Goal: Task Accomplishment & Management: Manage account settings

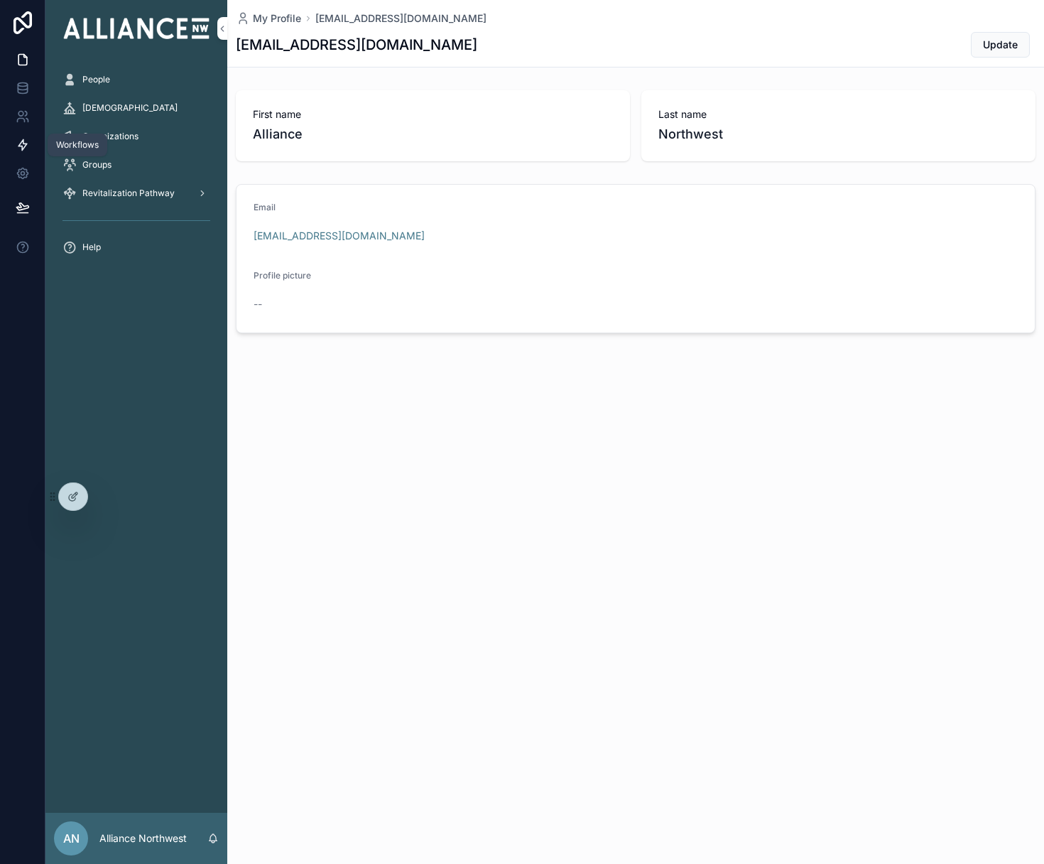
click at [18, 147] on icon at bounding box center [23, 145] width 14 height 14
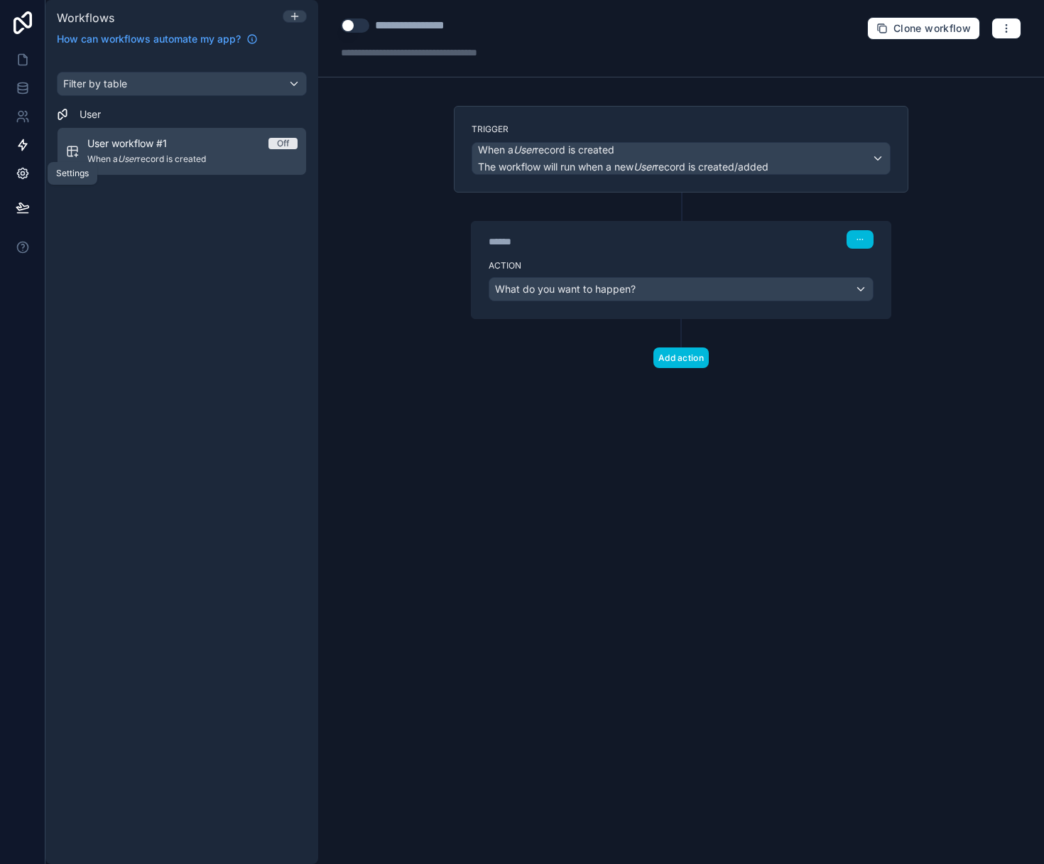
click at [26, 173] on icon at bounding box center [23, 173] width 14 height 14
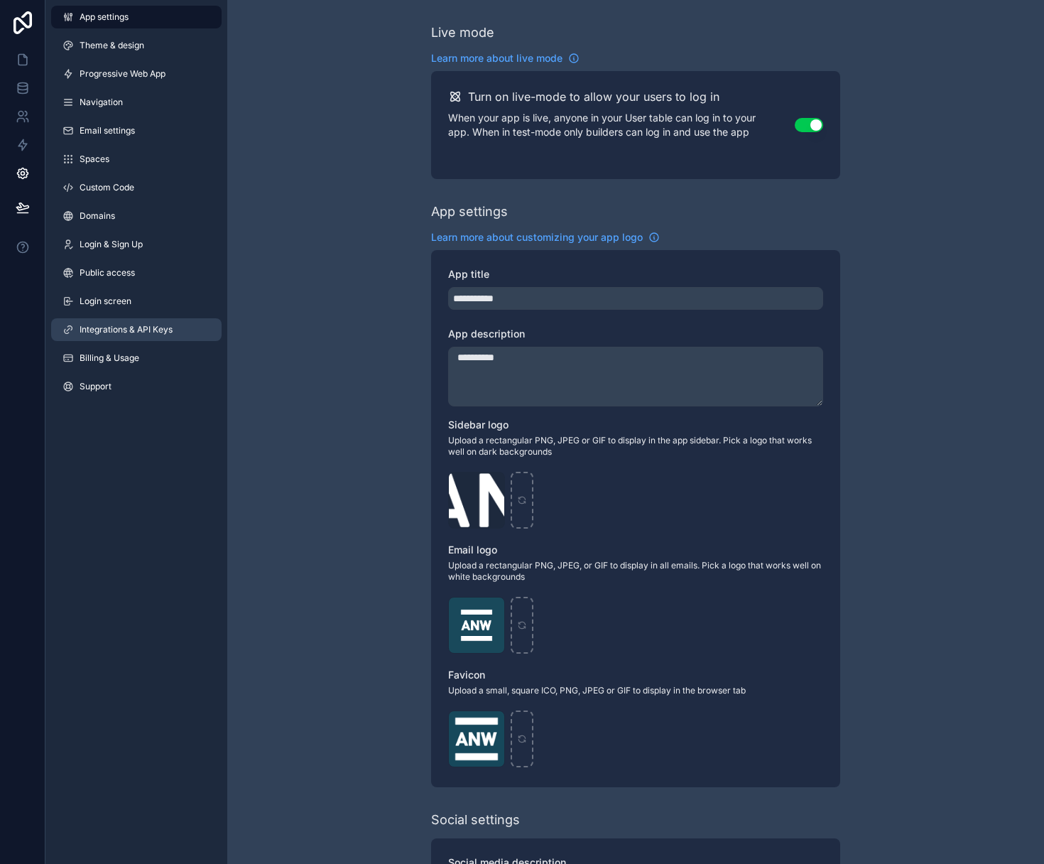
click at [159, 325] on span "Integrations & API Keys" at bounding box center [126, 329] width 93 height 11
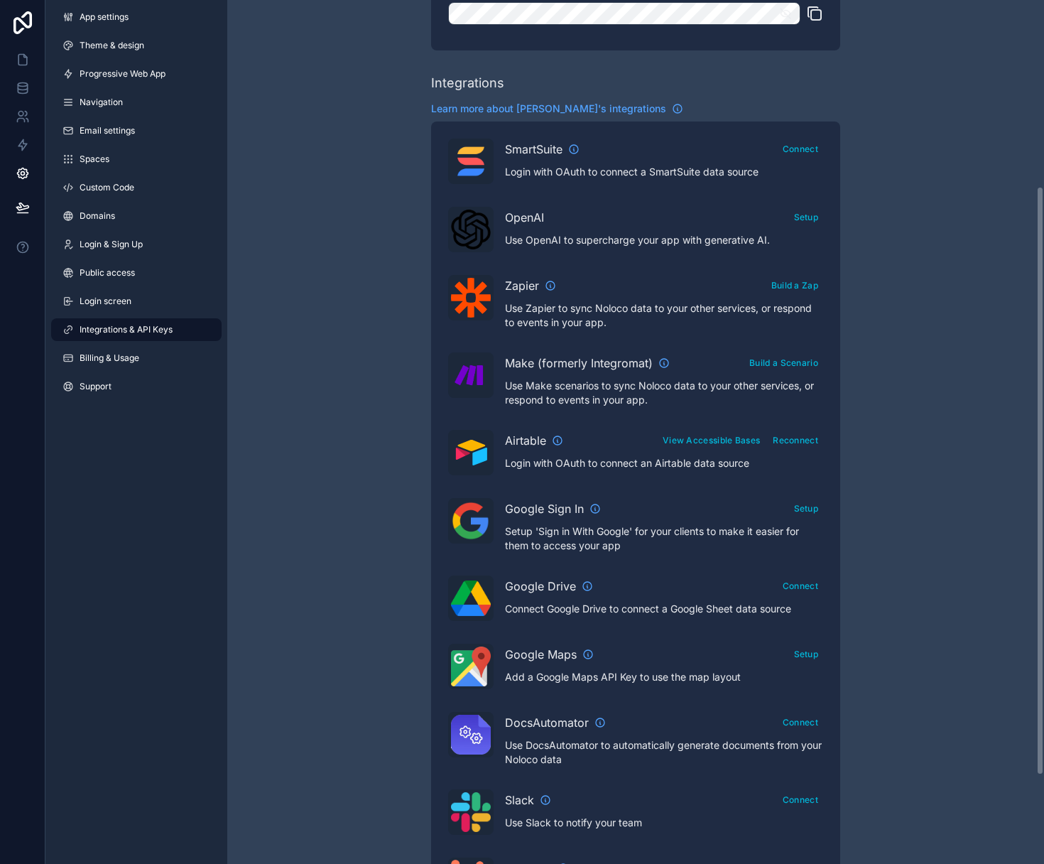
scroll to position [235, 0]
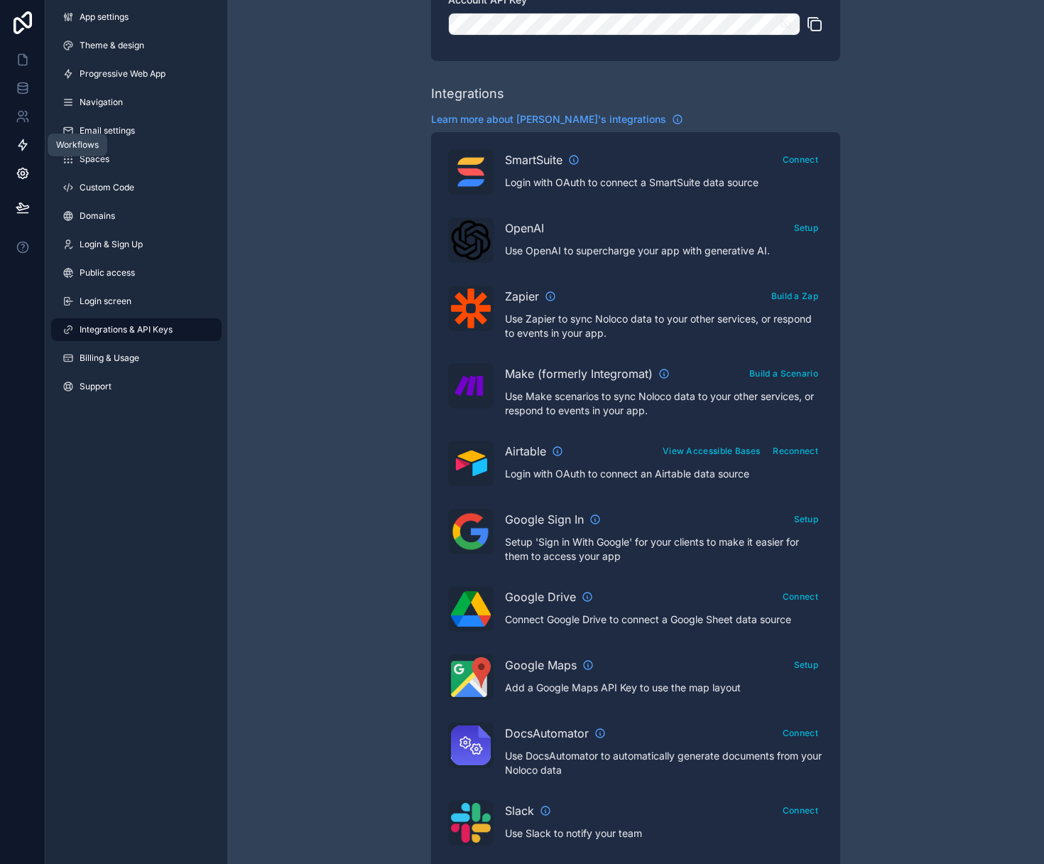
click at [26, 141] on icon at bounding box center [23, 145] width 14 height 14
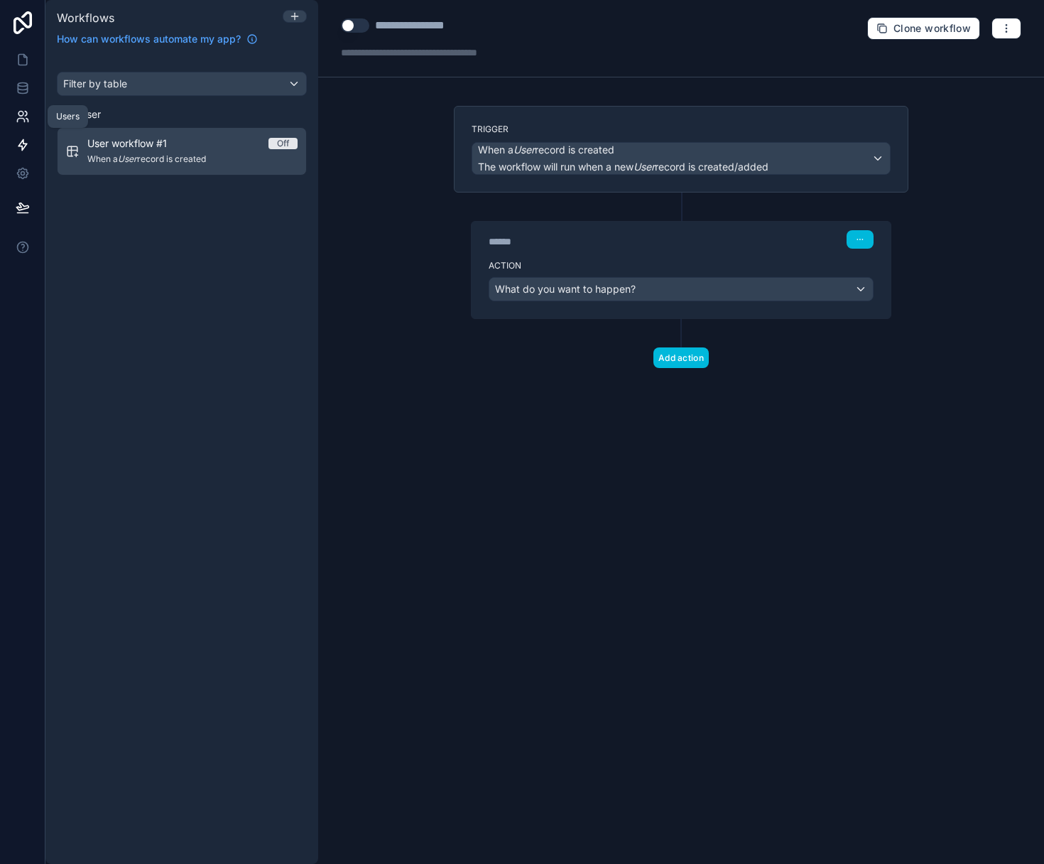
click at [26, 124] on link at bounding box center [22, 116] width 45 height 28
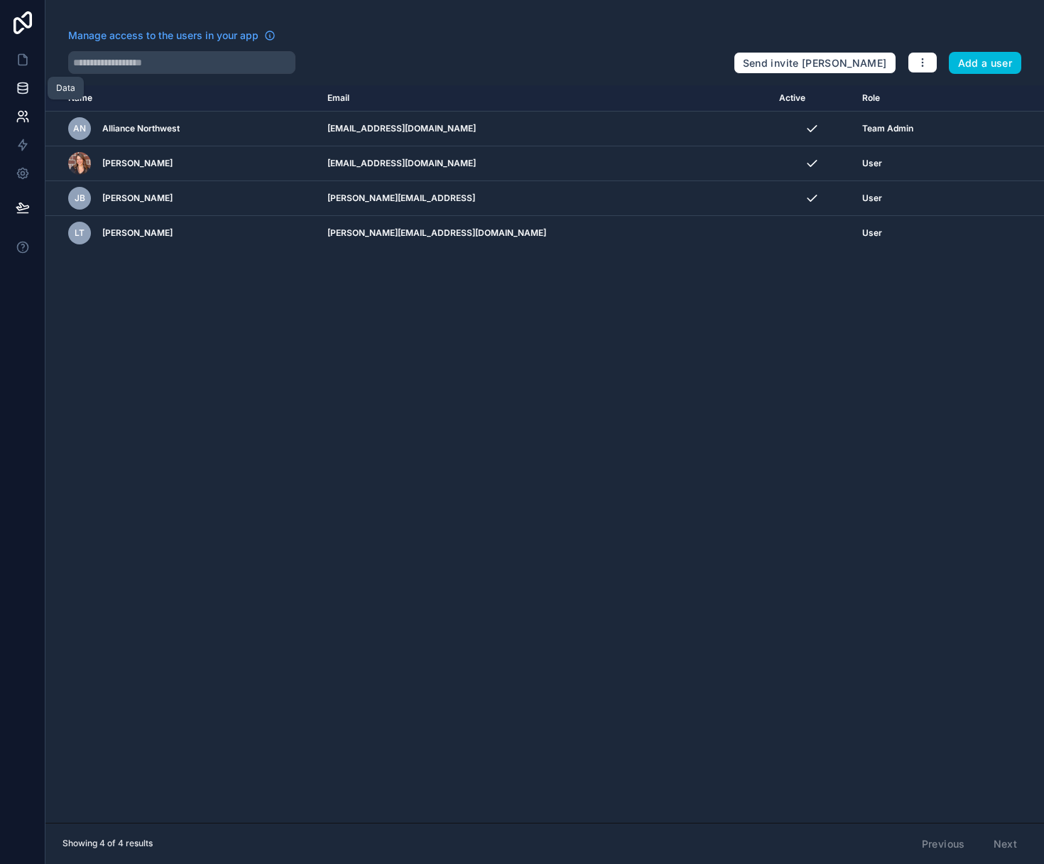
click at [26, 87] on icon at bounding box center [23, 88] width 14 height 14
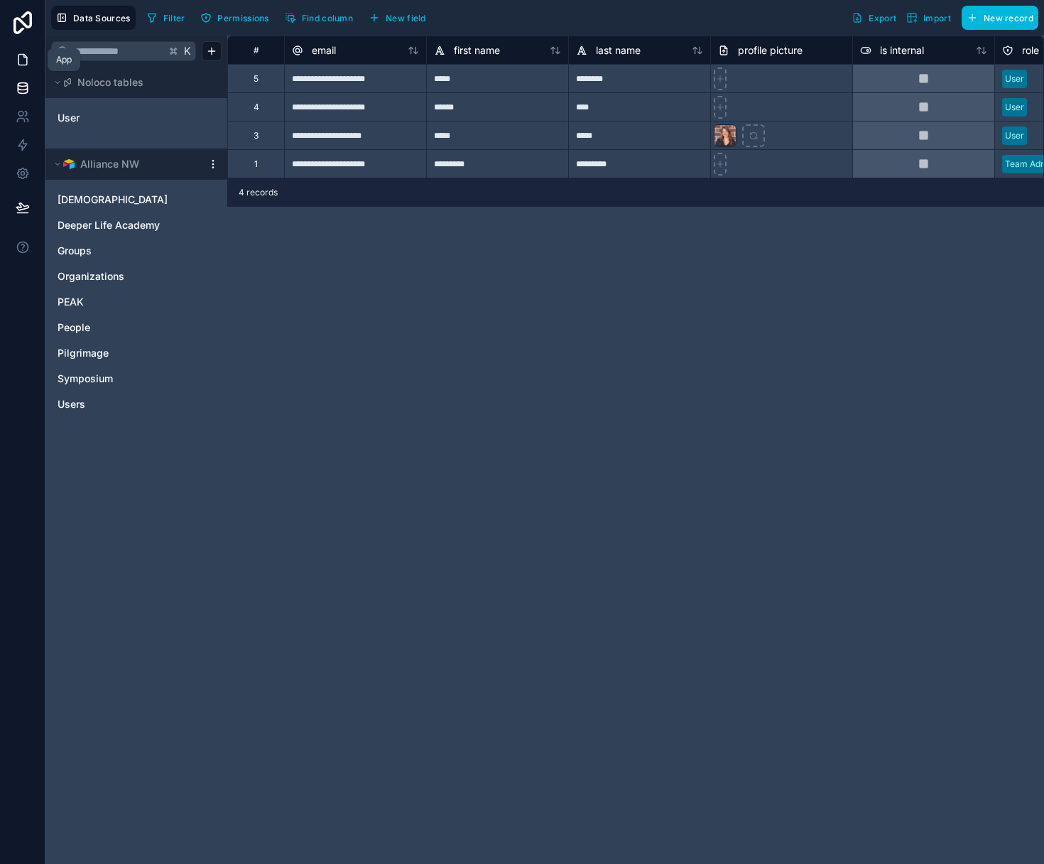
click at [26, 65] on icon at bounding box center [22, 60] width 9 height 11
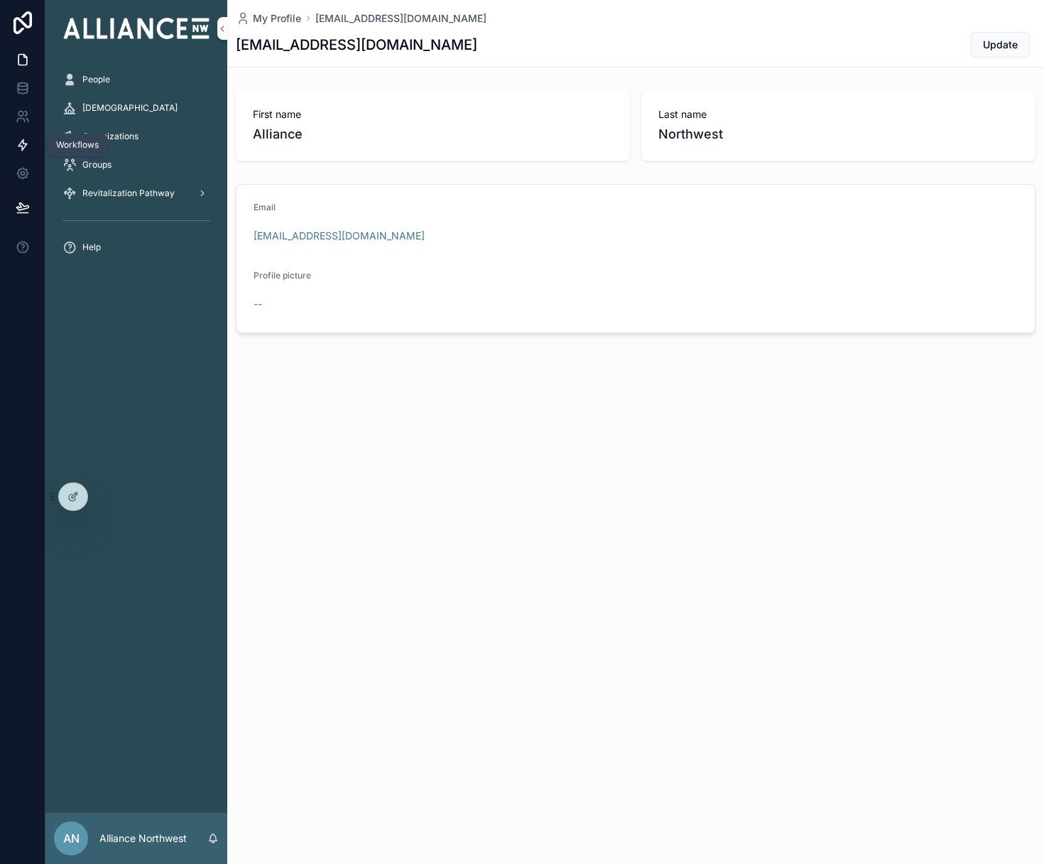
click at [23, 143] on icon at bounding box center [22, 145] width 9 height 11
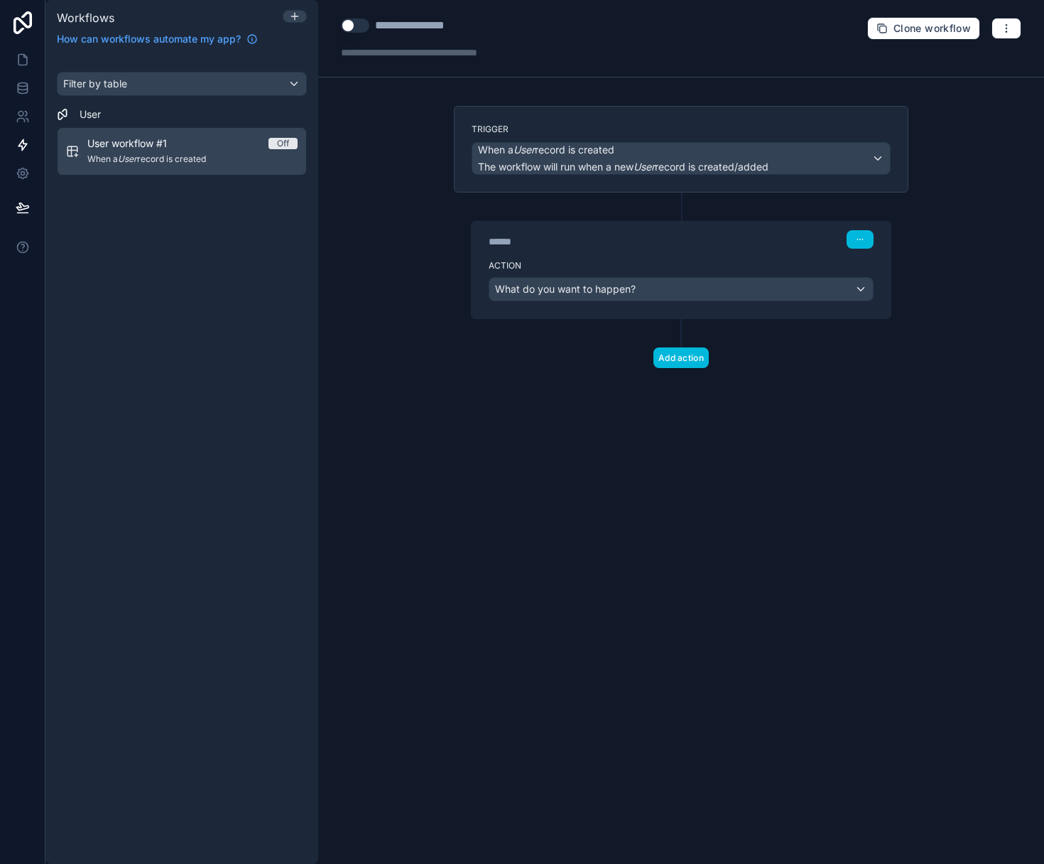
click at [255, 223] on div "Filter by table User User workflow #1 Off When a User record is created" at bounding box center [181, 459] width 273 height 809
click at [1006, 35] on button "button" at bounding box center [1007, 28] width 30 height 21
click at [254, 258] on div "Filter by table User User workflow #1 Off When a User record is created" at bounding box center [181, 459] width 273 height 809
click at [296, 18] on icon at bounding box center [294, 16] width 11 height 11
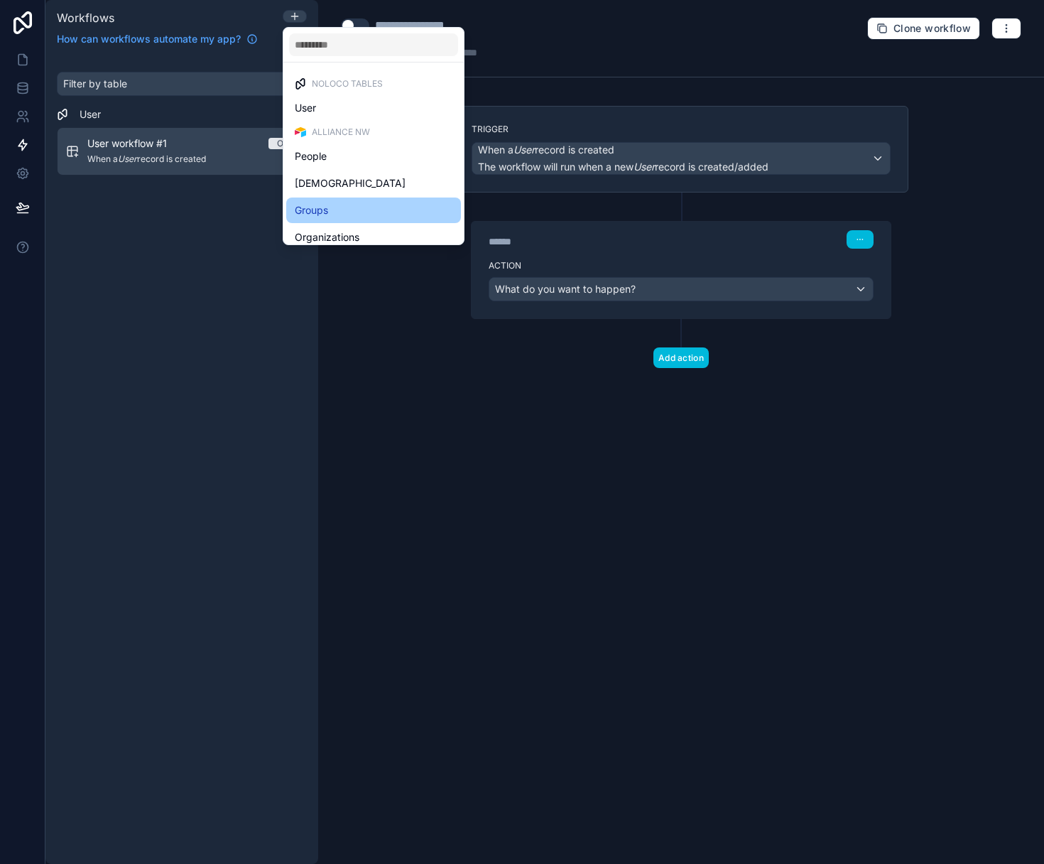
click at [337, 211] on div "Groups" at bounding box center [374, 210] width 158 height 17
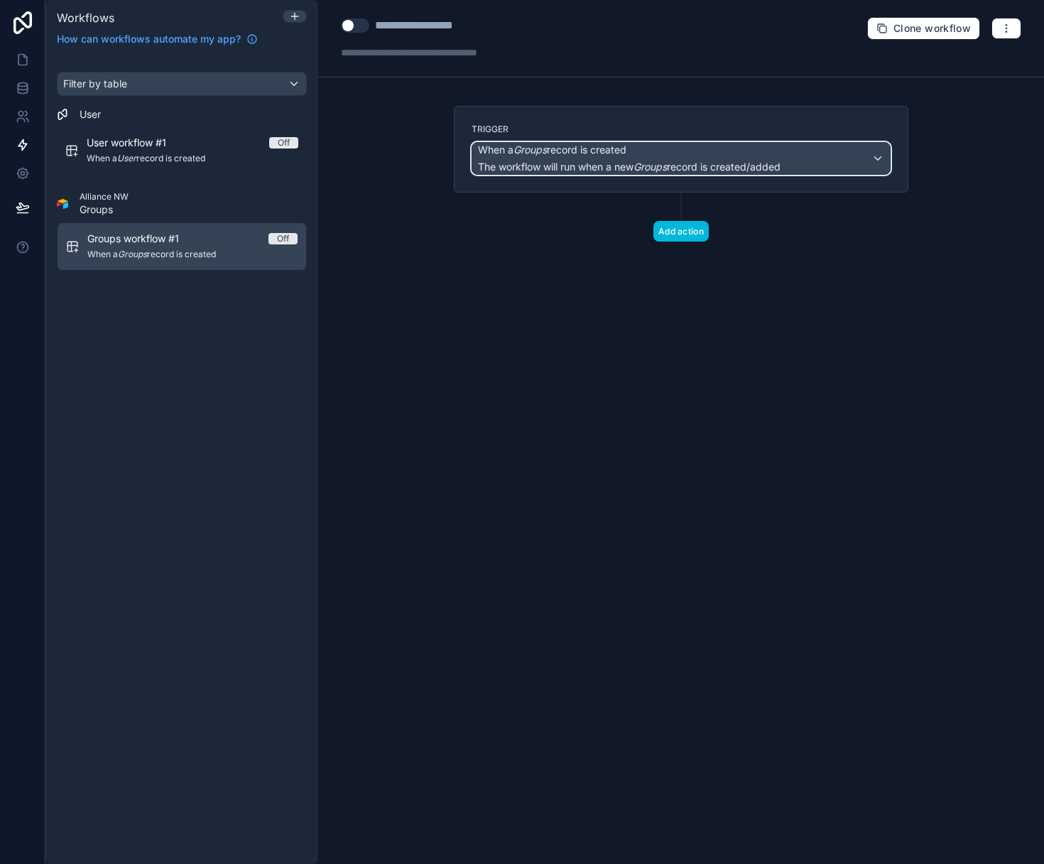
click at [781, 154] on span "When a Groups record is created" at bounding box center [629, 150] width 303 height 14
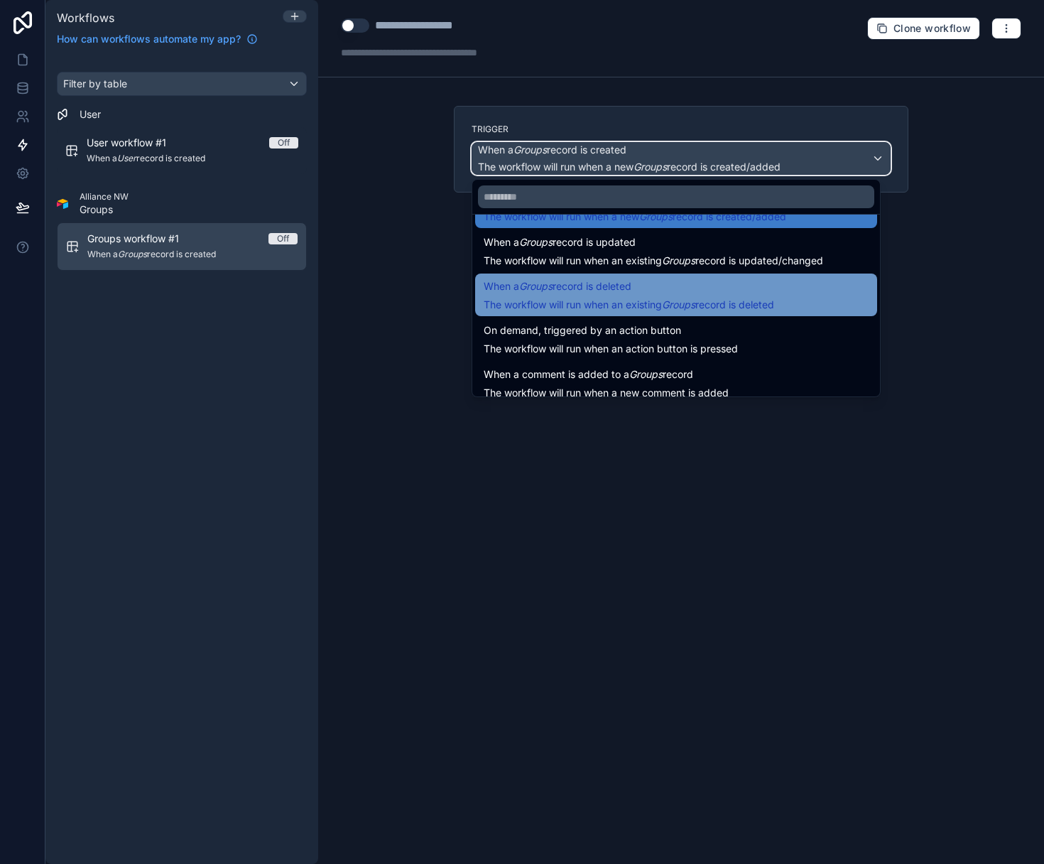
scroll to position [51, 0]
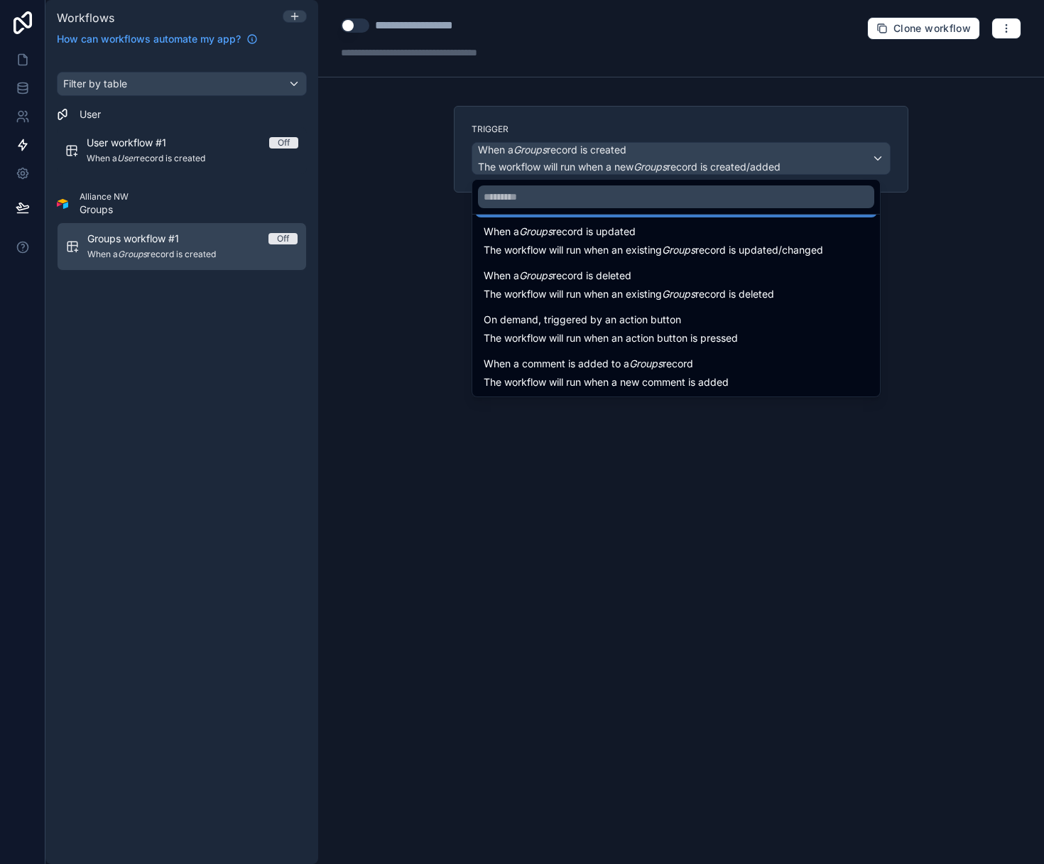
click at [738, 322] on span "On demand, triggered by an action button" at bounding box center [611, 319] width 254 height 17
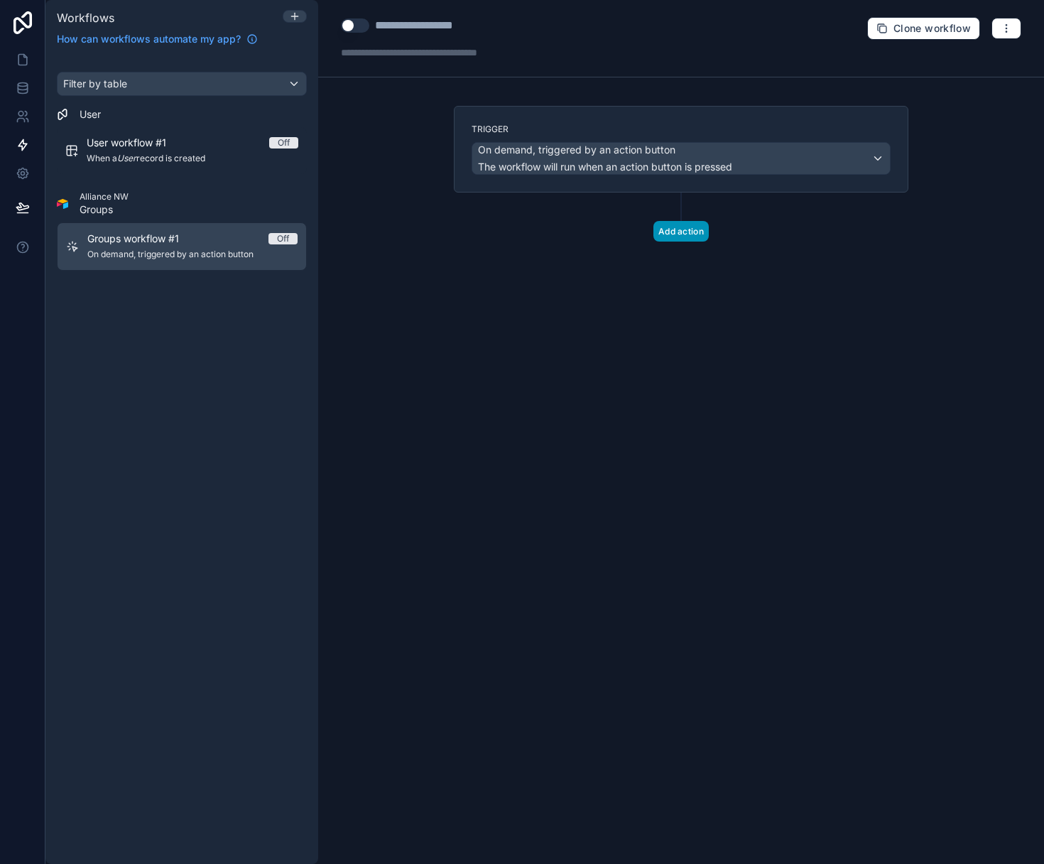
click at [696, 233] on button "Add action" at bounding box center [680, 231] width 55 height 21
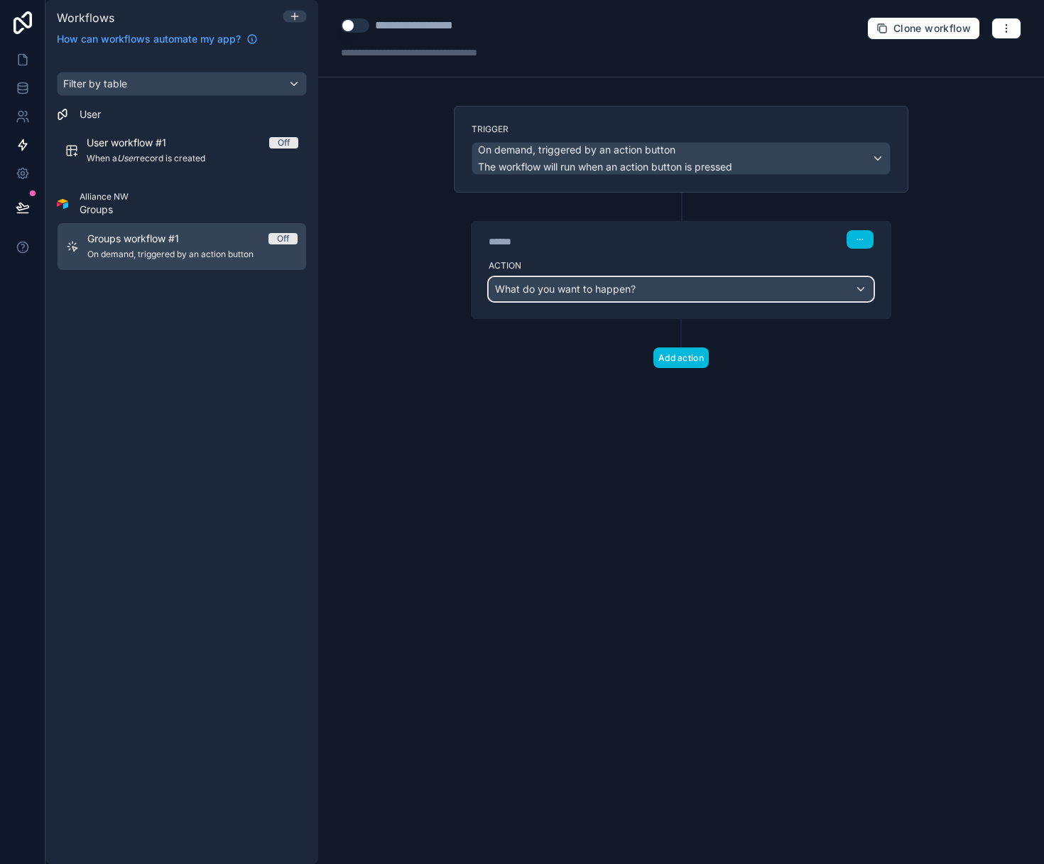
click at [692, 290] on div "What do you want to happen?" at bounding box center [681, 289] width 384 height 23
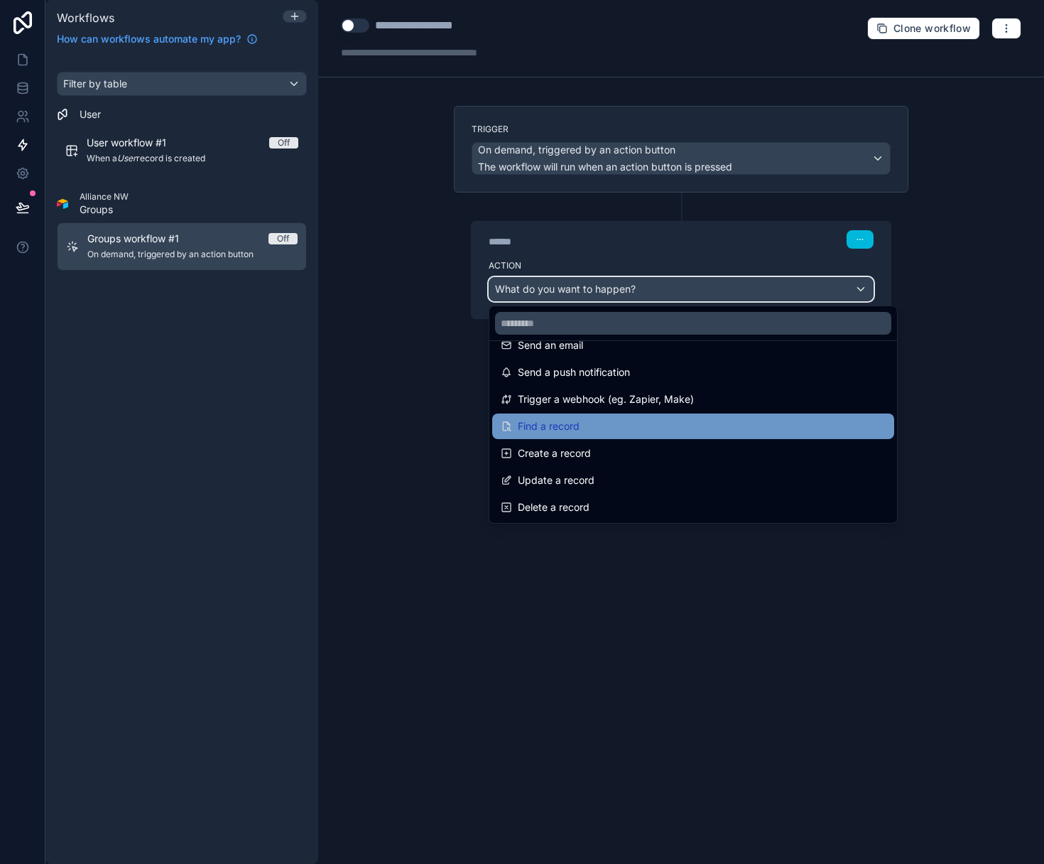
scroll to position [0, 0]
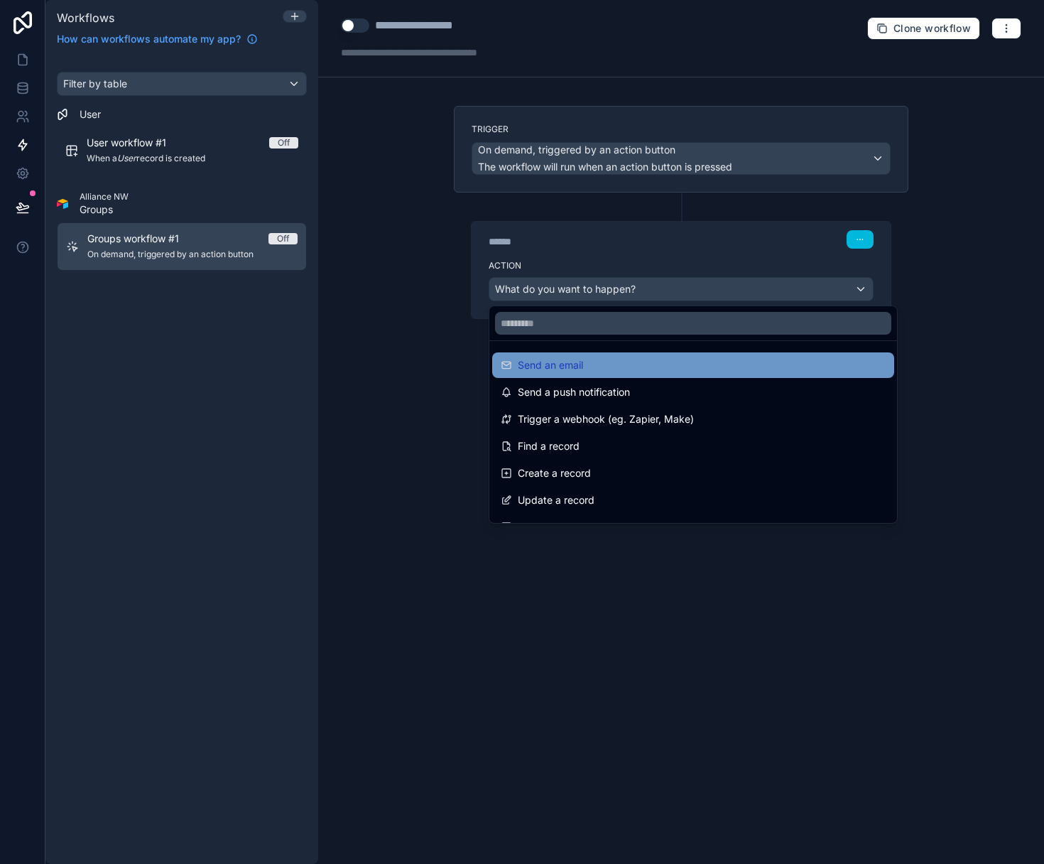
click at [596, 366] on div "Send an email" at bounding box center [693, 365] width 385 height 17
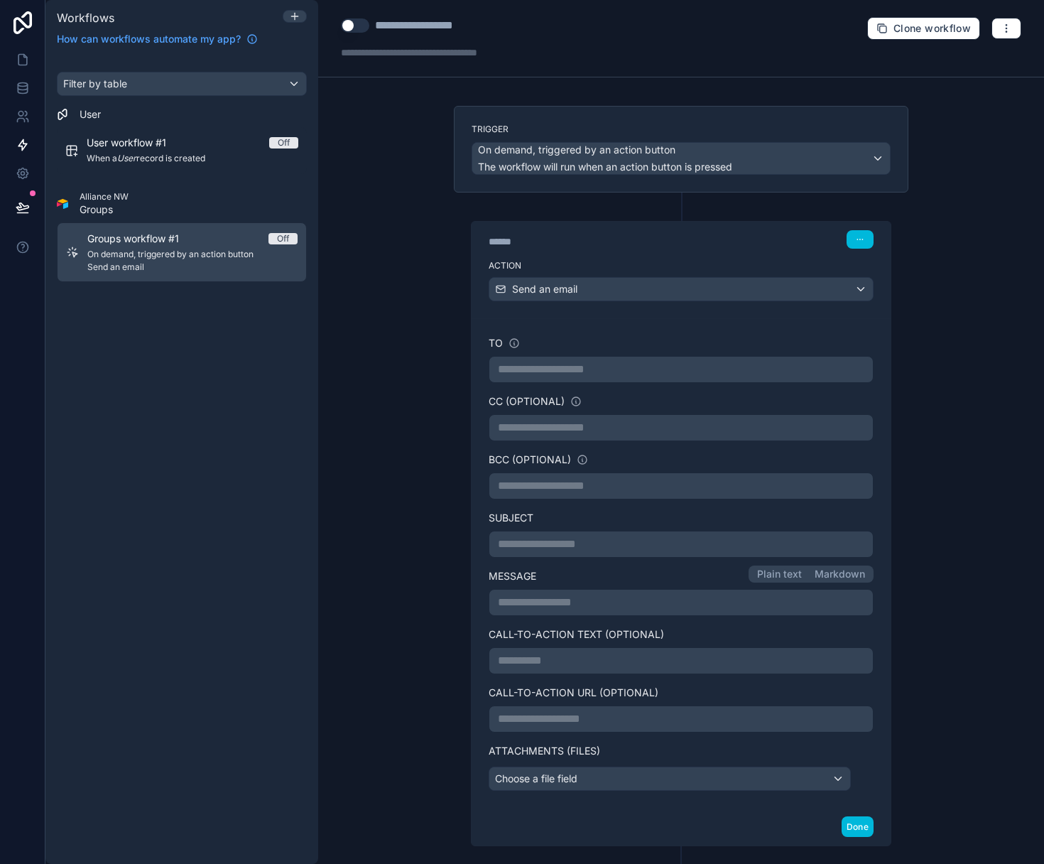
click at [655, 374] on p "**********" at bounding box center [681, 369] width 366 height 17
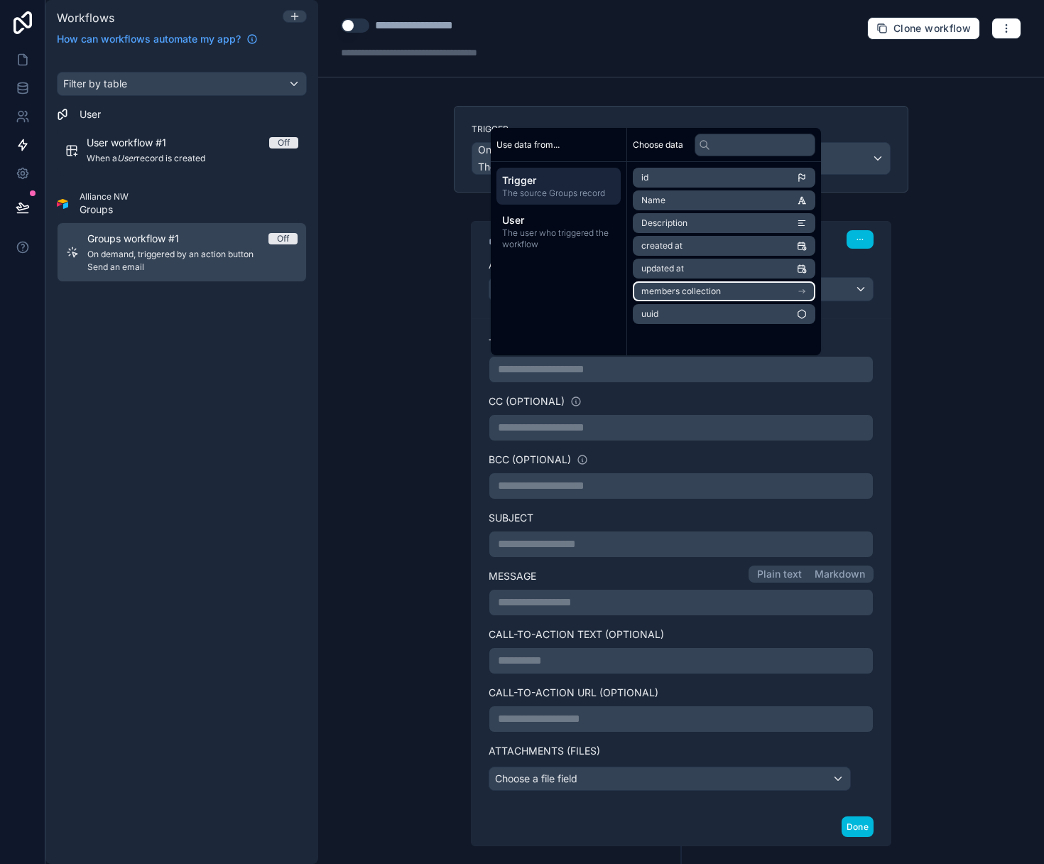
click at [773, 289] on li "members collection" at bounding box center [724, 291] width 183 height 20
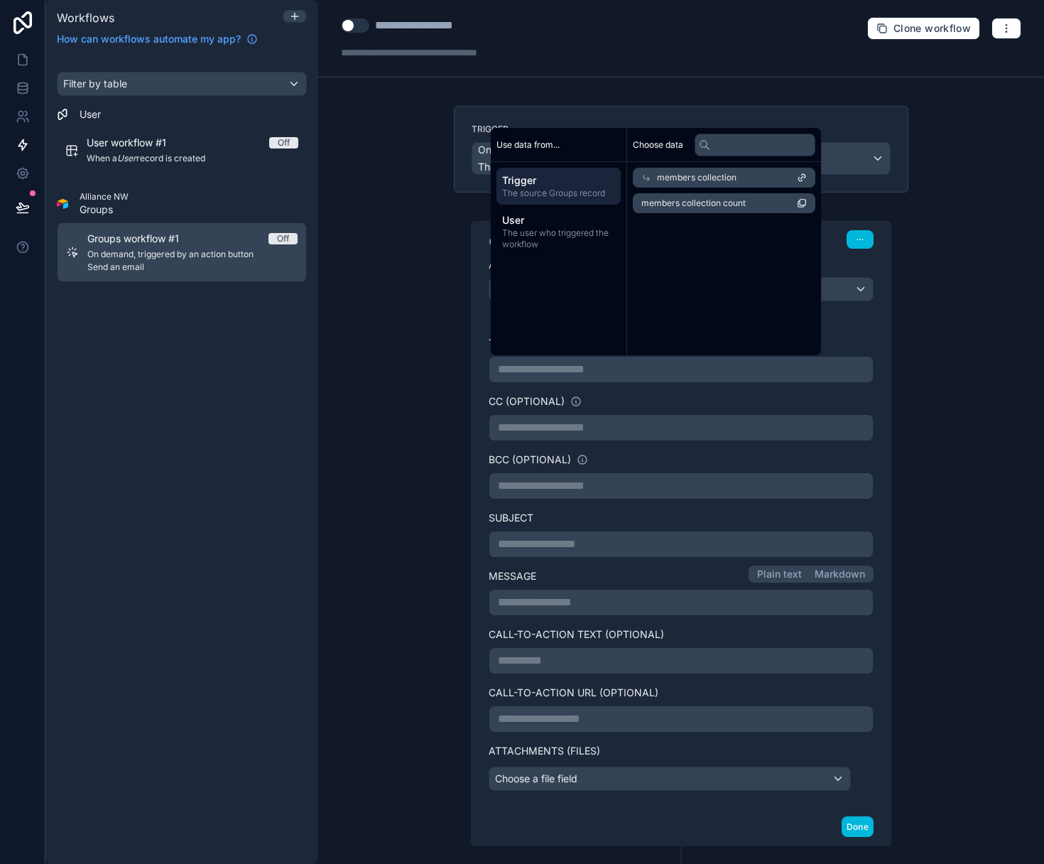
click at [791, 176] on div "members collection" at bounding box center [724, 178] width 183 height 20
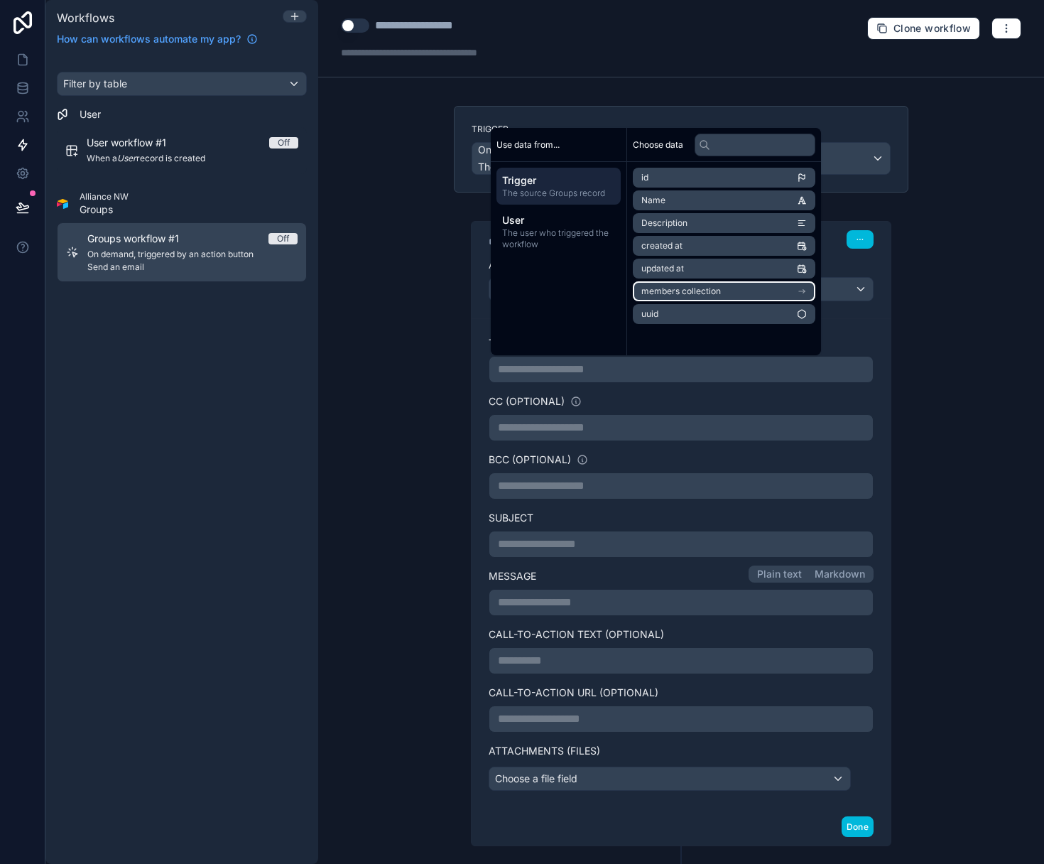
click at [742, 290] on li "members collection" at bounding box center [724, 291] width 183 height 20
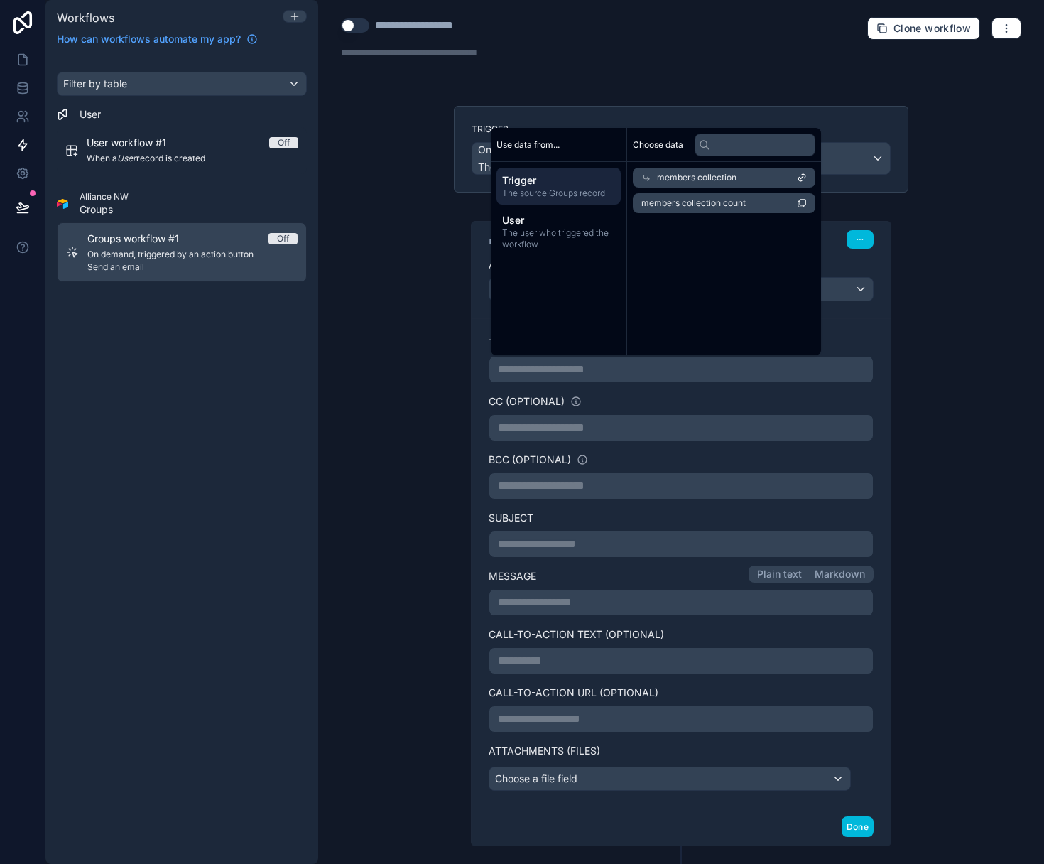
click at [542, 179] on span "Trigger" at bounding box center [558, 180] width 113 height 14
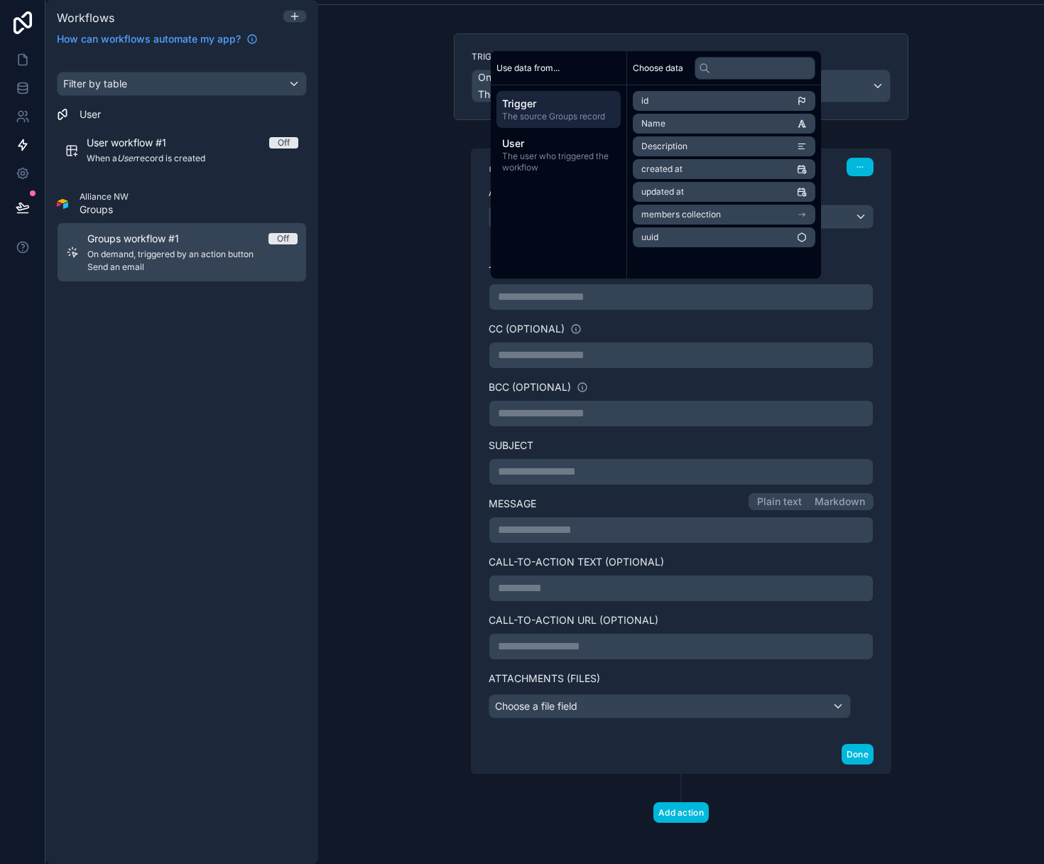
scroll to position [77, 0]
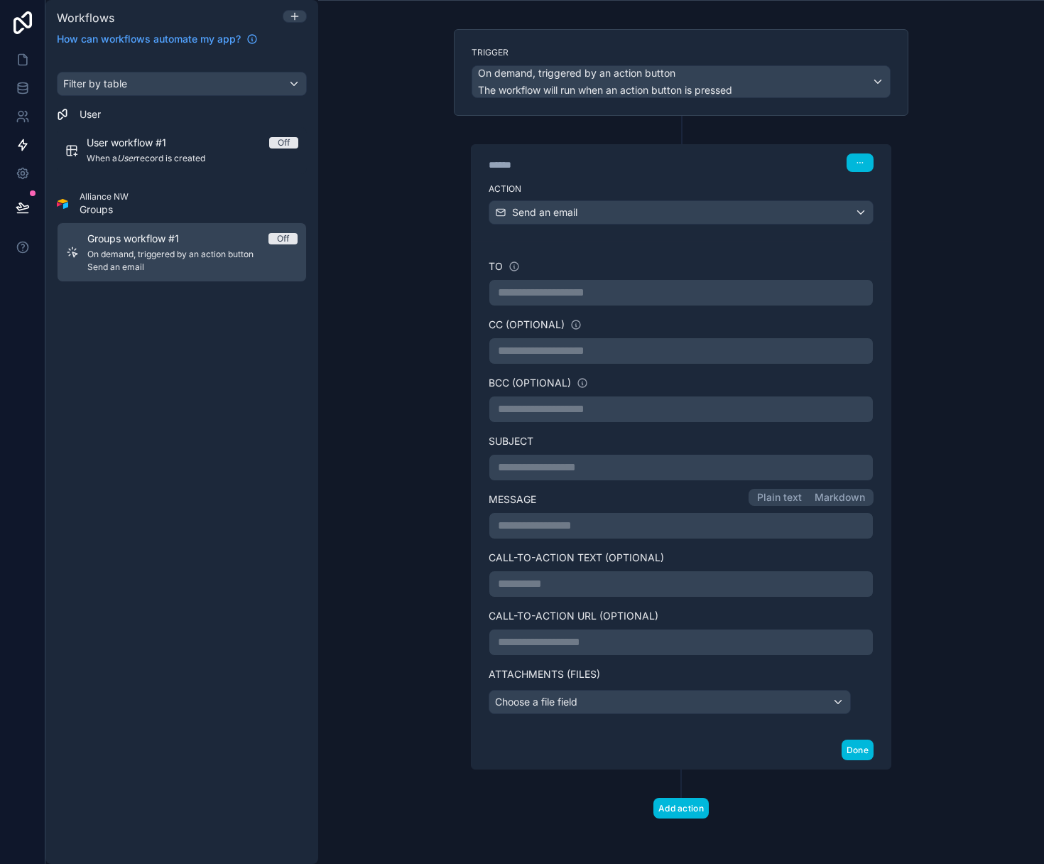
click at [680, 526] on p "**********" at bounding box center [681, 525] width 366 height 17
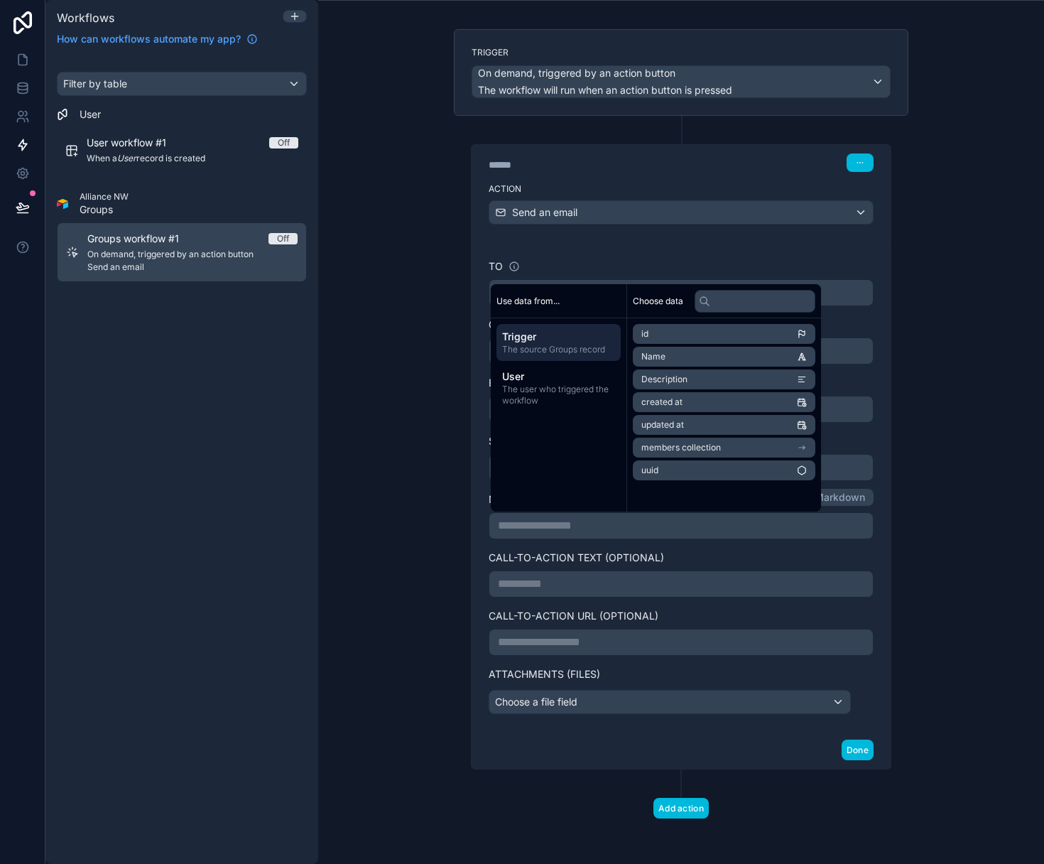
click at [928, 521] on div "**********" at bounding box center [681, 432] width 726 height 864
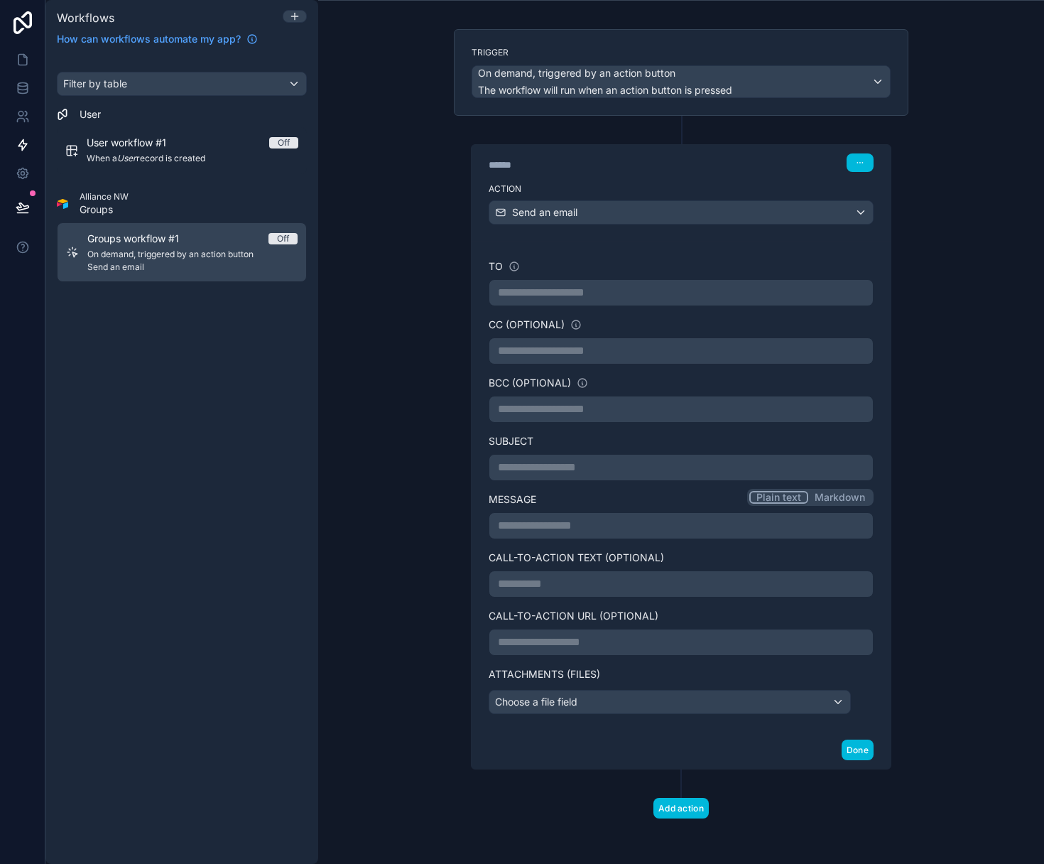
click at [784, 500] on button "Plain text" at bounding box center [778, 497] width 59 height 13
click at [661, 526] on p "**********" at bounding box center [681, 525] width 366 height 17
click at [957, 531] on div "**********" at bounding box center [681, 432] width 726 height 864
click at [819, 711] on div "Choose a file field" at bounding box center [669, 701] width 361 height 23
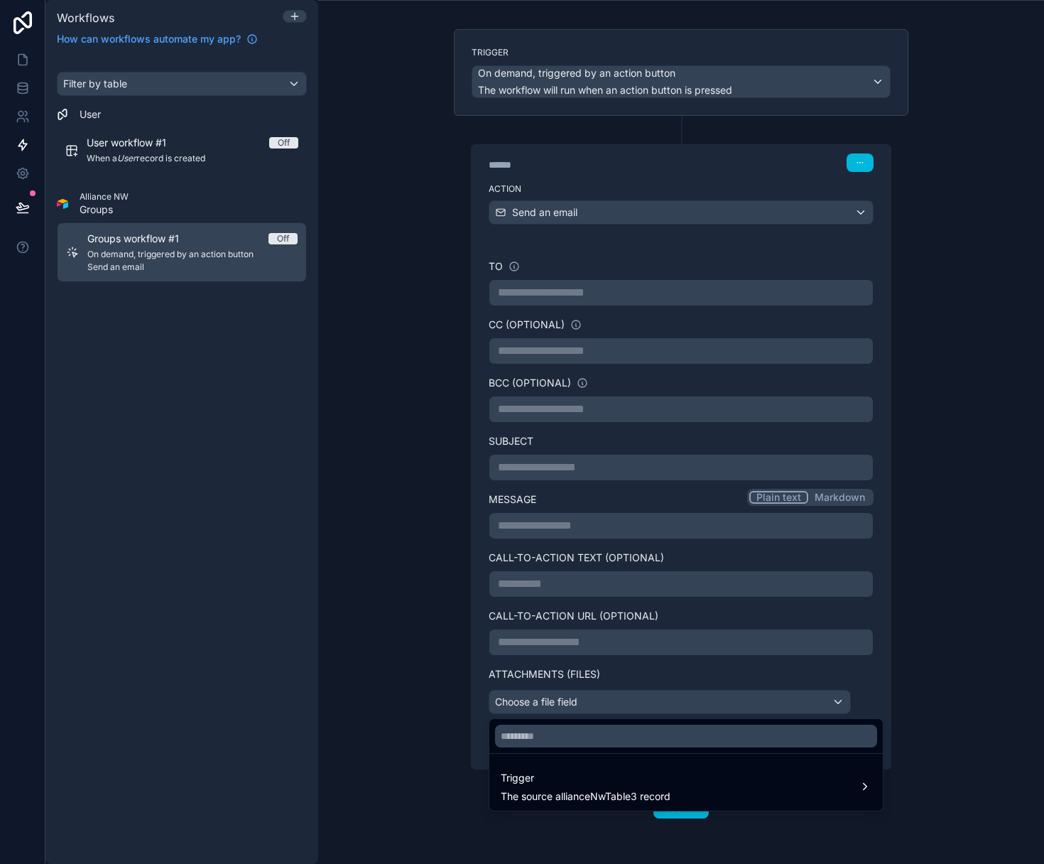
click at [416, 485] on div at bounding box center [522, 432] width 1044 height 864
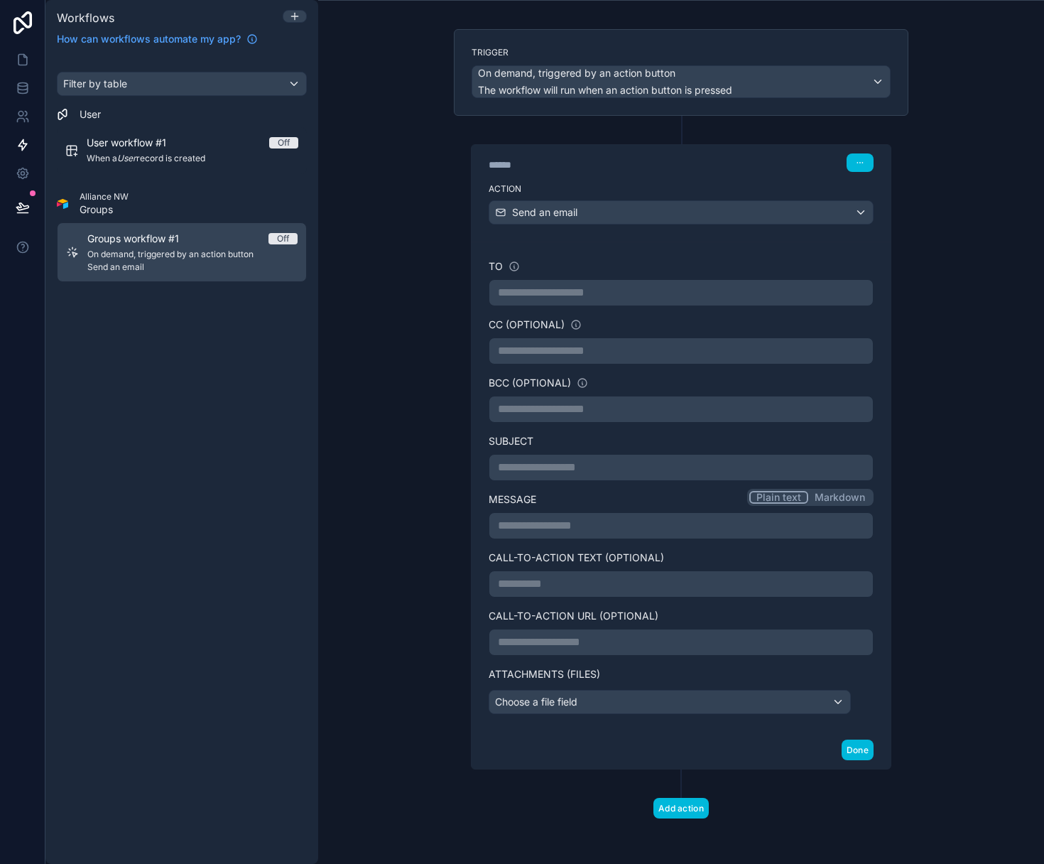
click at [586, 413] on p "**********" at bounding box center [681, 409] width 366 height 17
click at [232, 378] on div "Filter by table User User workflow #1 Off When a User record is created Allianc…" at bounding box center [181, 459] width 273 height 809
click at [295, 87] on div "Filter by table" at bounding box center [182, 83] width 249 height 23
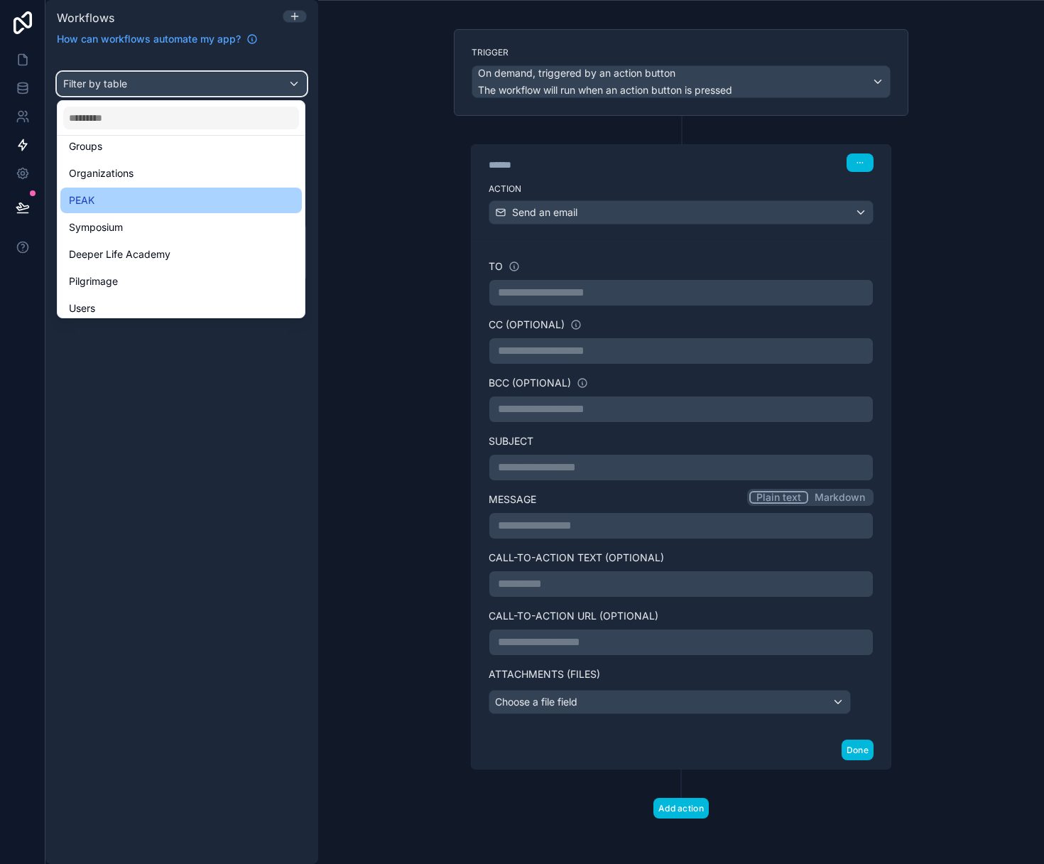
scroll to position [143, 0]
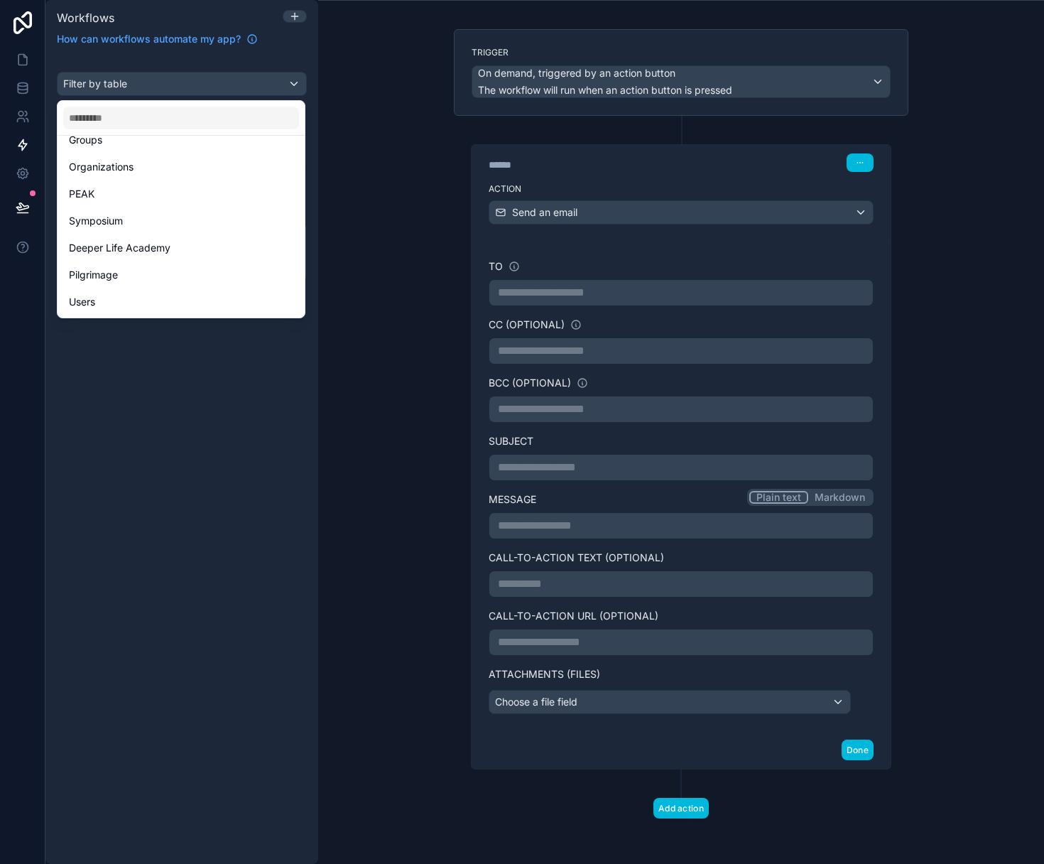
click at [219, 423] on div "scrollable content" at bounding box center [522, 432] width 1044 height 864
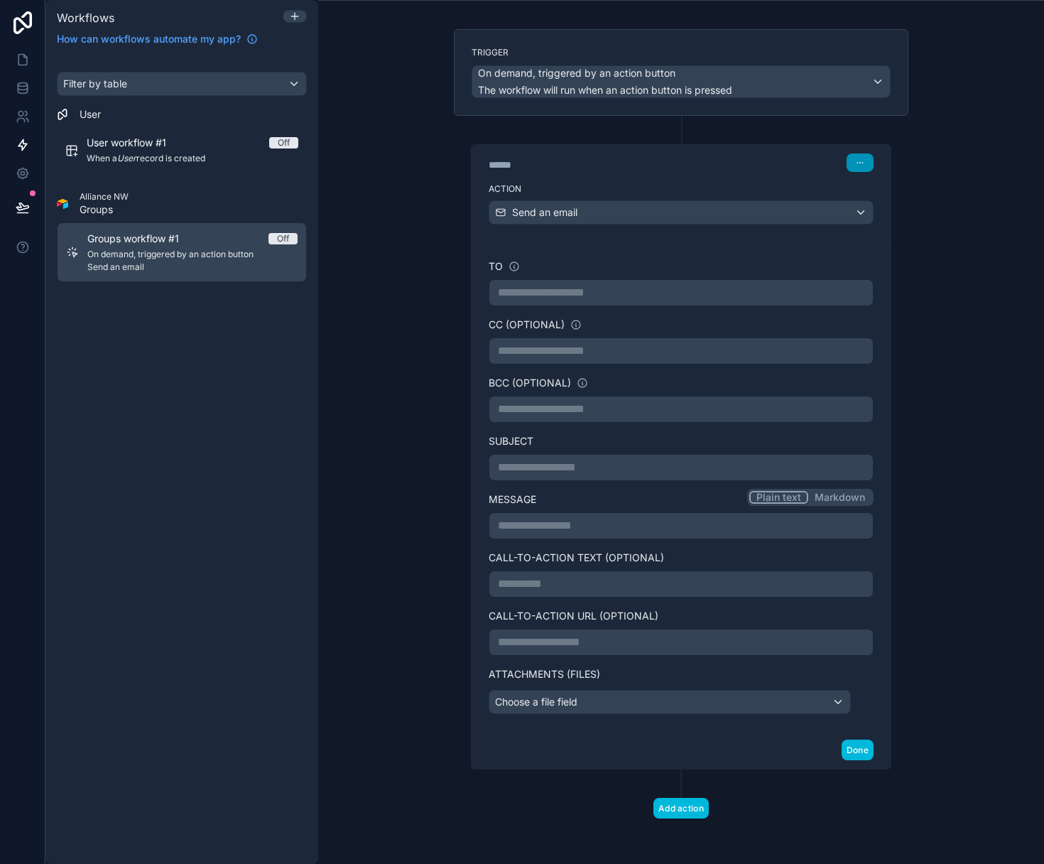
click at [864, 167] on button "button" at bounding box center [860, 162] width 27 height 18
click at [688, 803] on button "Add action" at bounding box center [680, 808] width 55 height 21
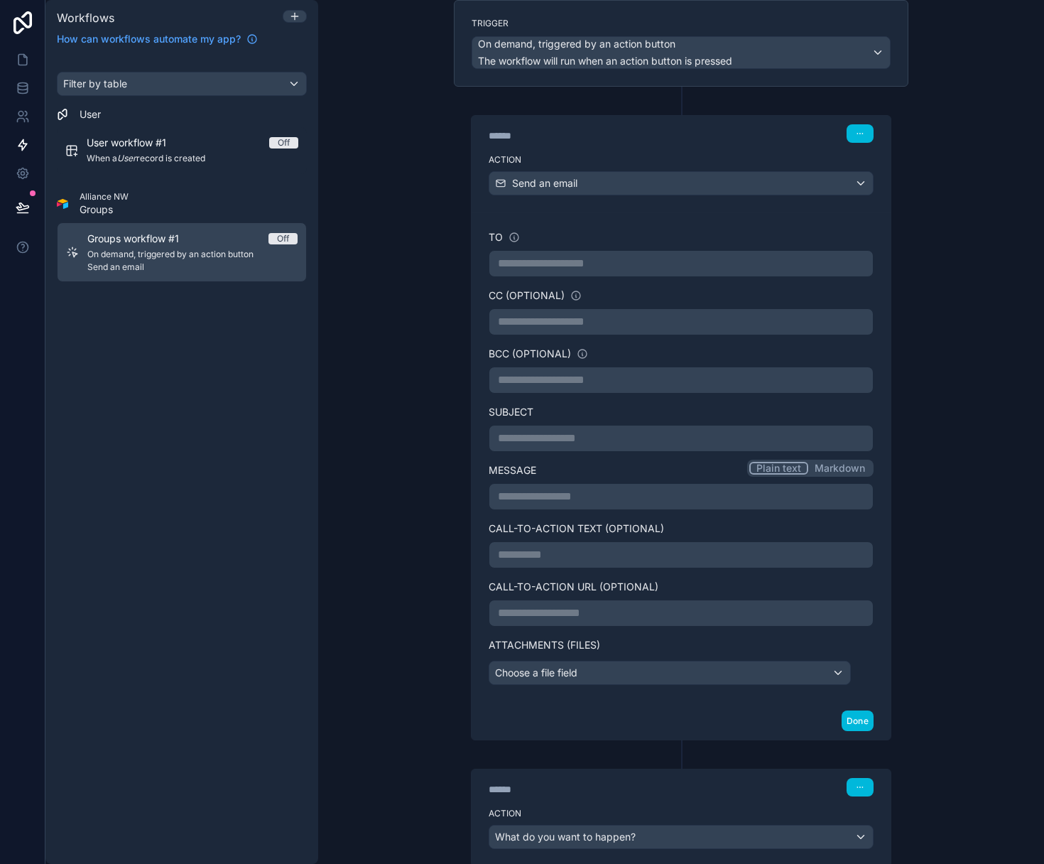
scroll to position [203, 0]
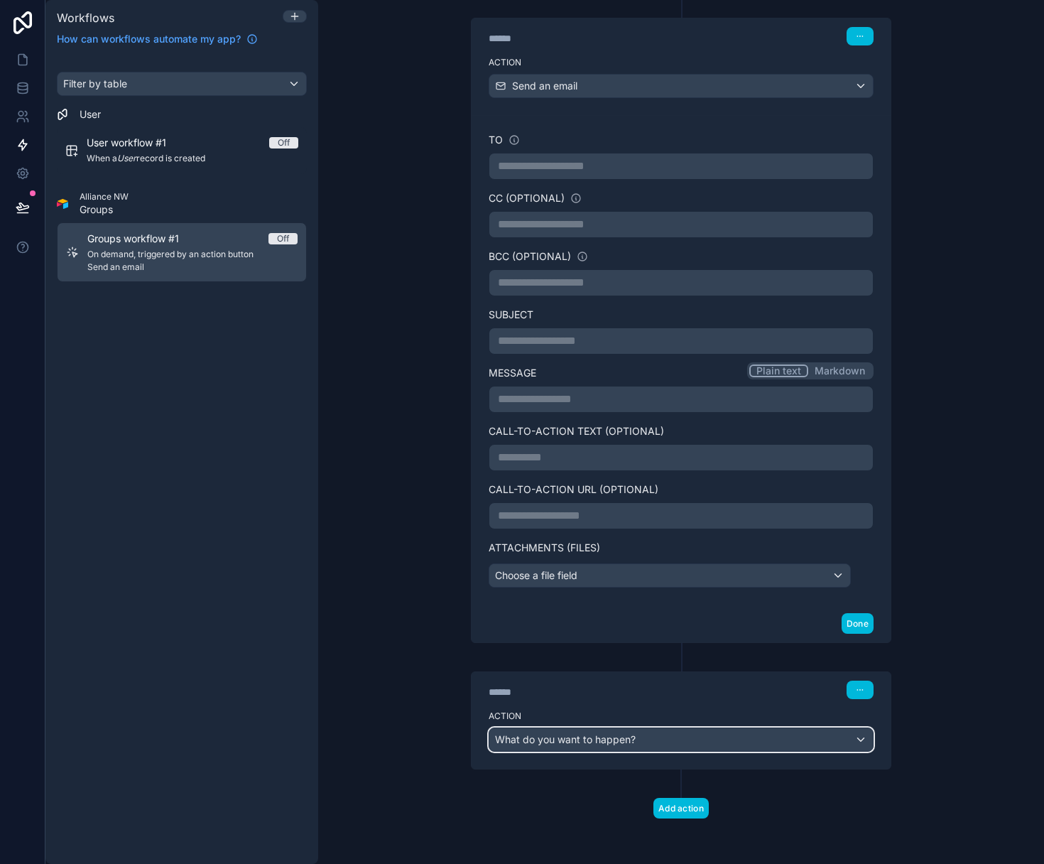
click at [638, 739] on div "What do you want to happen?" at bounding box center [681, 739] width 384 height 23
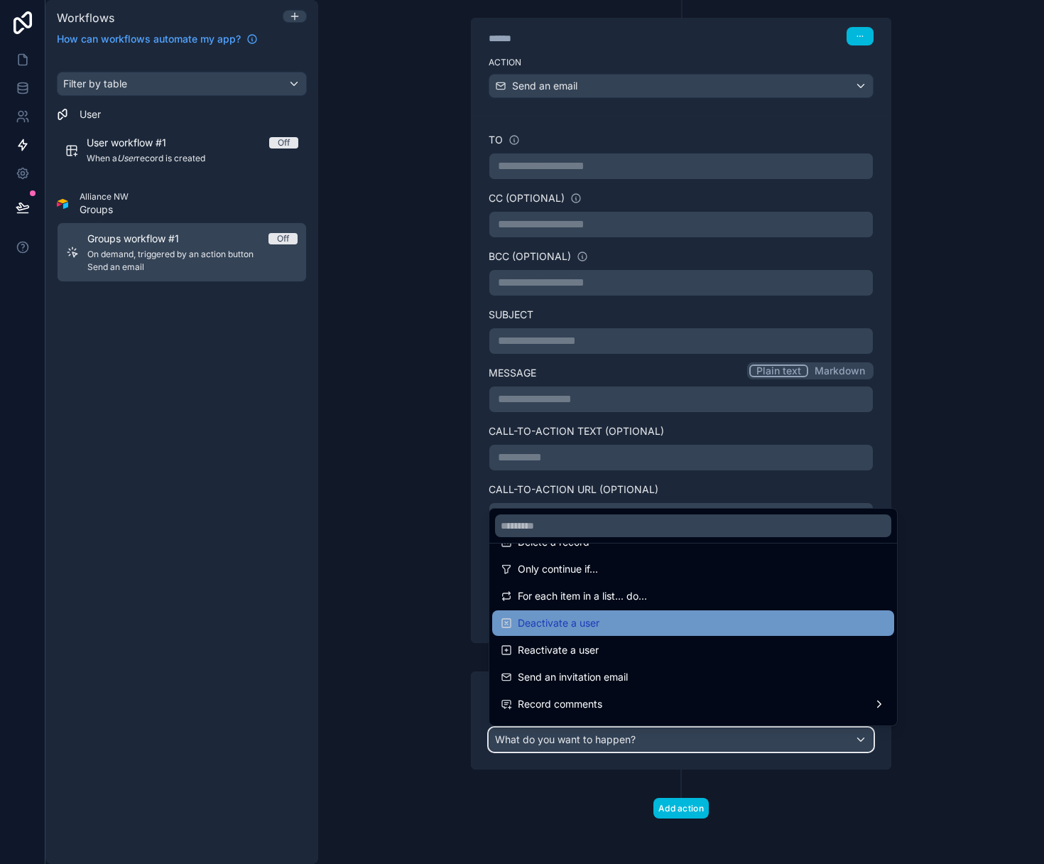
scroll to position [192, 0]
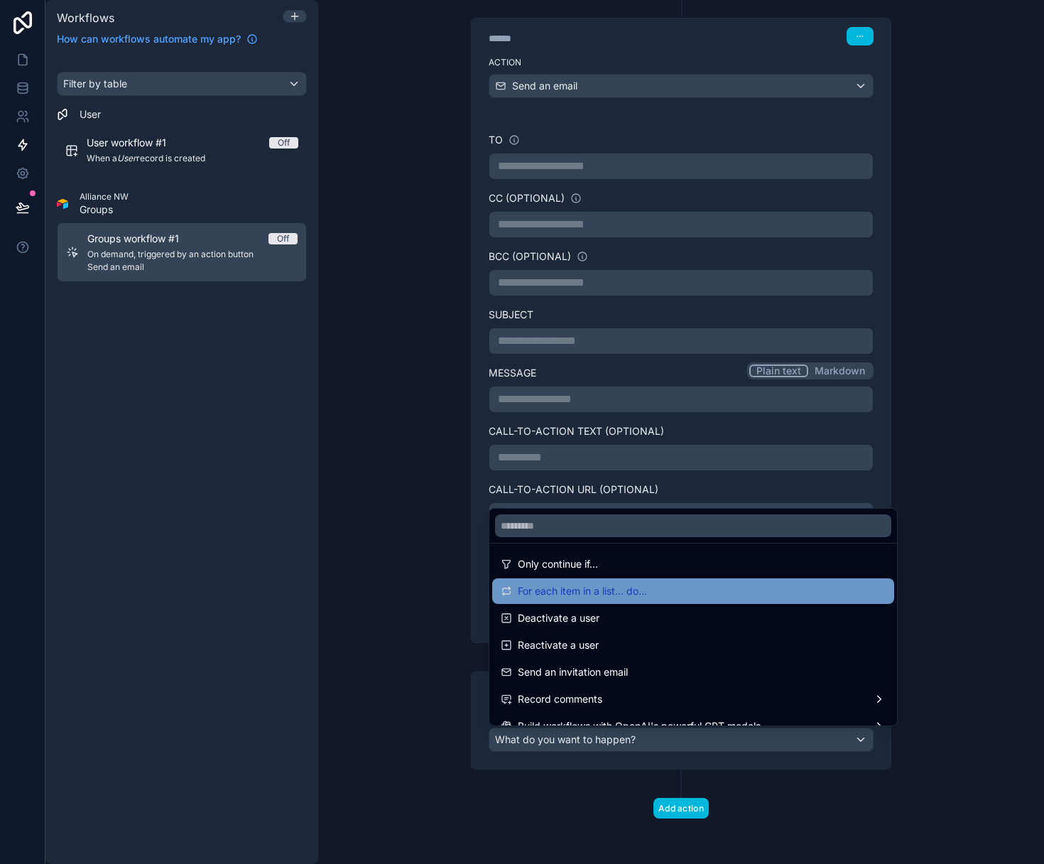
click at [636, 590] on span "For each item in a list... do..." at bounding box center [582, 590] width 129 height 17
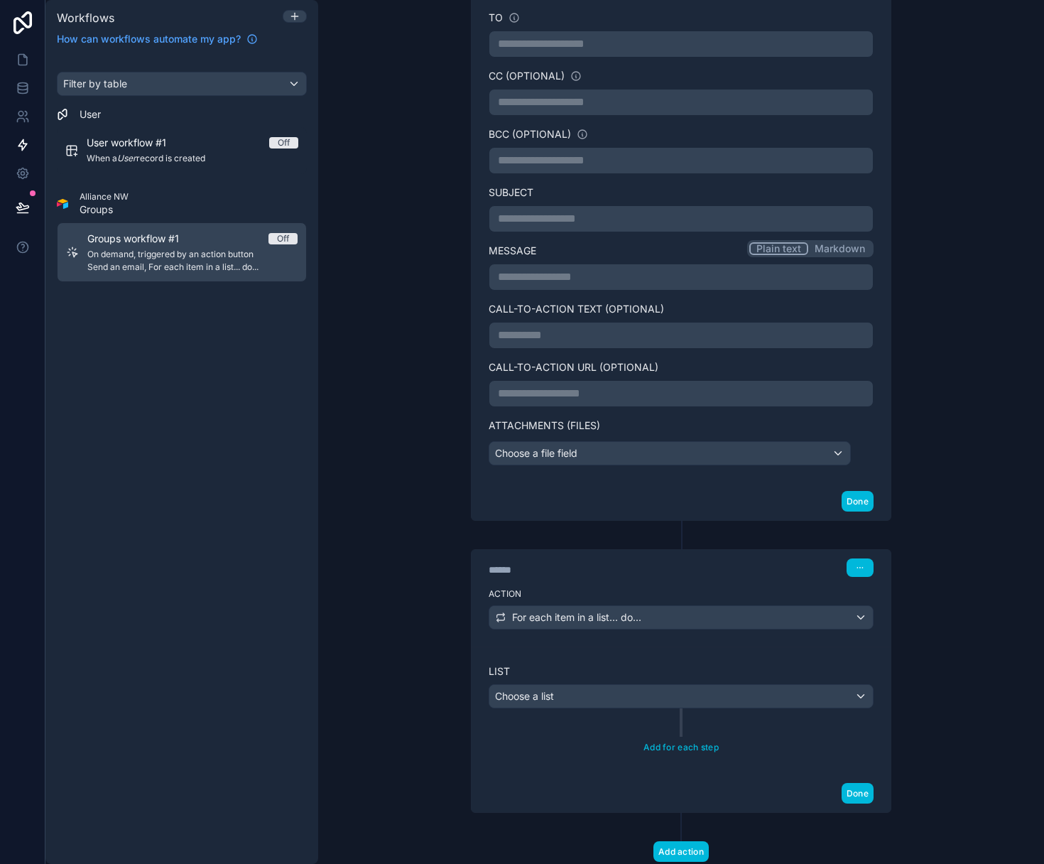
scroll to position [369, 0]
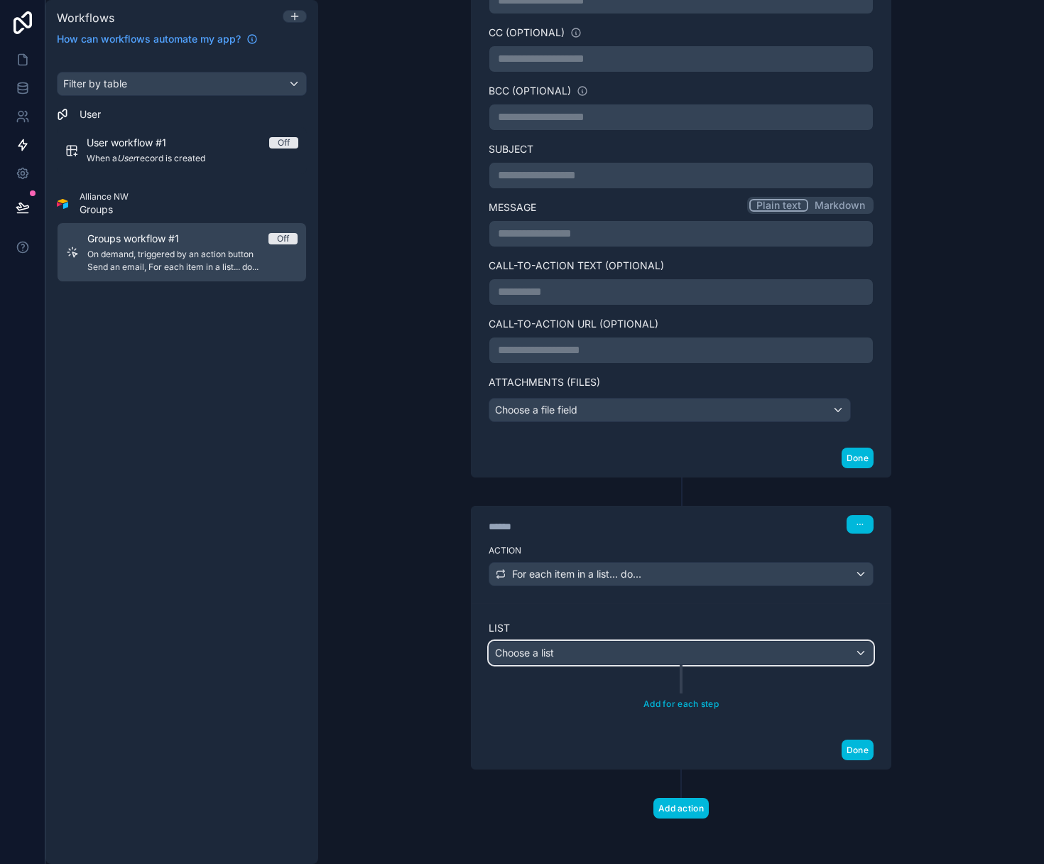
click at [584, 655] on div "Choose a list" at bounding box center [681, 652] width 384 height 23
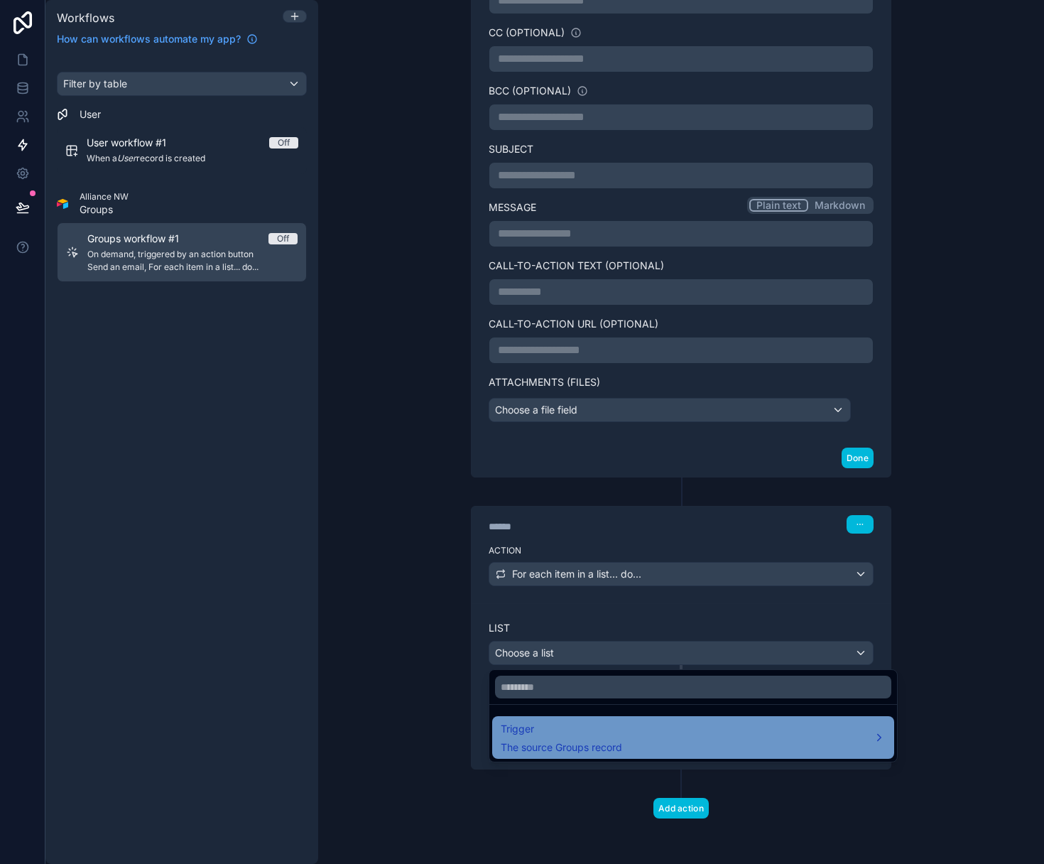
click at [577, 730] on span "Trigger" at bounding box center [561, 728] width 121 height 17
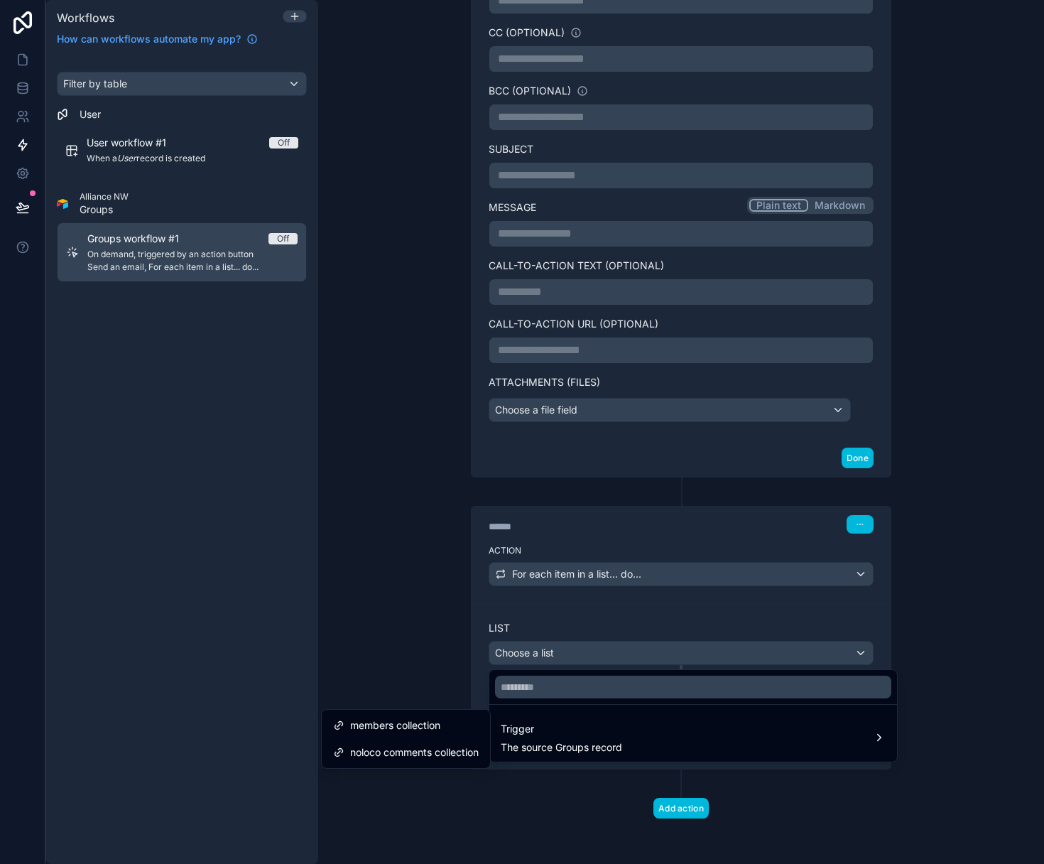
click at [436, 727] on span "members collection" at bounding box center [395, 725] width 90 height 17
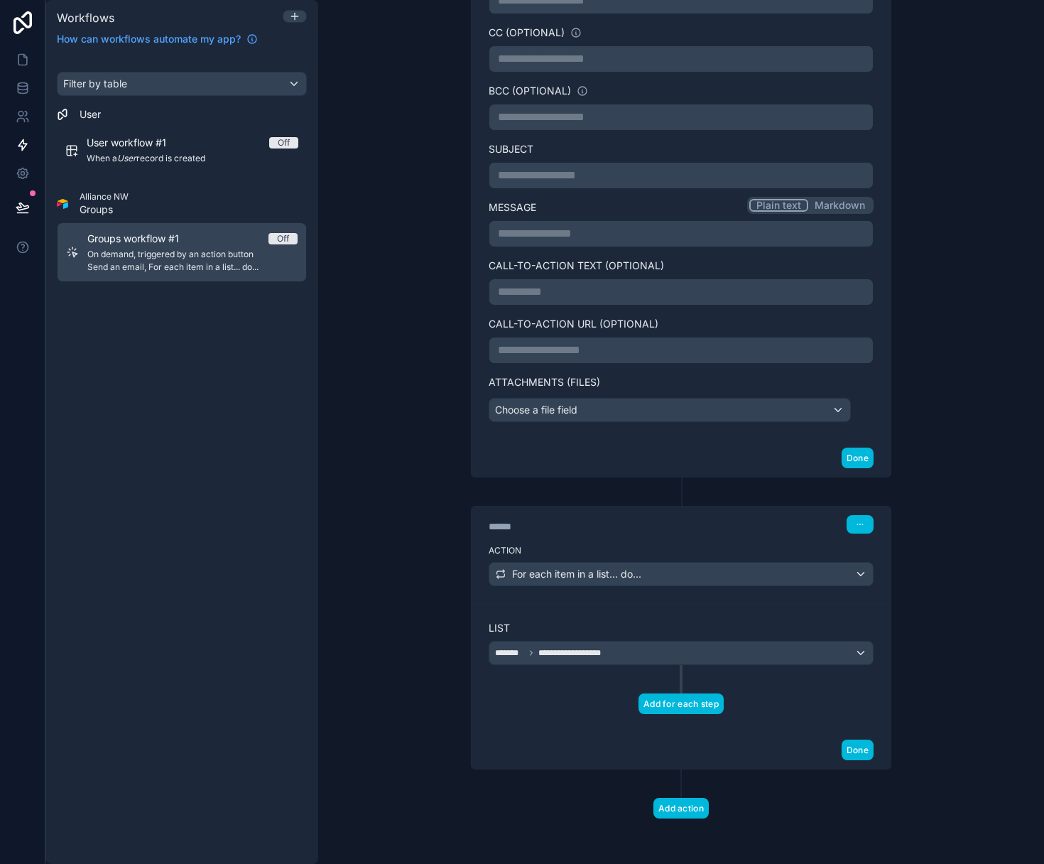
click at [697, 707] on button "Add for each step" at bounding box center [681, 703] width 85 height 21
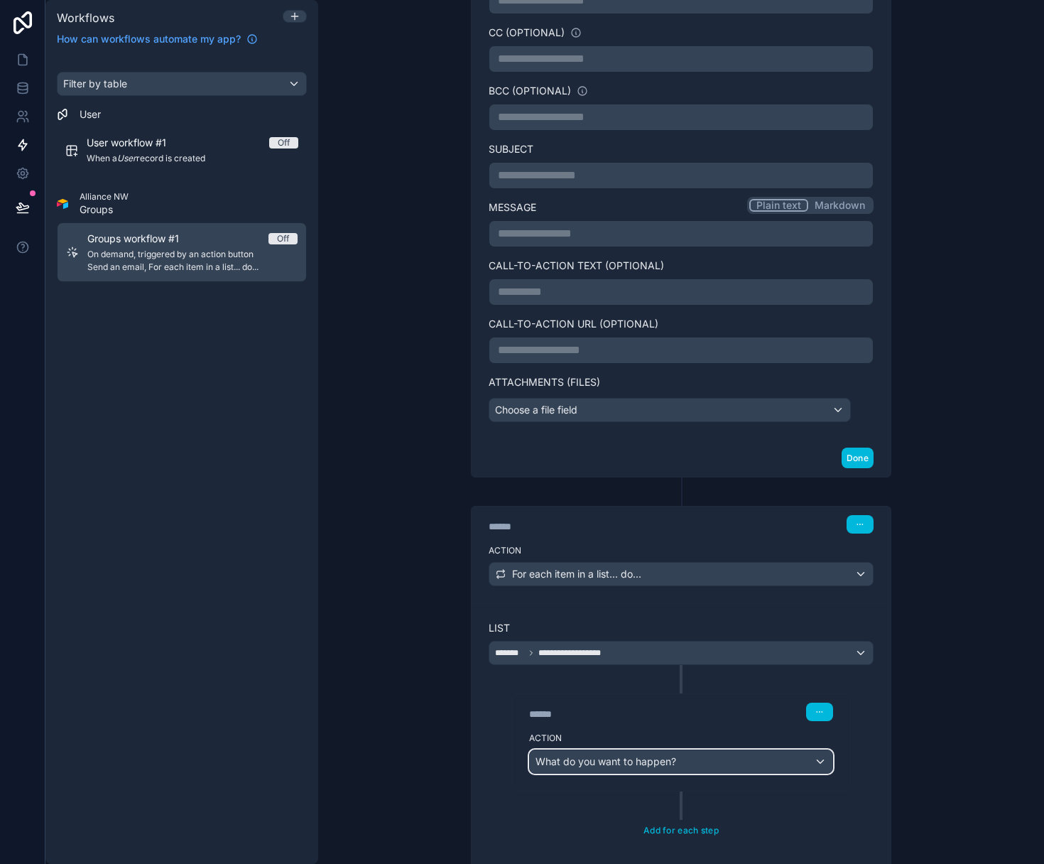
click at [733, 764] on div "What do you want to happen?" at bounding box center [681, 761] width 303 height 23
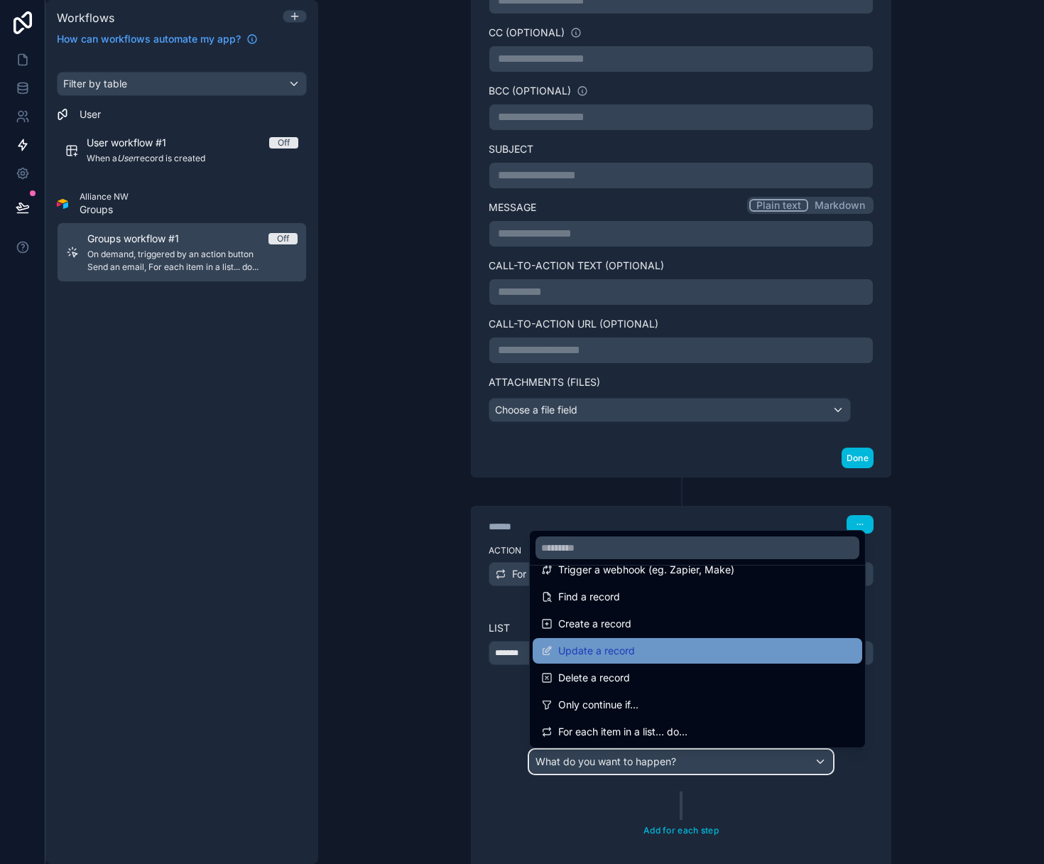
scroll to position [72, 0]
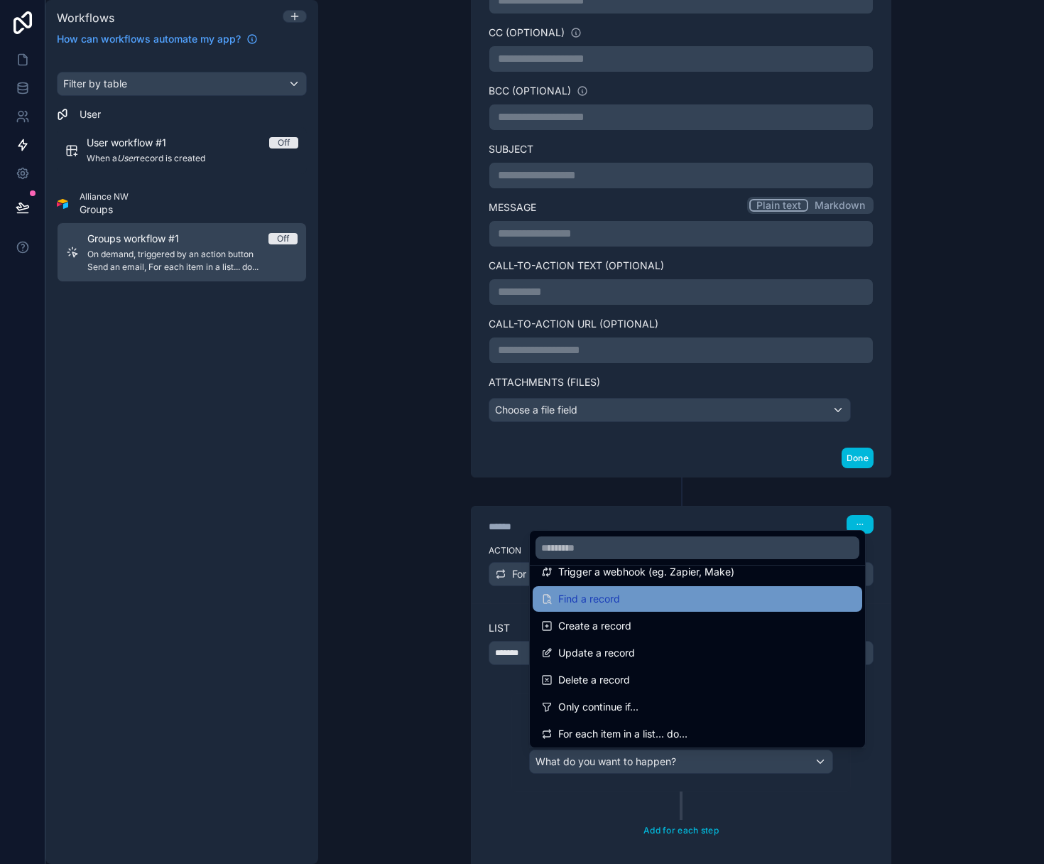
click at [630, 603] on div "Find a record" at bounding box center [697, 598] width 313 height 17
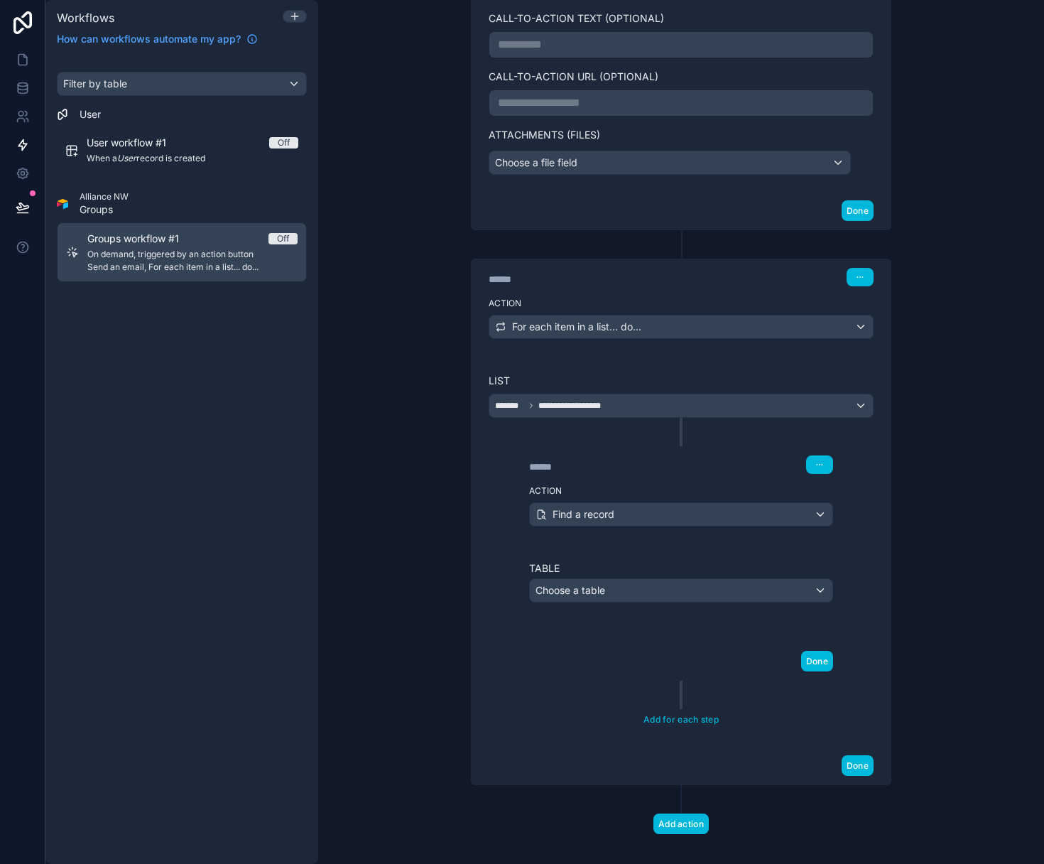
scroll to position [631, 0]
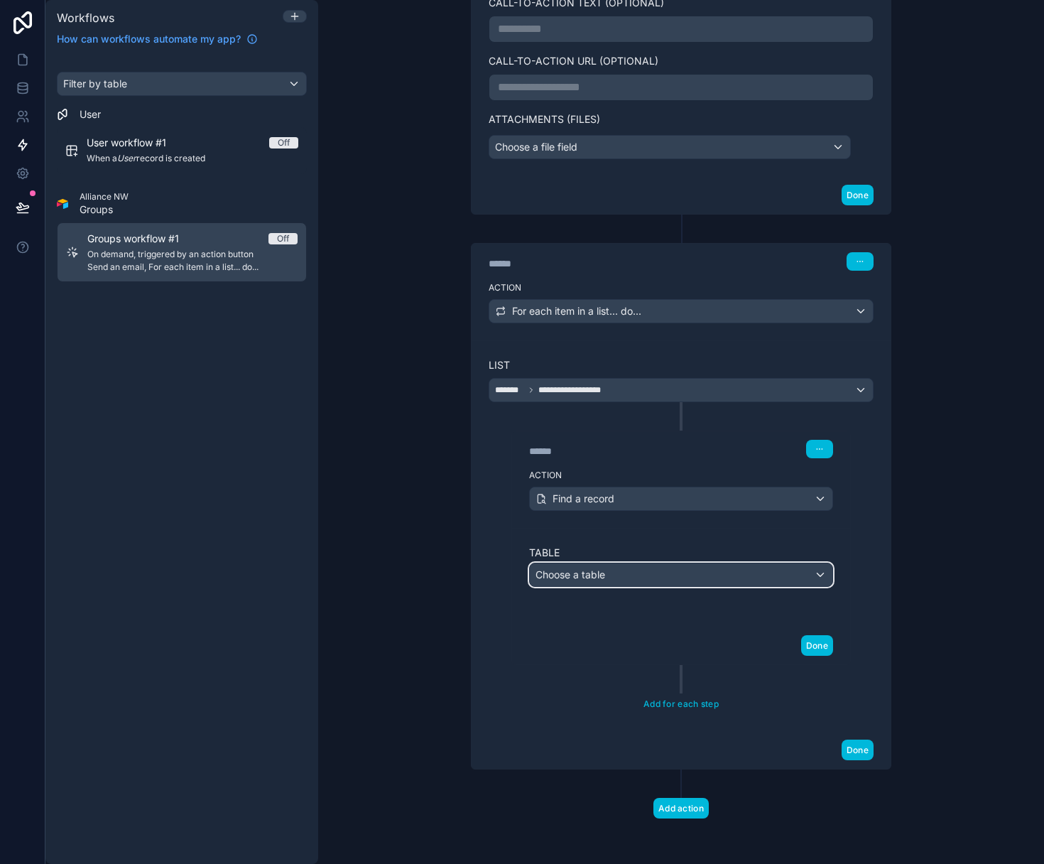
click at [625, 580] on div "Choose a table" at bounding box center [681, 574] width 303 height 23
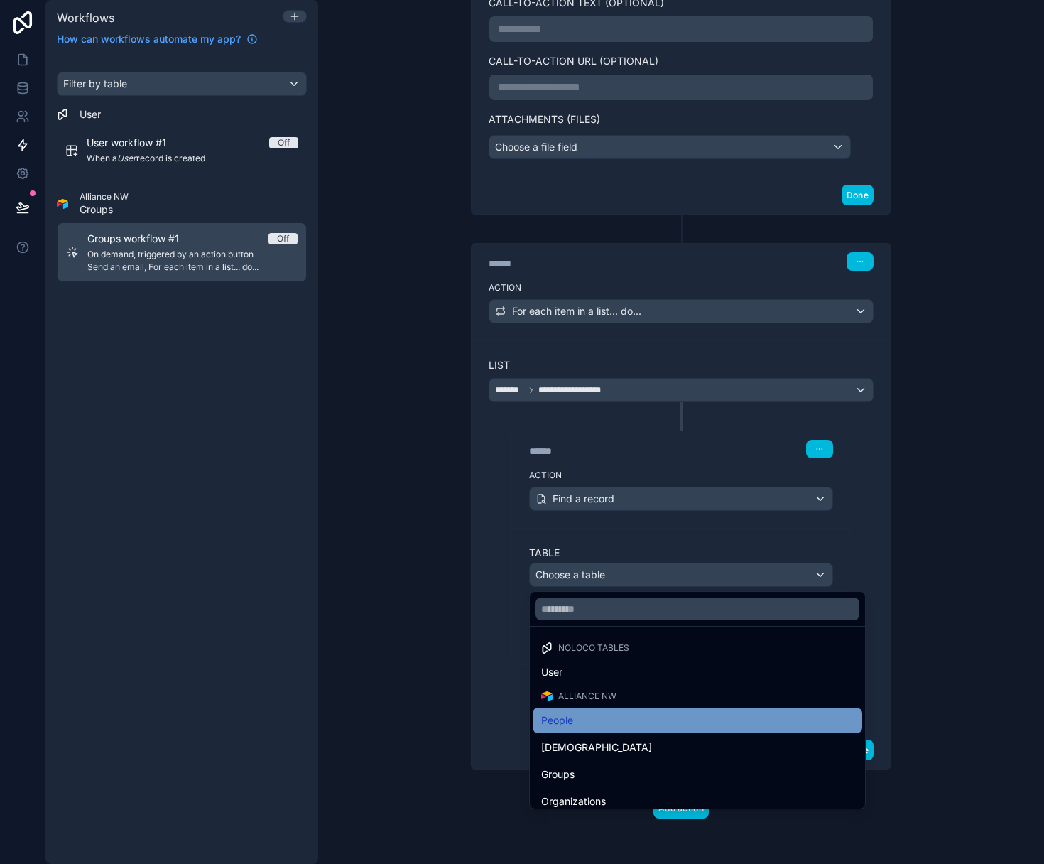
click at [596, 720] on div "People" at bounding box center [697, 720] width 313 height 17
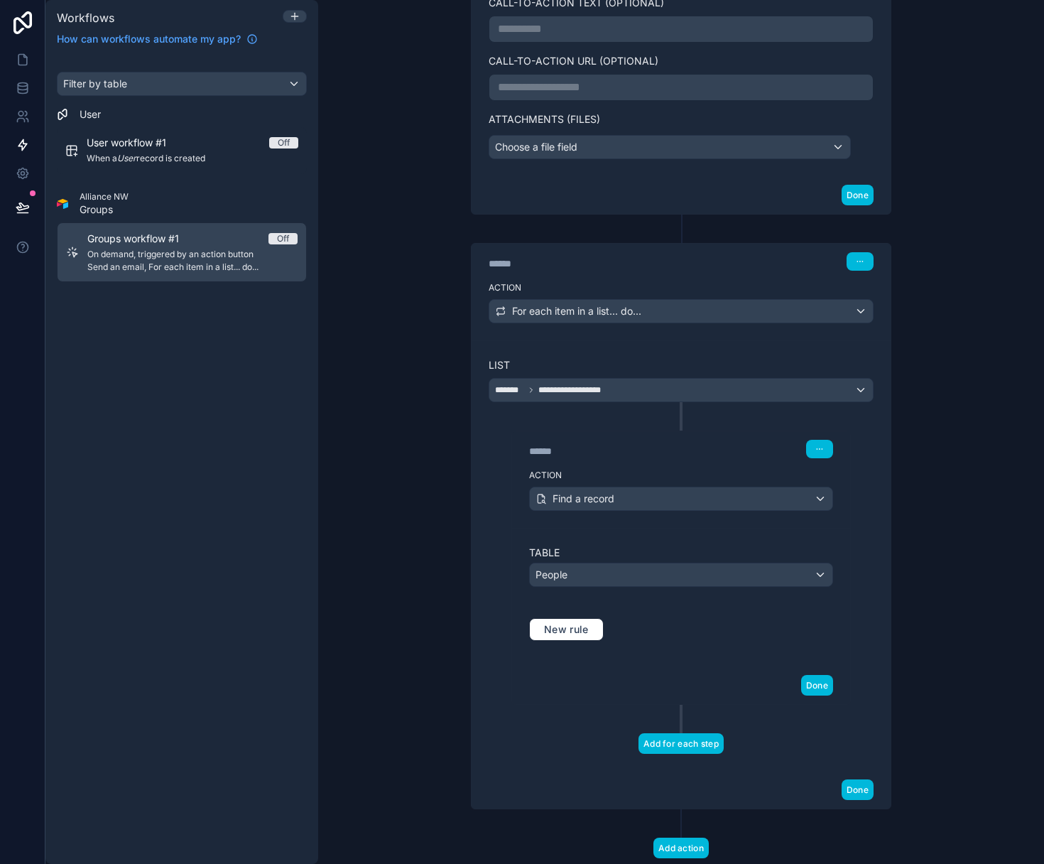
click at [691, 744] on button "Add for each step" at bounding box center [681, 743] width 85 height 21
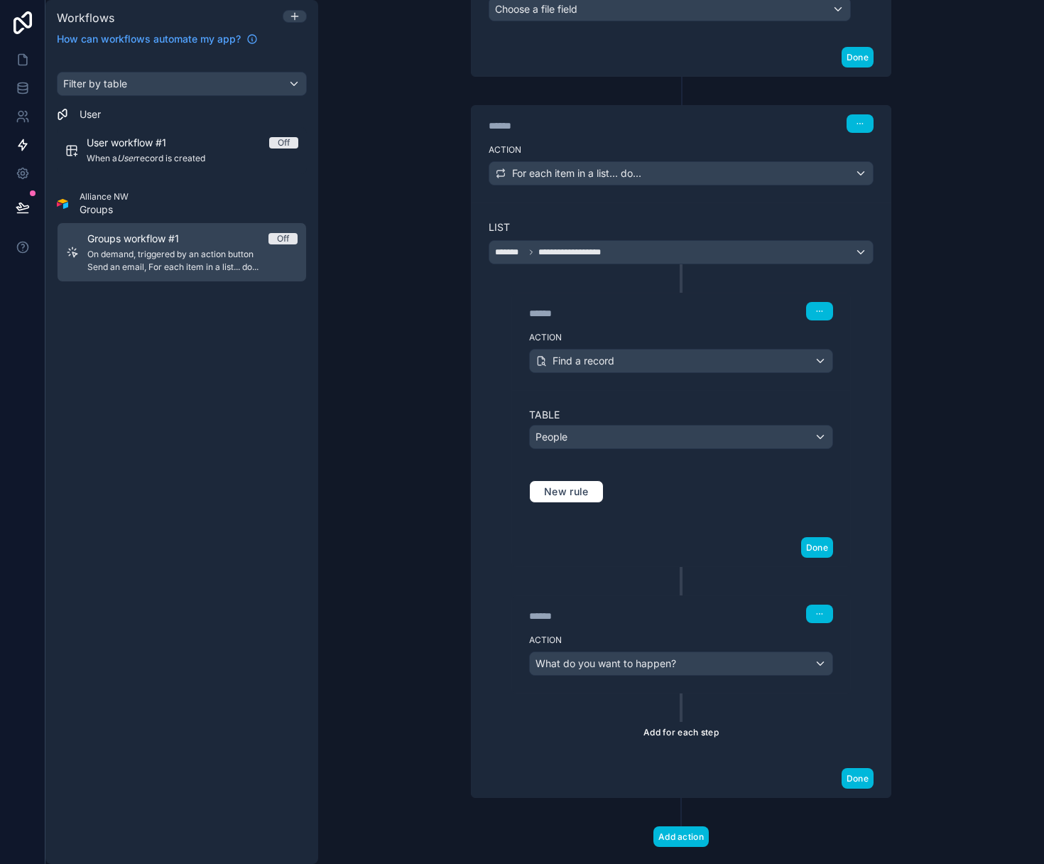
scroll to position [780, 0]
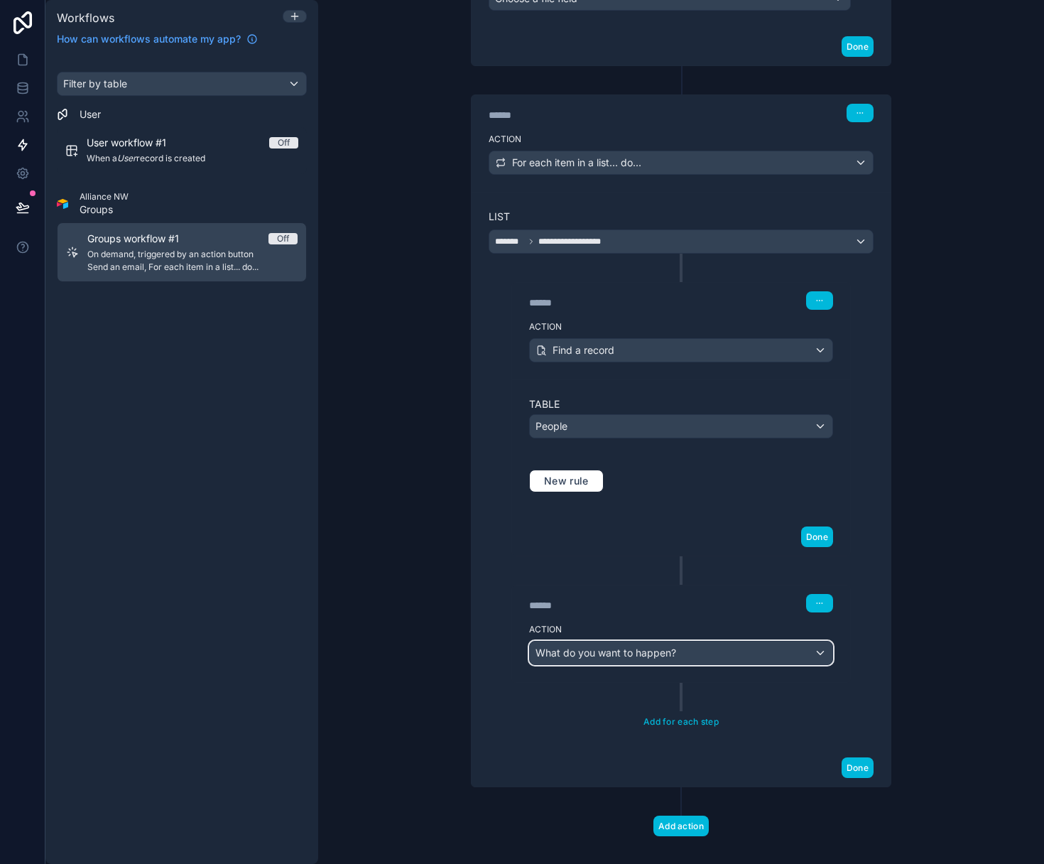
click at [726, 646] on div "What do you want to happen?" at bounding box center [681, 652] width 303 height 23
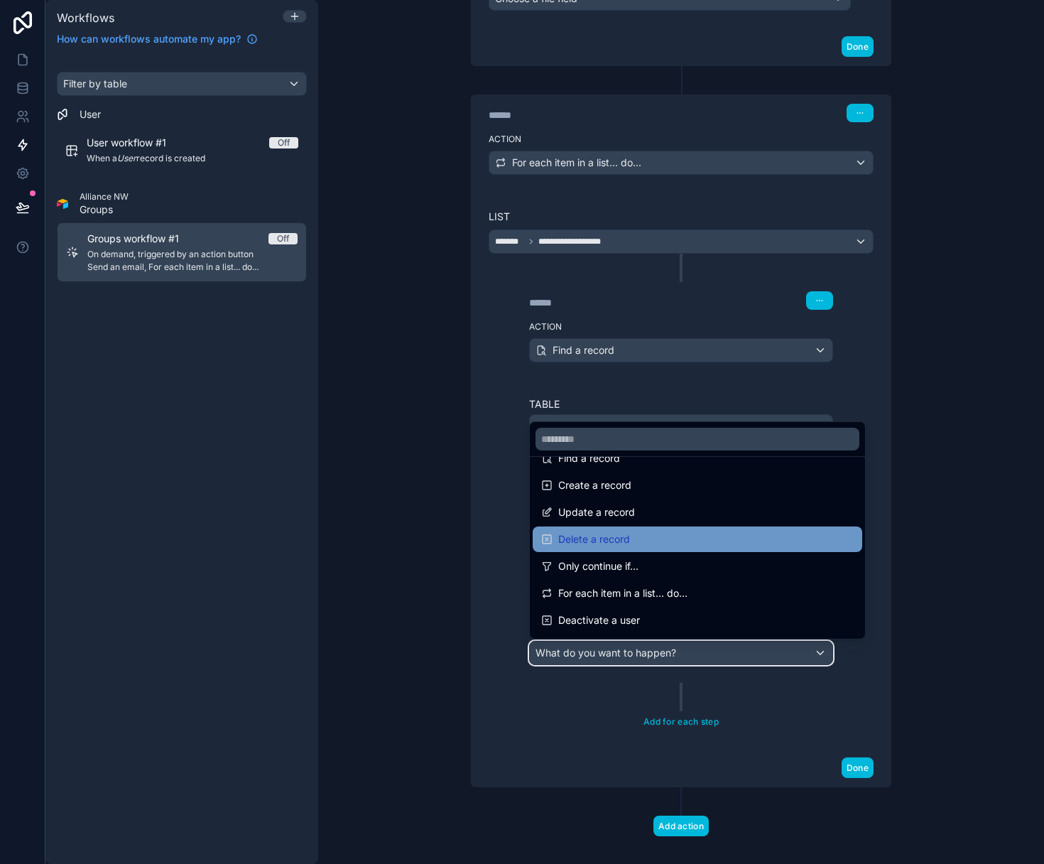
scroll to position [117, 0]
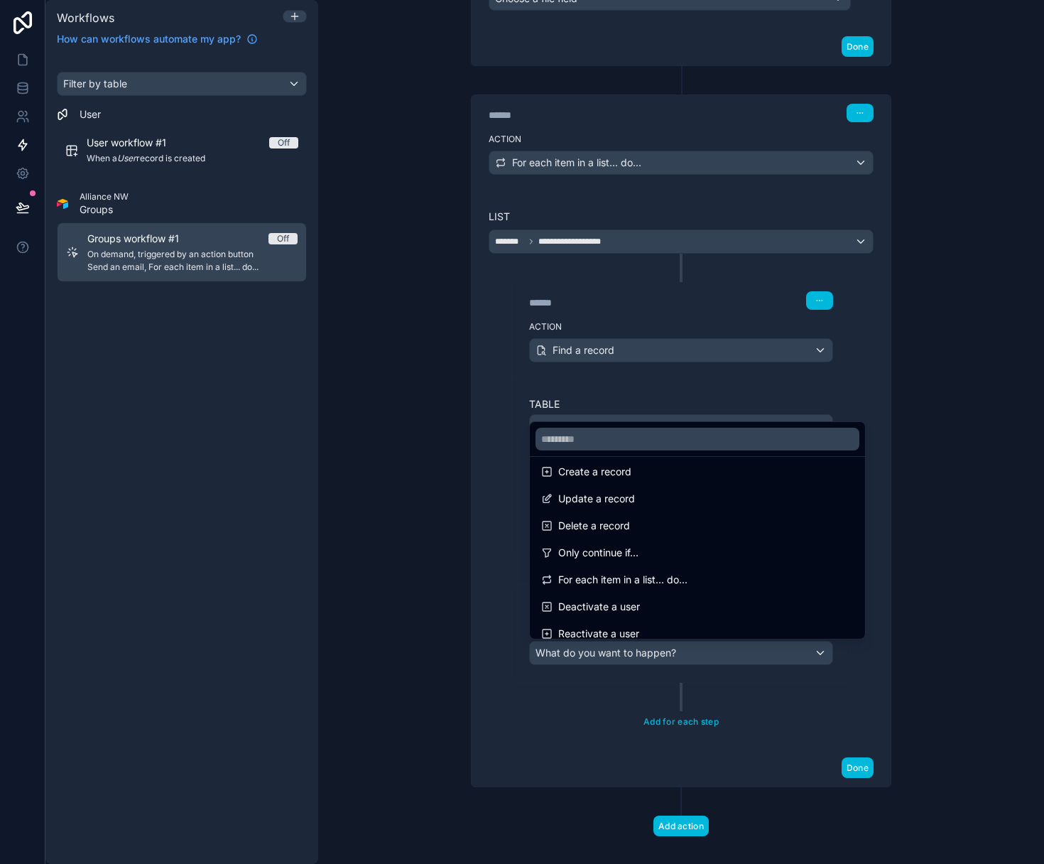
click at [659, 552] on div "Only continue if..." at bounding box center [697, 552] width 313 height 17
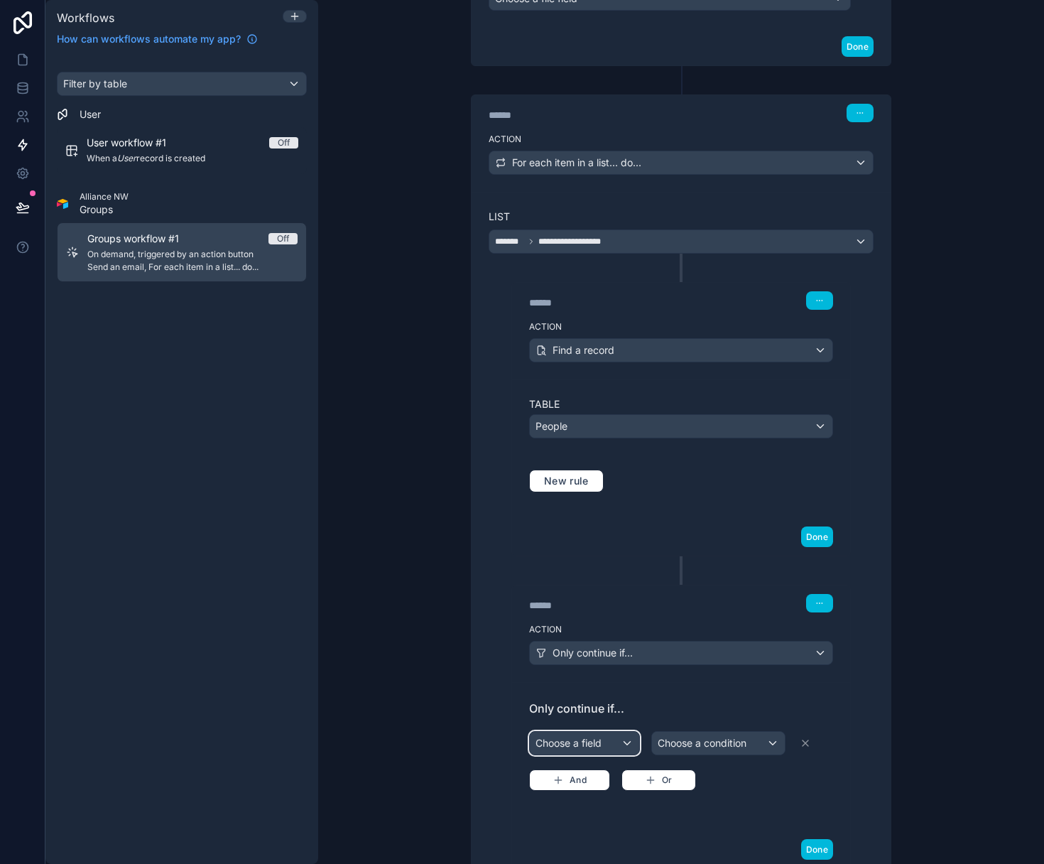
click at [599, 744] on div "Choose a field" at bounding box center [584, 743] width 109 height 23
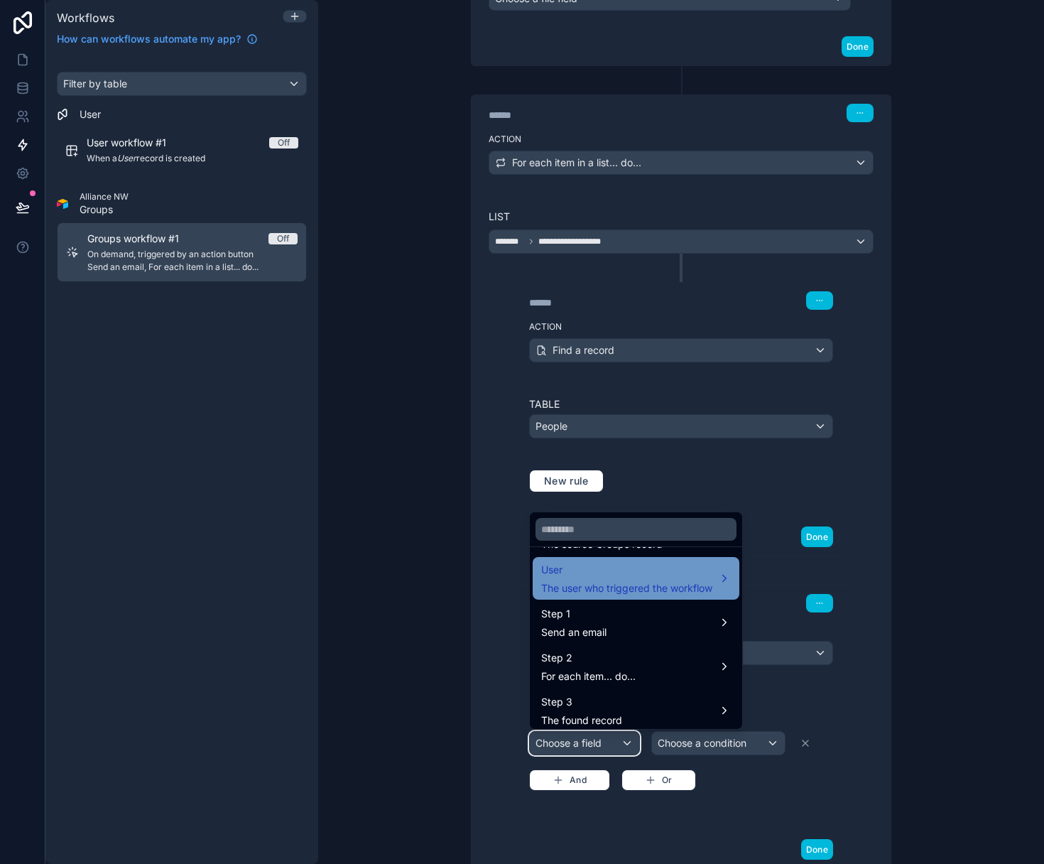
scroll to position [51, 0]
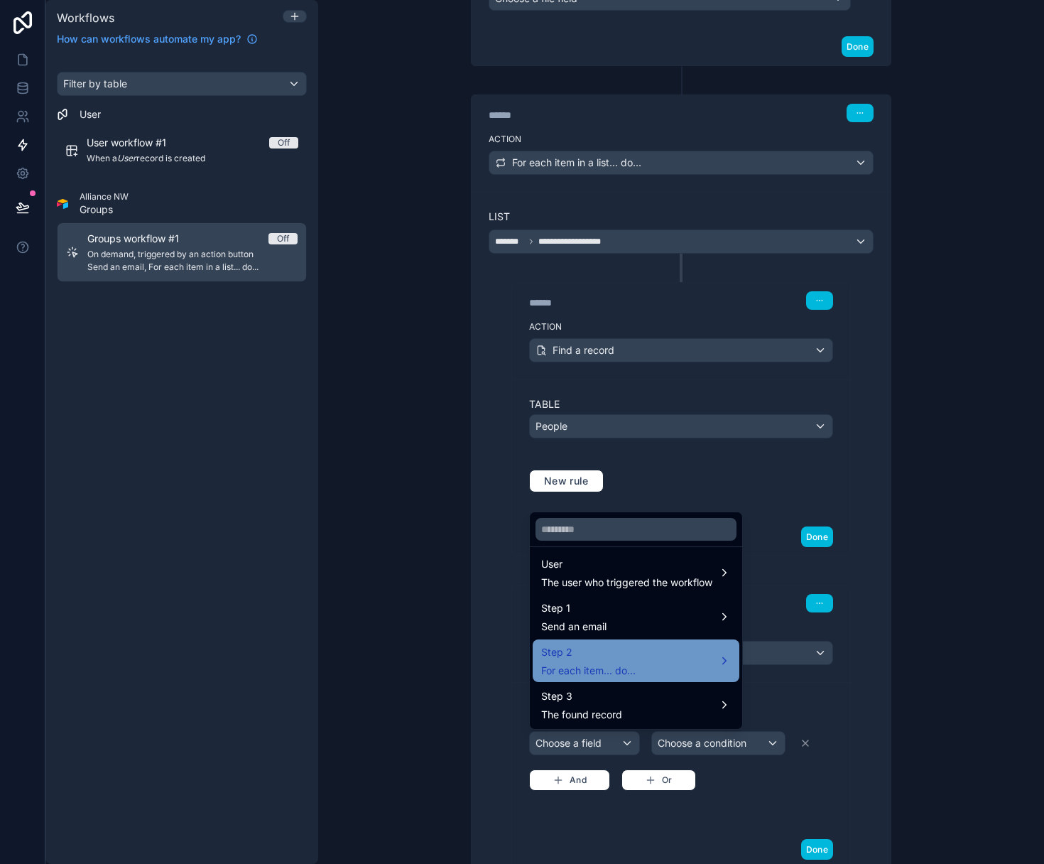
click at [698, 659] on div "Step 2 For each item... do..." at bounding box center [636, 661] width 190 height 34
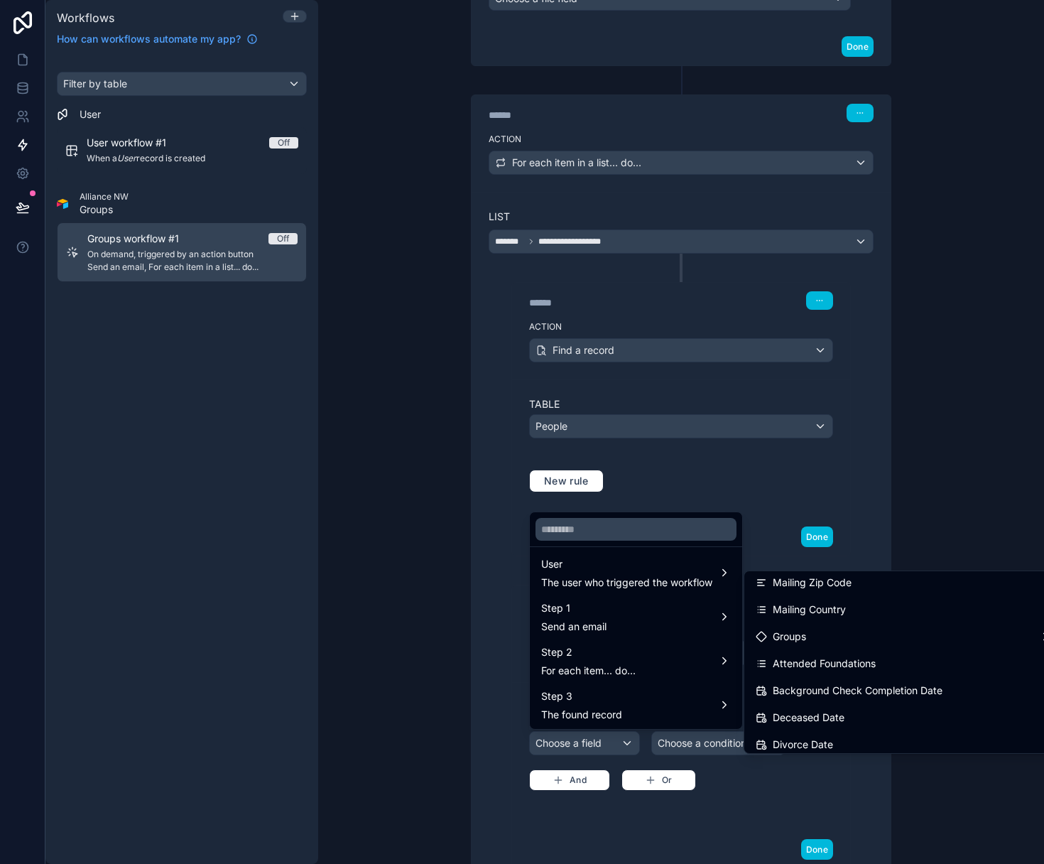
scroll to position [683, 0]
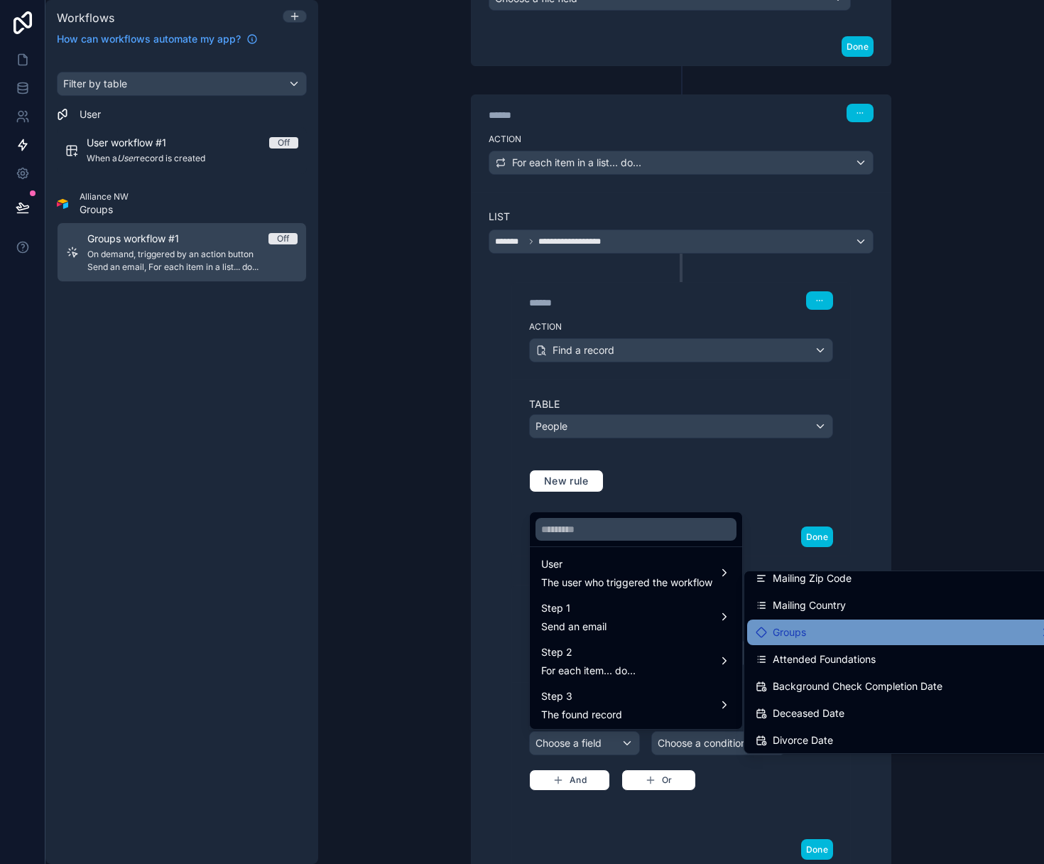
click at [813, 636] on div "Groups" at bounding box center [904, 632] width 296 height 17
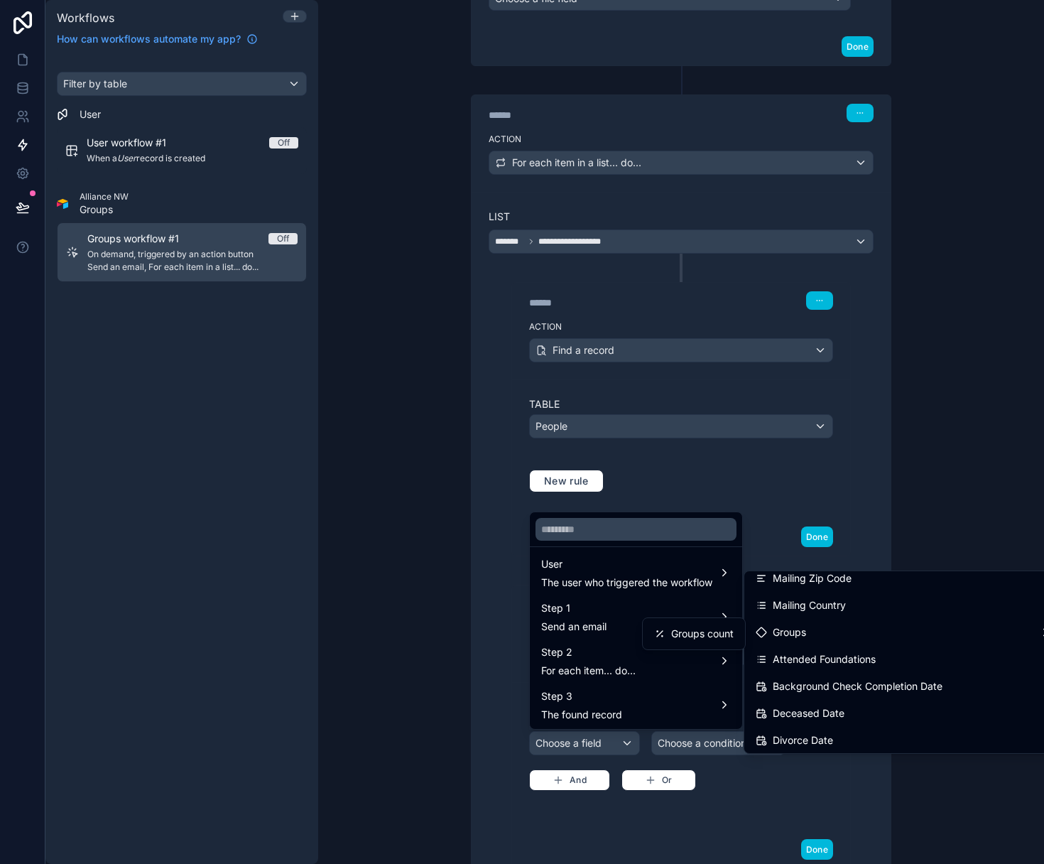
click at [879, 424] on div at bounding box center [522, 432] width 1044 height 864
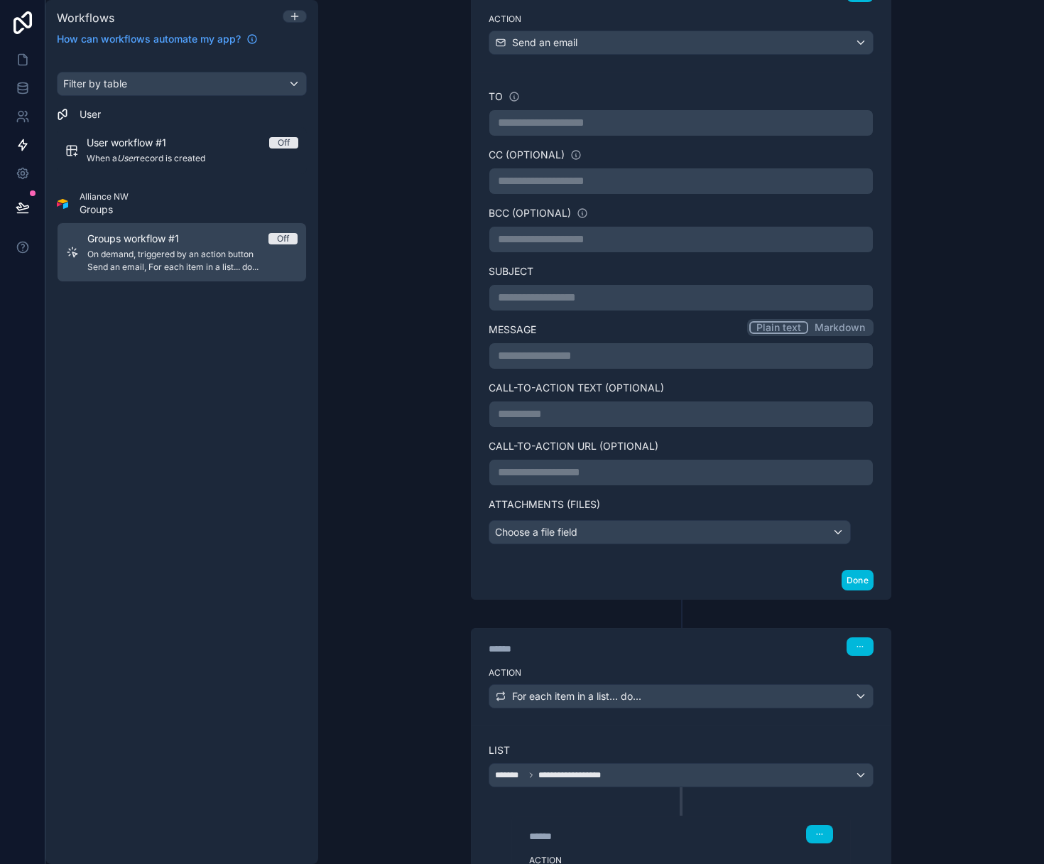
scroll to position [244, 0]
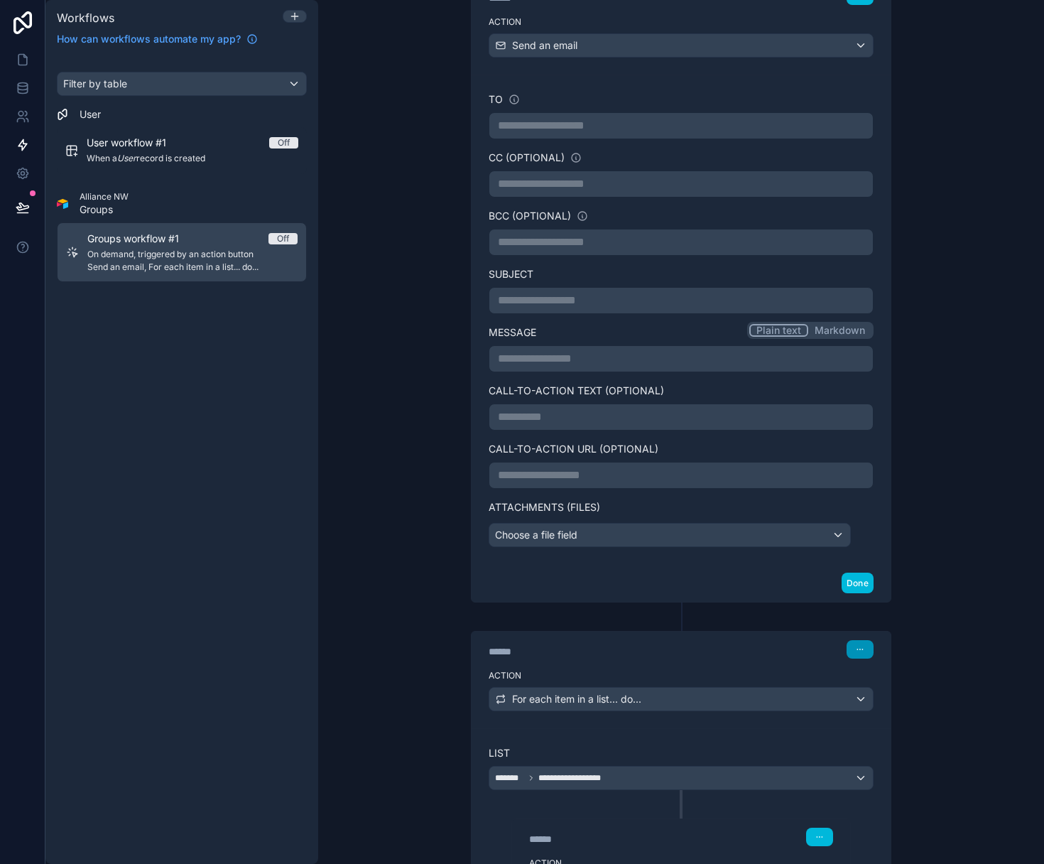
click at [861, 652] on icon "button" at bounding box center [860, 649] width 9 height 9
click at [891, 702] on span "Delete" at bounding box center [887, 703] width 26 height 11
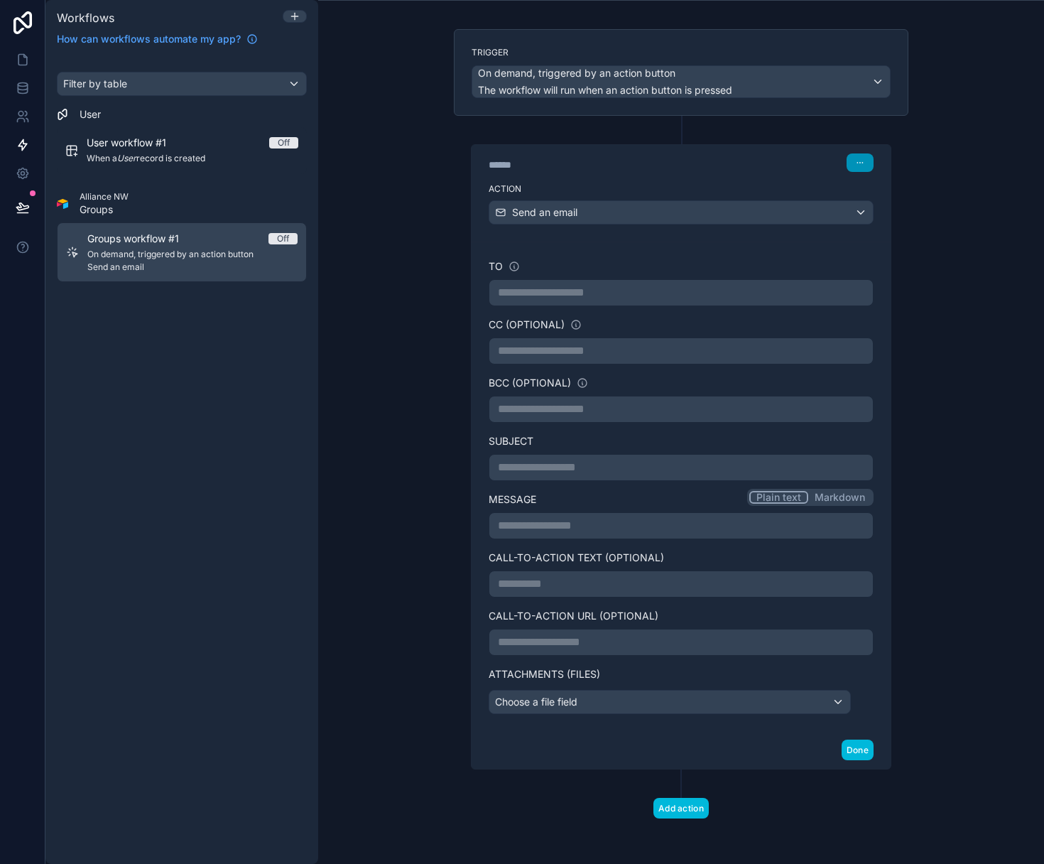
click at [864, 163] on icon "button" at bounding box center [860, 162] width 9 height 9
click at [895, 215] on span "Delete" at bounding box center [887, 217] width 26 height 11
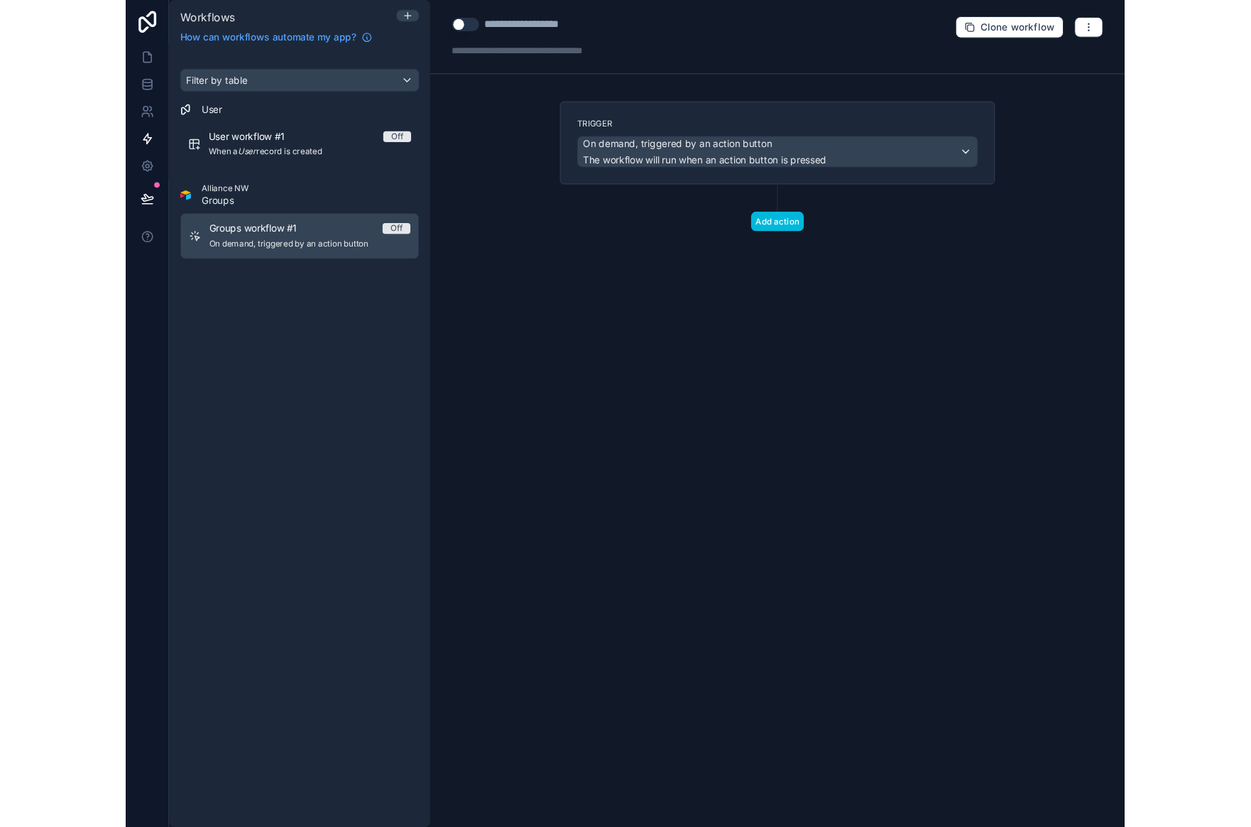
scroll to position [0, 0]
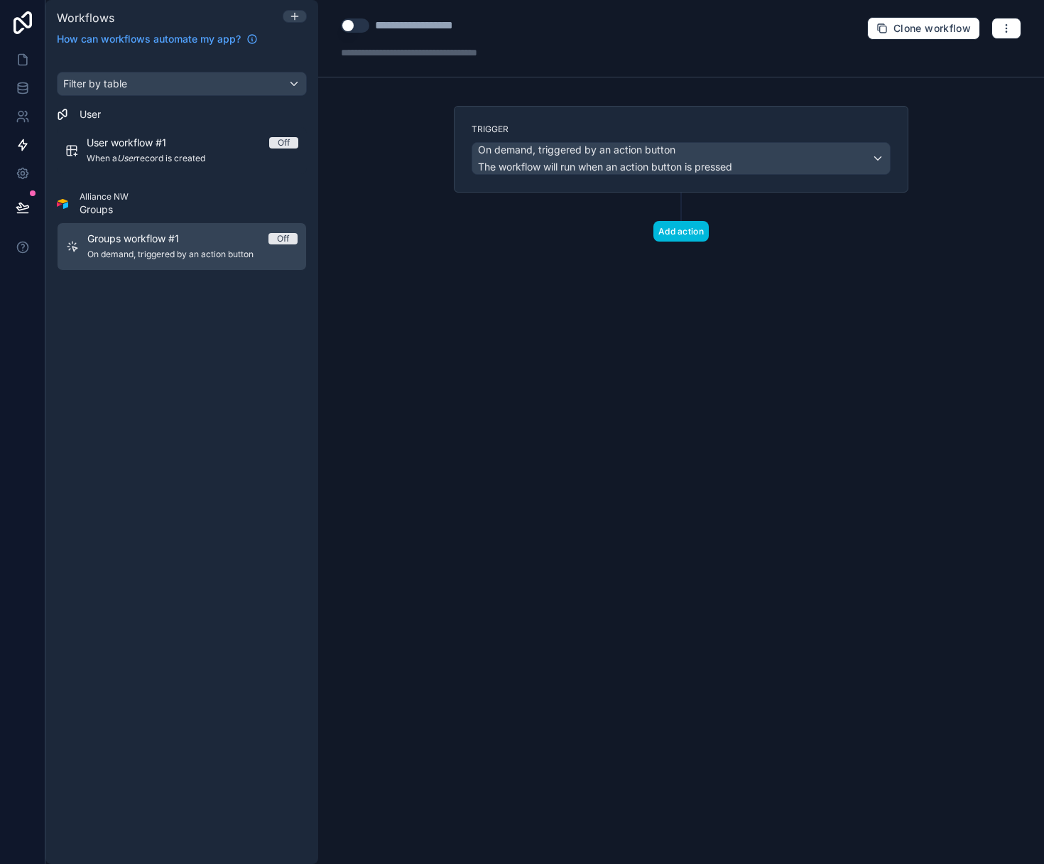
click at [891, 303] on div "**********" at bounding box center [681, 432] width 726 height 864
click at [26, 62] on icon at bounding box center [22, 60] width 9 height 11
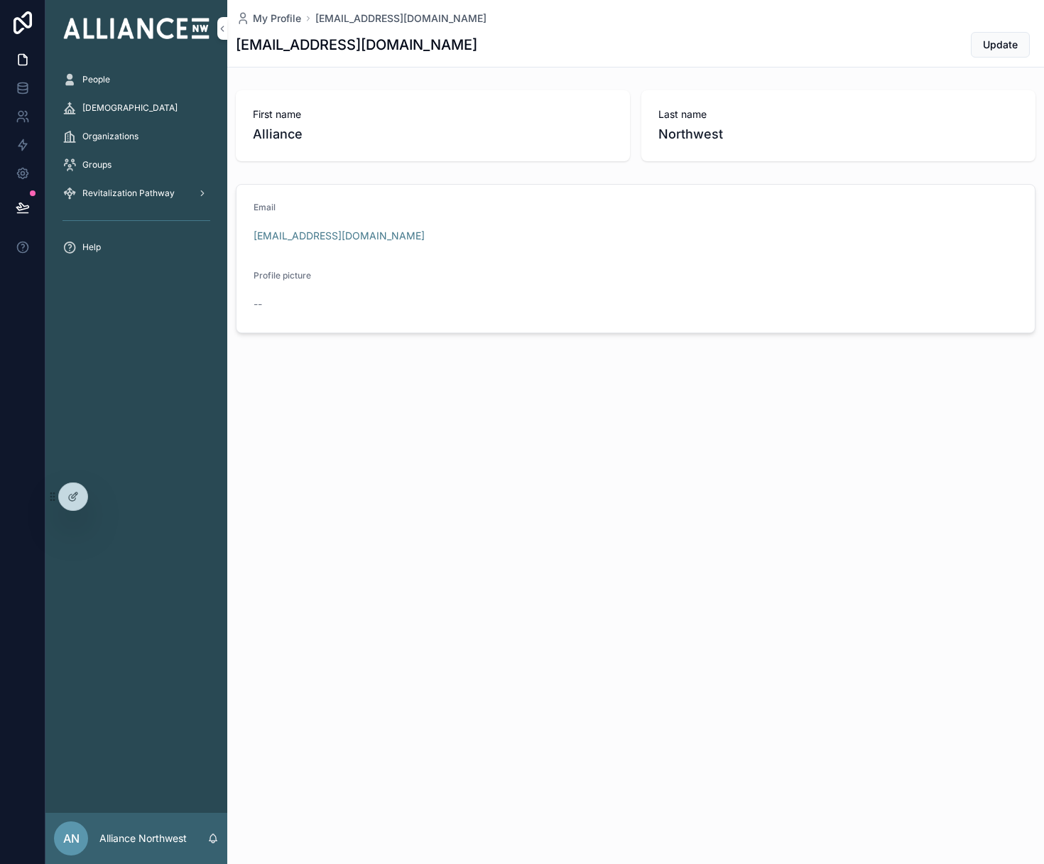
click at [104, 157] on div "Groups" at bounding box center [137, 164] width 148 height 23
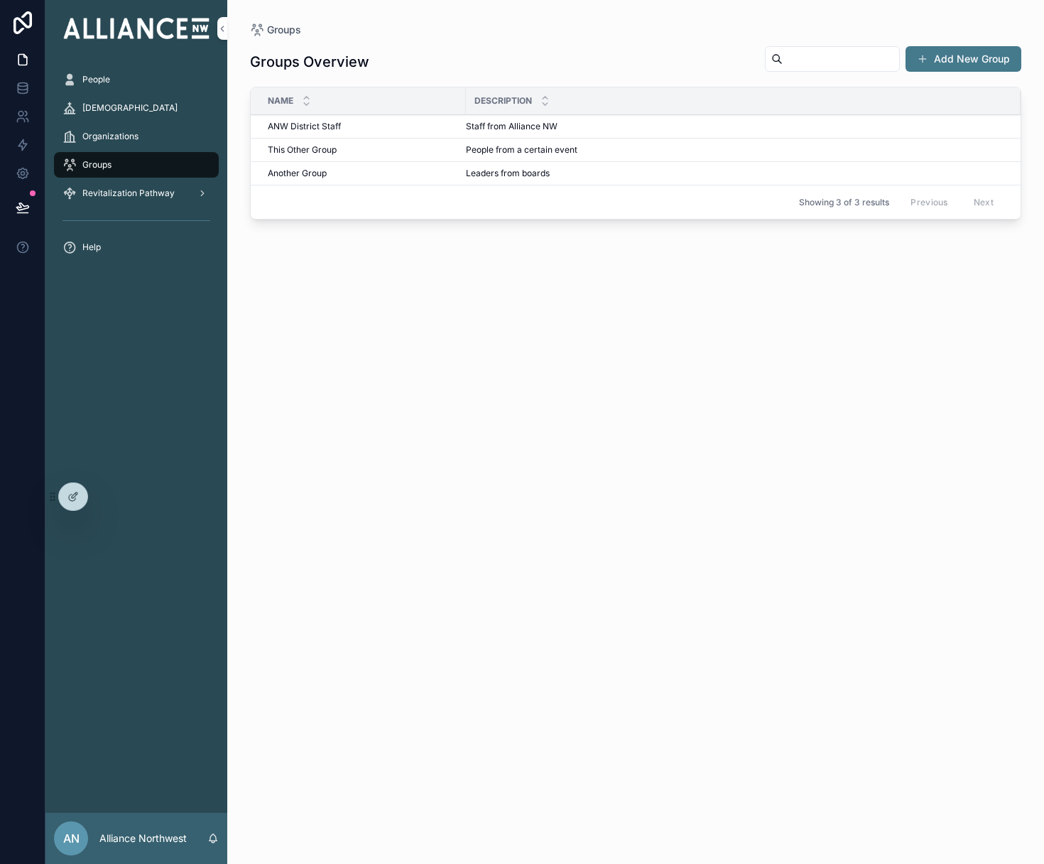
click at [285, 127] on span "ANW District Staff" at bounding box center [304, 126] width 73 height 11
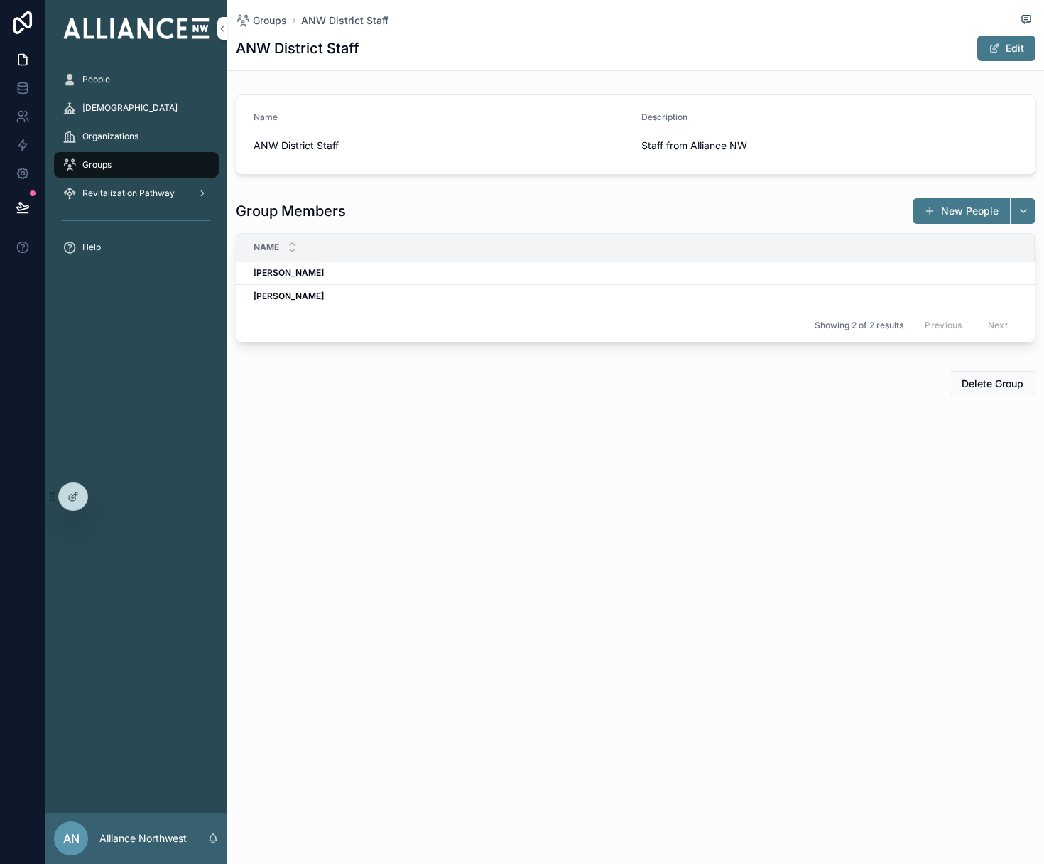
click at [115, 75] on div "People" at bounding box center [137, 79] width 148 height 23
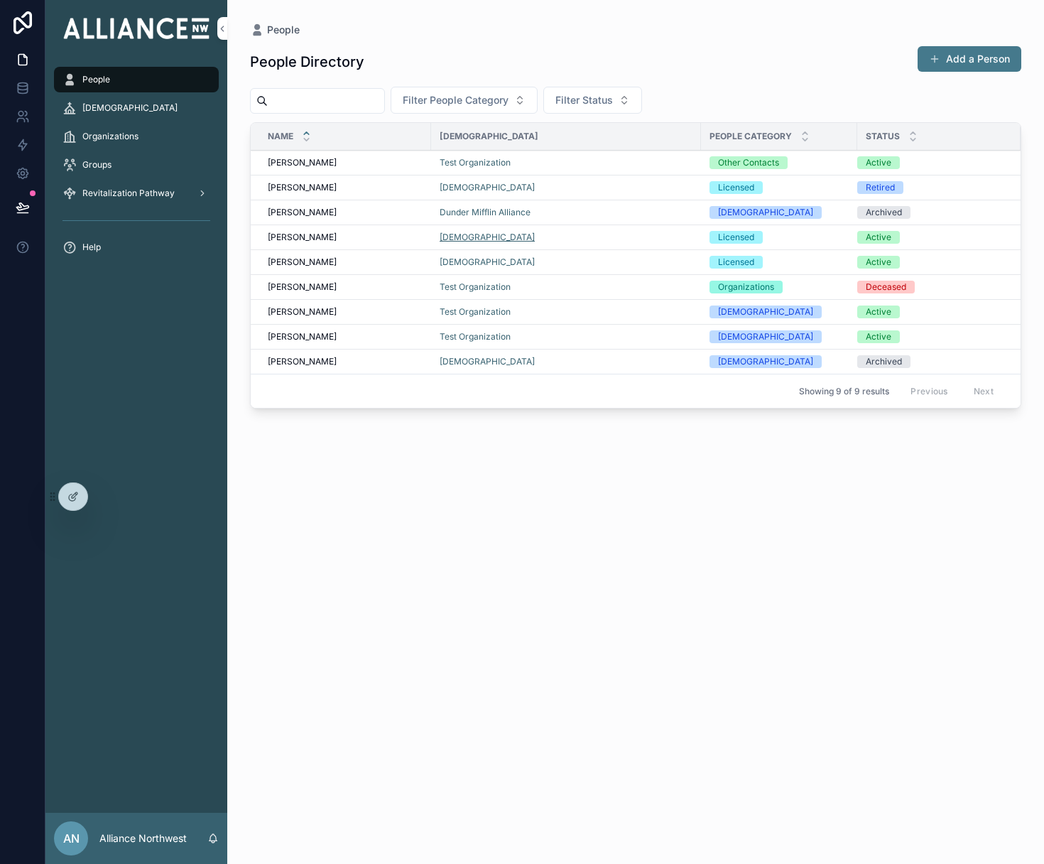
click at [462, 238] on span "[DEMOGRAPHIC_DATA]" at bounding box center [487, 237] width 95 height 11
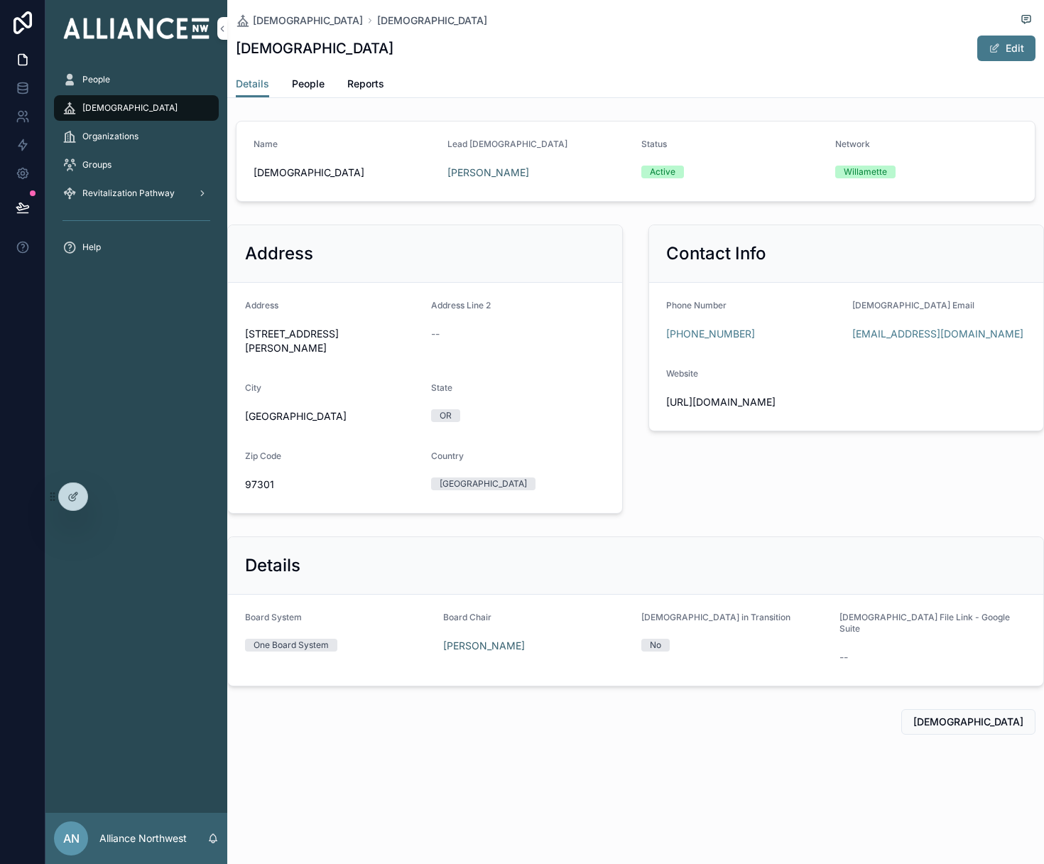
click at [352, 84] on span "Reports" at bounding box center [365, 84] width 37 height 14
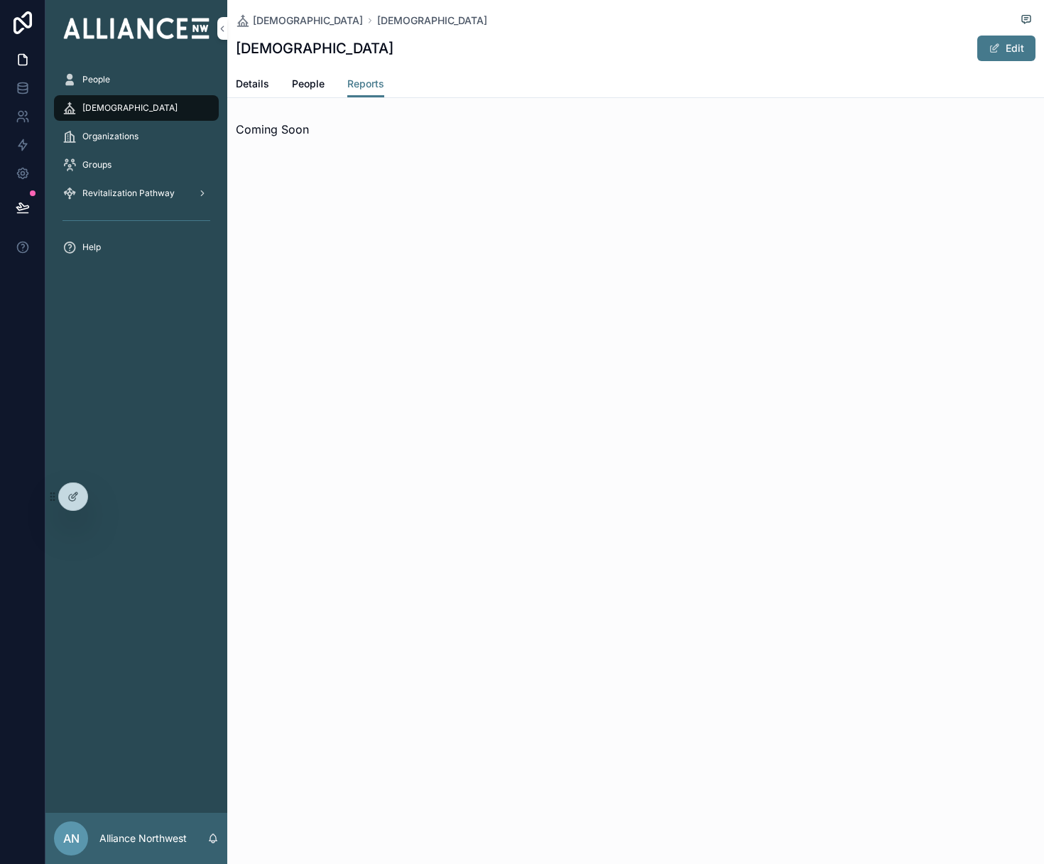
drag, startPoint x: 302, startPoint y: 84, endPoint x: 290, endPoint y: 83, distance: 12.1
click at [302, 84] on span "People" at bounding box center [308, 84] width 33 height 14
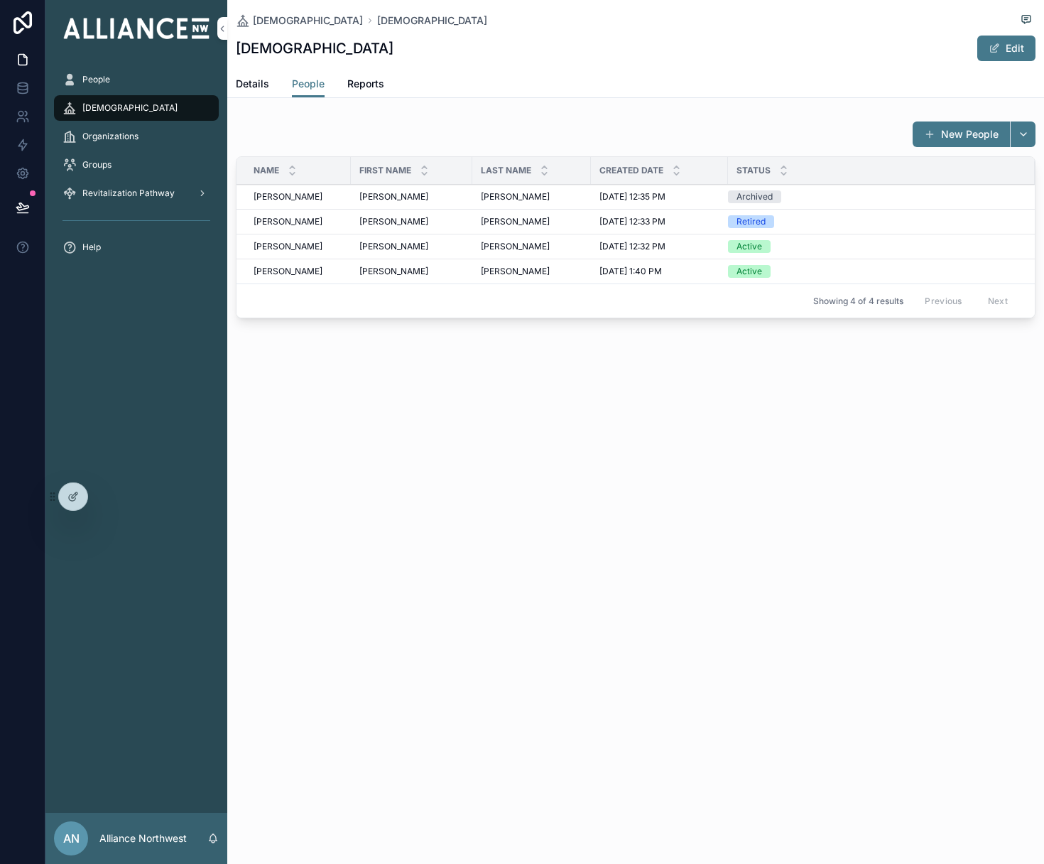
click at [242, 85] on span "Details" at bounding box center [252, 84] width 33 height 14
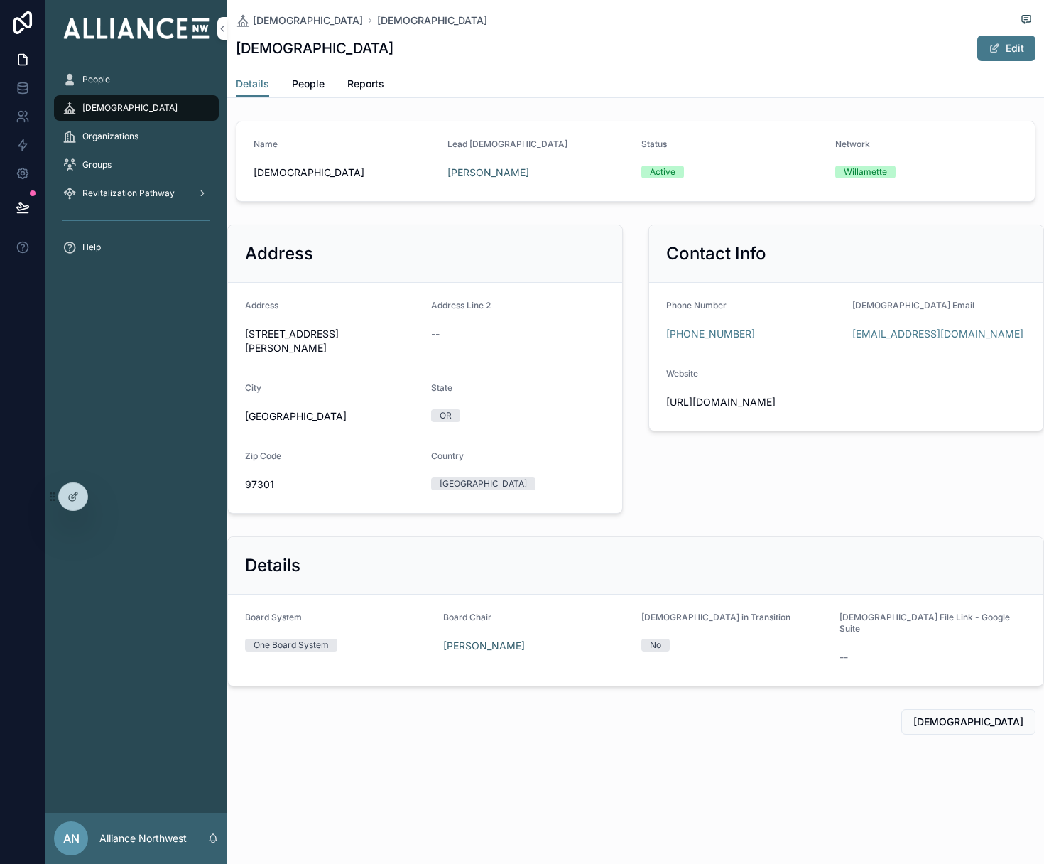
click at [1042, 507] on div "Name [DEMOGRAPHIC_DATA] Lead Pastor [PERSON_NAME] Status Active Network Willame…" at bounding box center [635, 427] width 817 height 625
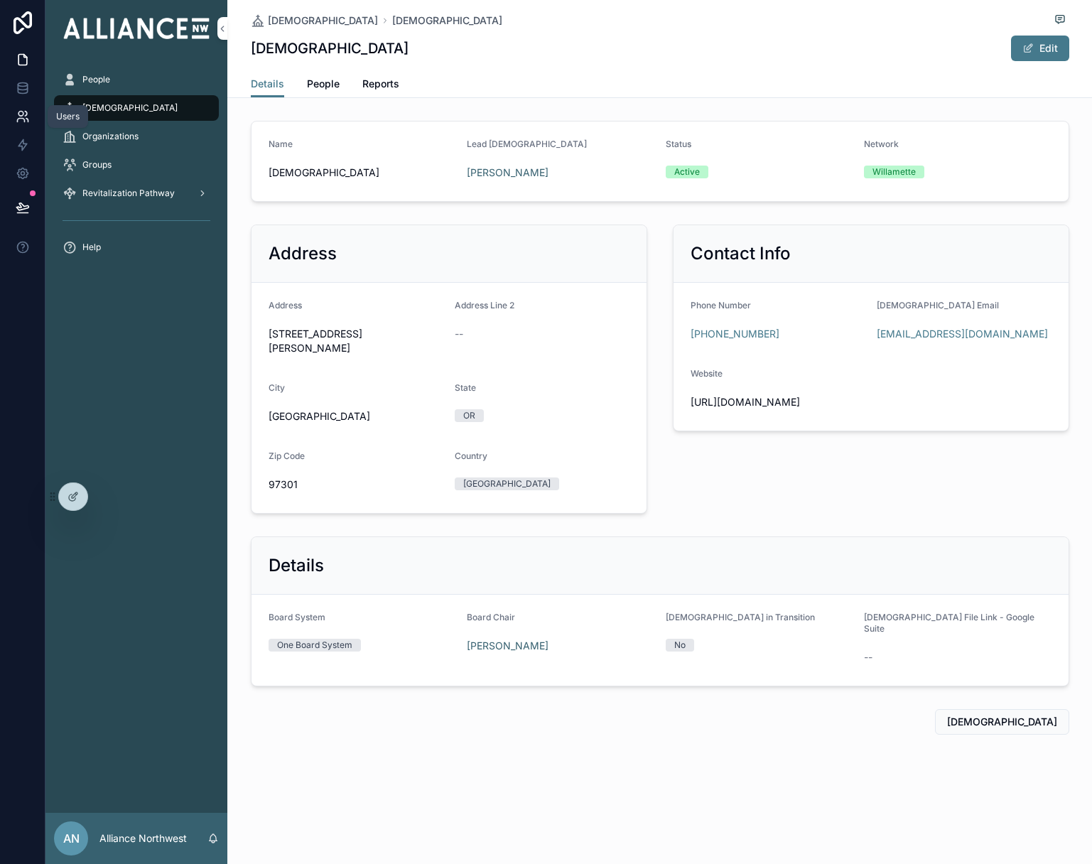
click at [23, 119] on icon at bounding box center [20, 121] width 7 height 4
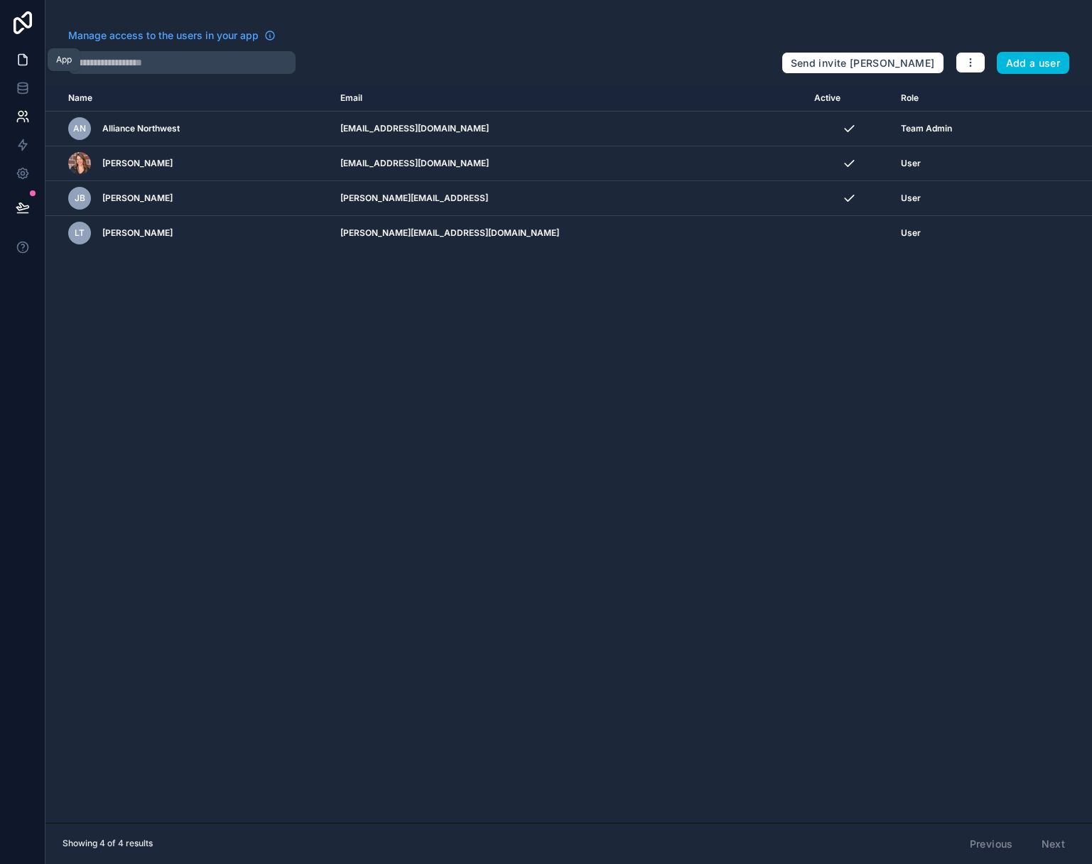
click at [22, 61] on icon at bounding box center [23, 60] width 14 height 14
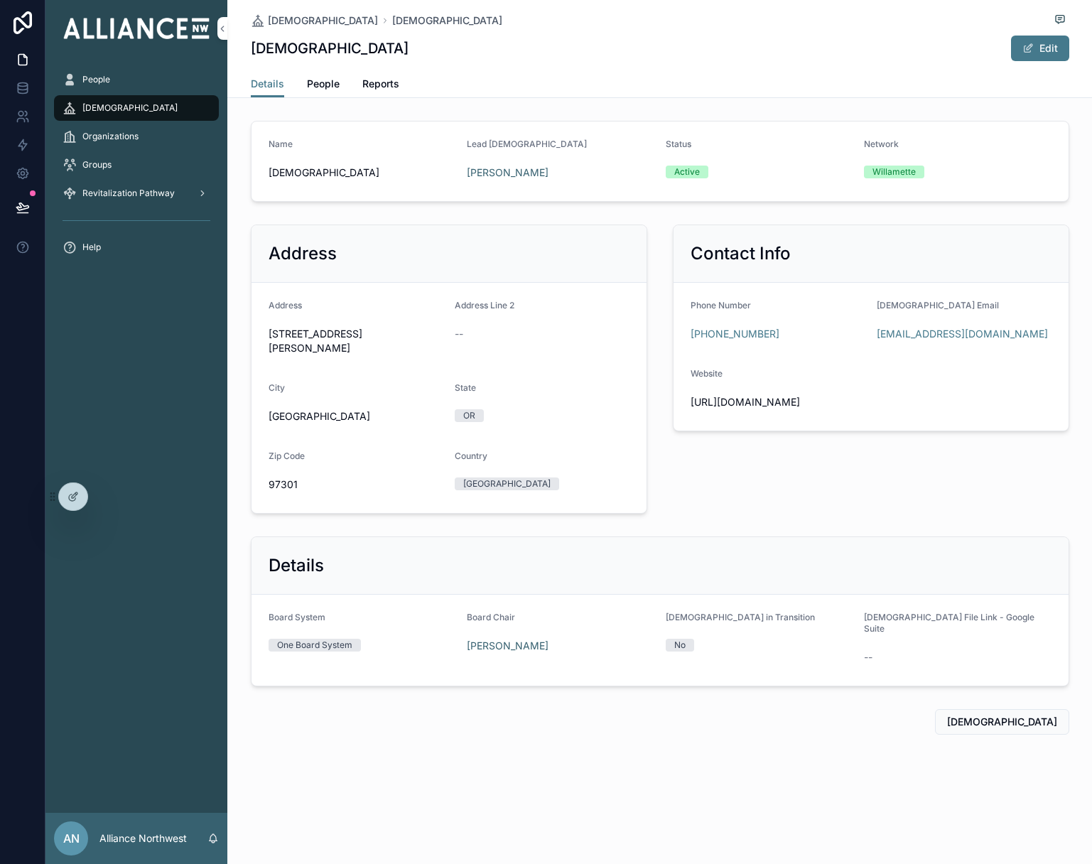
click at [99, 81] on span "People" at bounding box center [96, 79] width 28 height 11
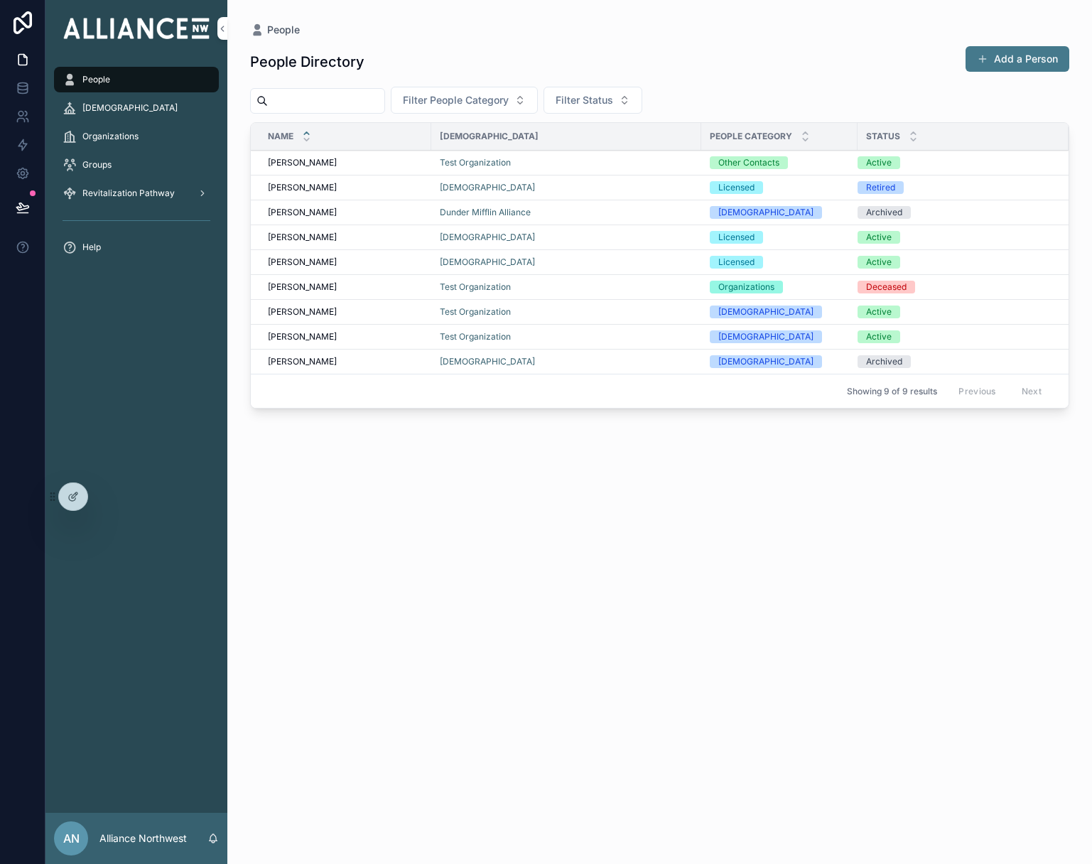
click at [311, 163] on span "[PERSON_NAME]" at bounding box center [302, 162] width 69 height 11
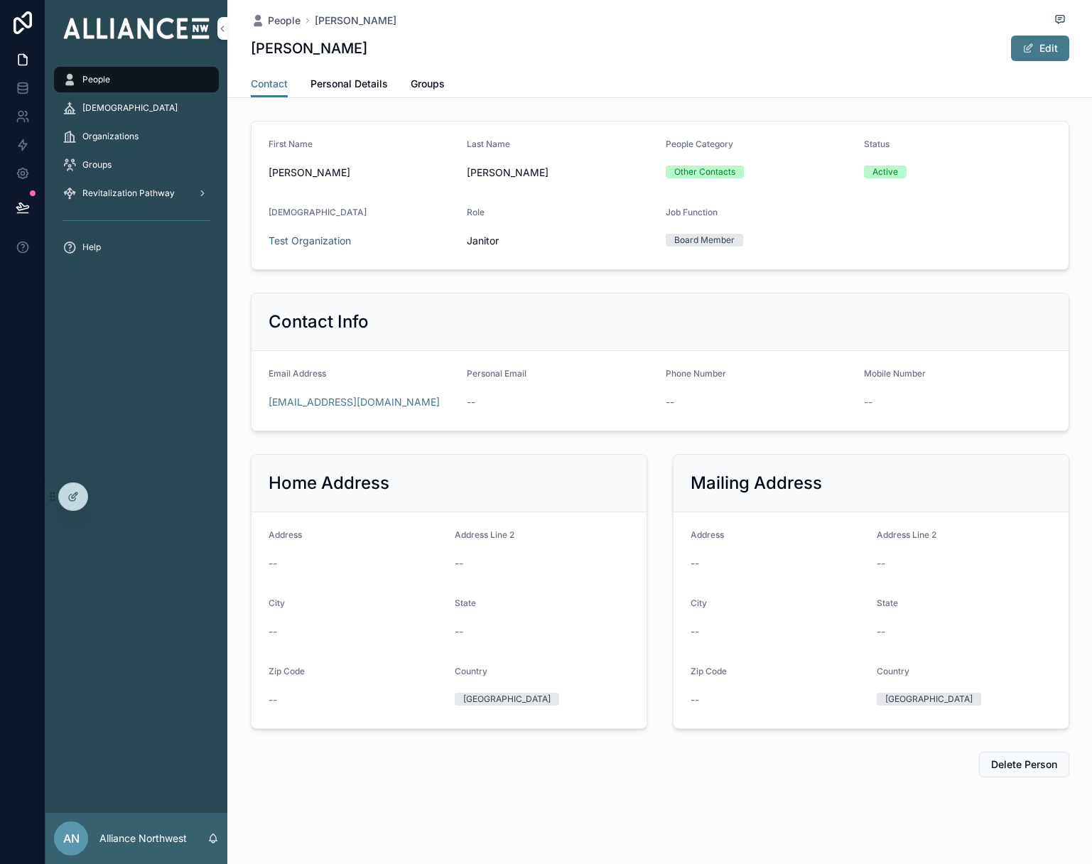
click at [343, 83] on span "Personal Details" at bounding box center [348, 84] width 77 height 14
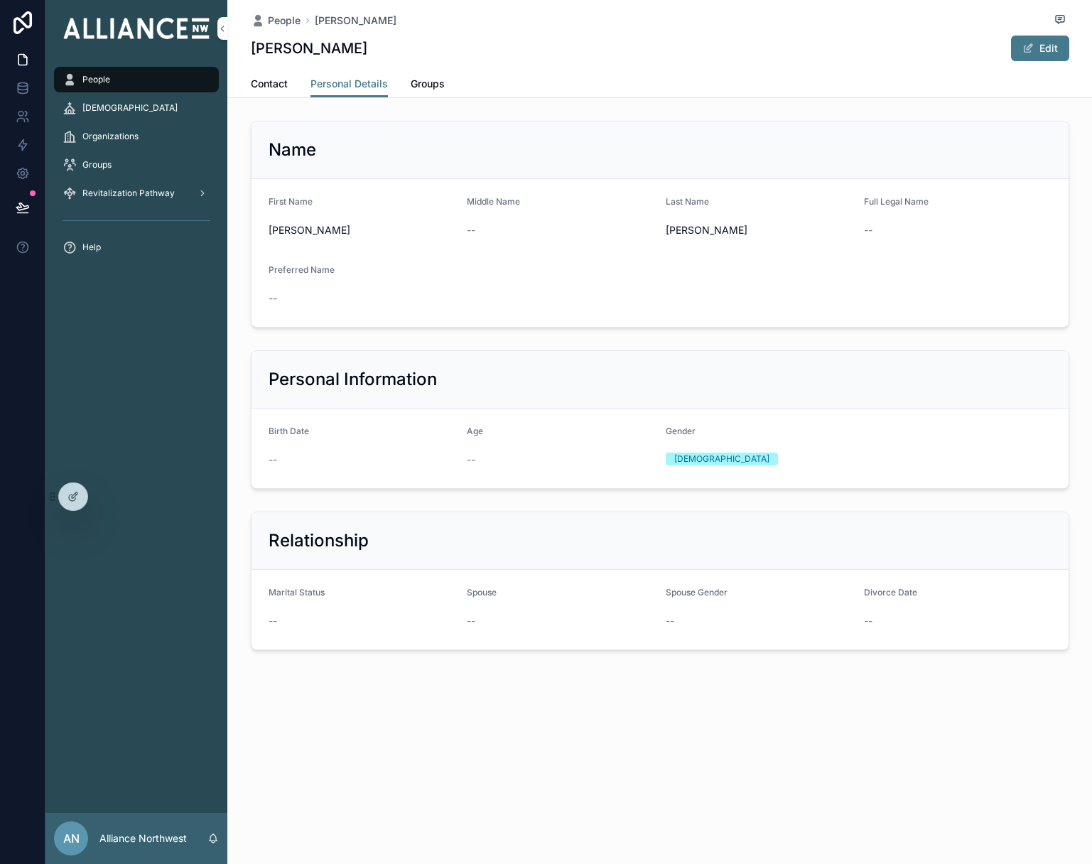
click at [430, 82] on span "Groups" at bounding box center [428, 84] width 34 height 14
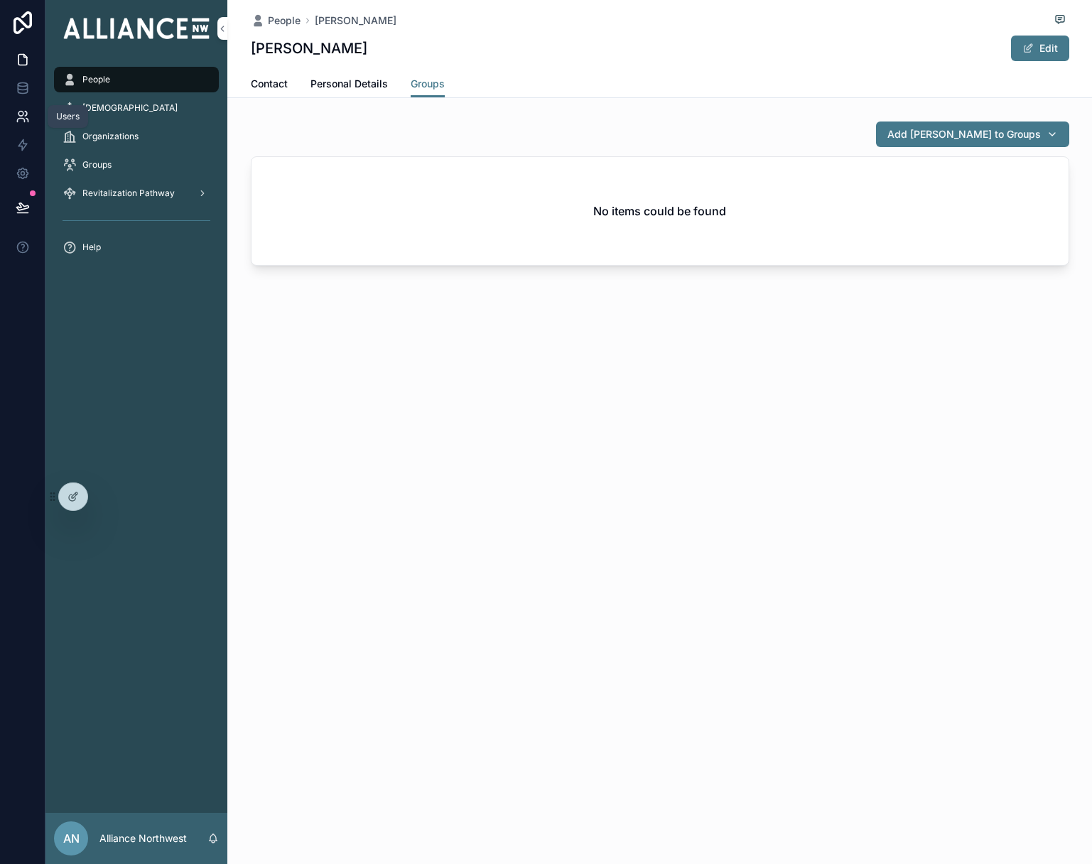
click at [27, 116] on icon at bounding box center [23, 116] width 14 height 14
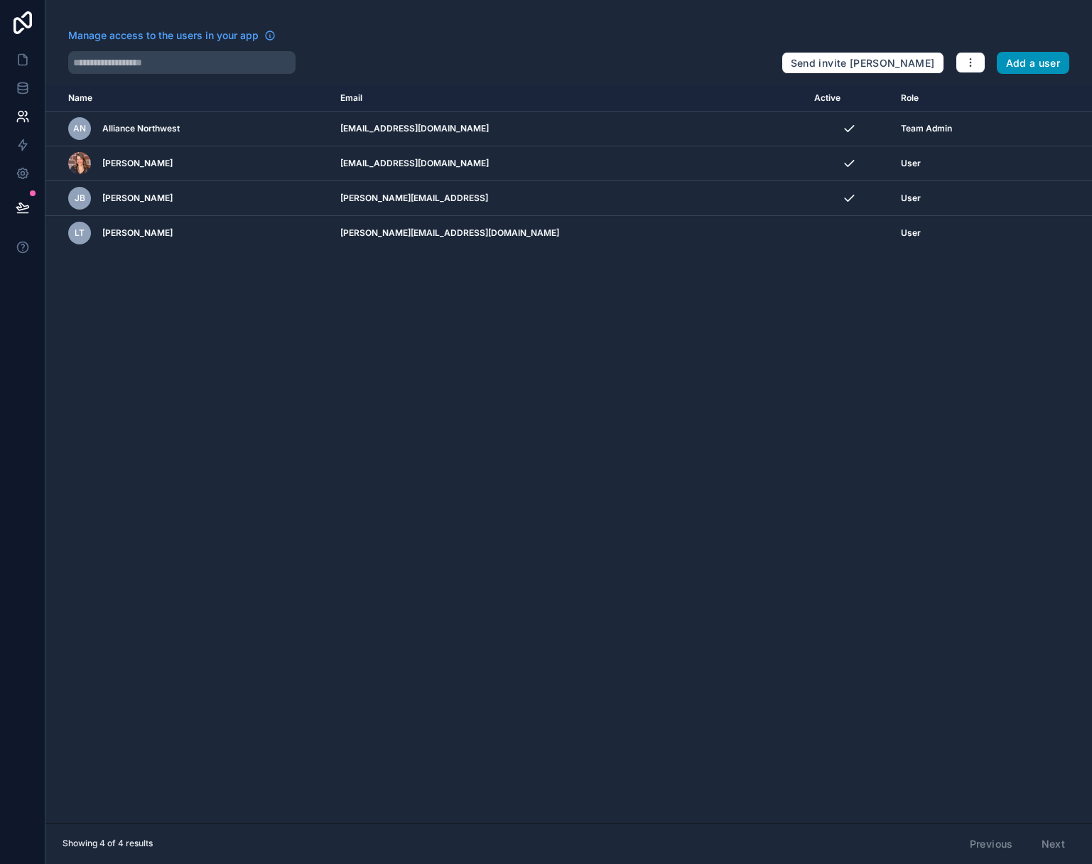
click at [1043, 60] on button "Add a user" at bounding box center [1033, 63] width 73 height 23
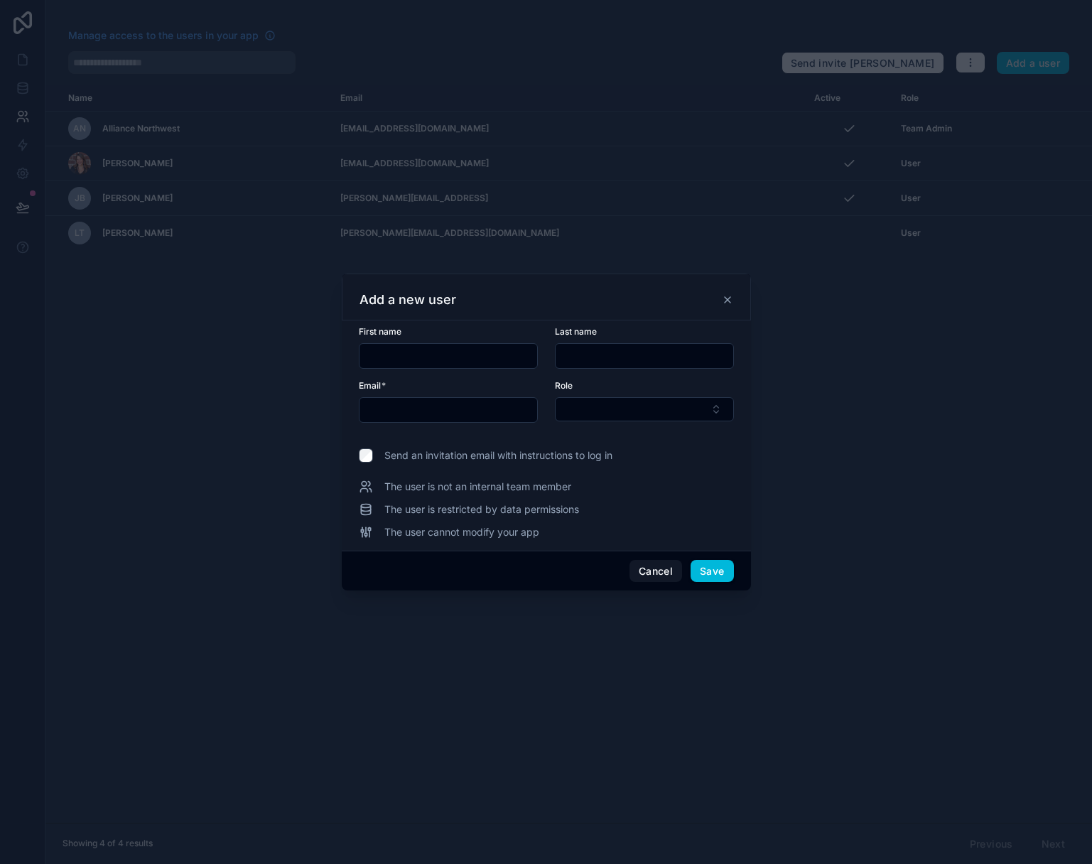
click at [433, 357] on input "text" at bounding box center [448, 356] width 178 height 20
type input "***"
click at [409, 408] on input "text" at bounding box center [448, 410] width 178 height 20
paste input "**********"
type input "**********"
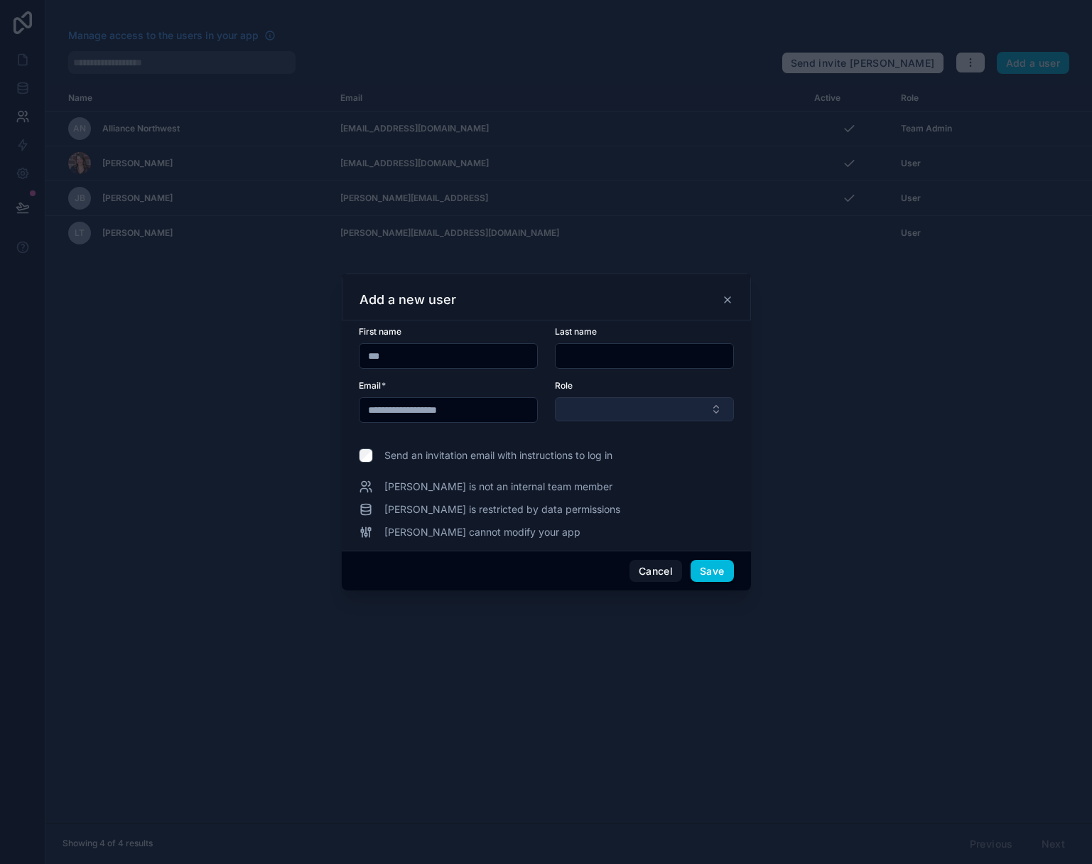
click at [634, 400] on button "Select Button" at bounding box center [644, 409] width 179 height 24
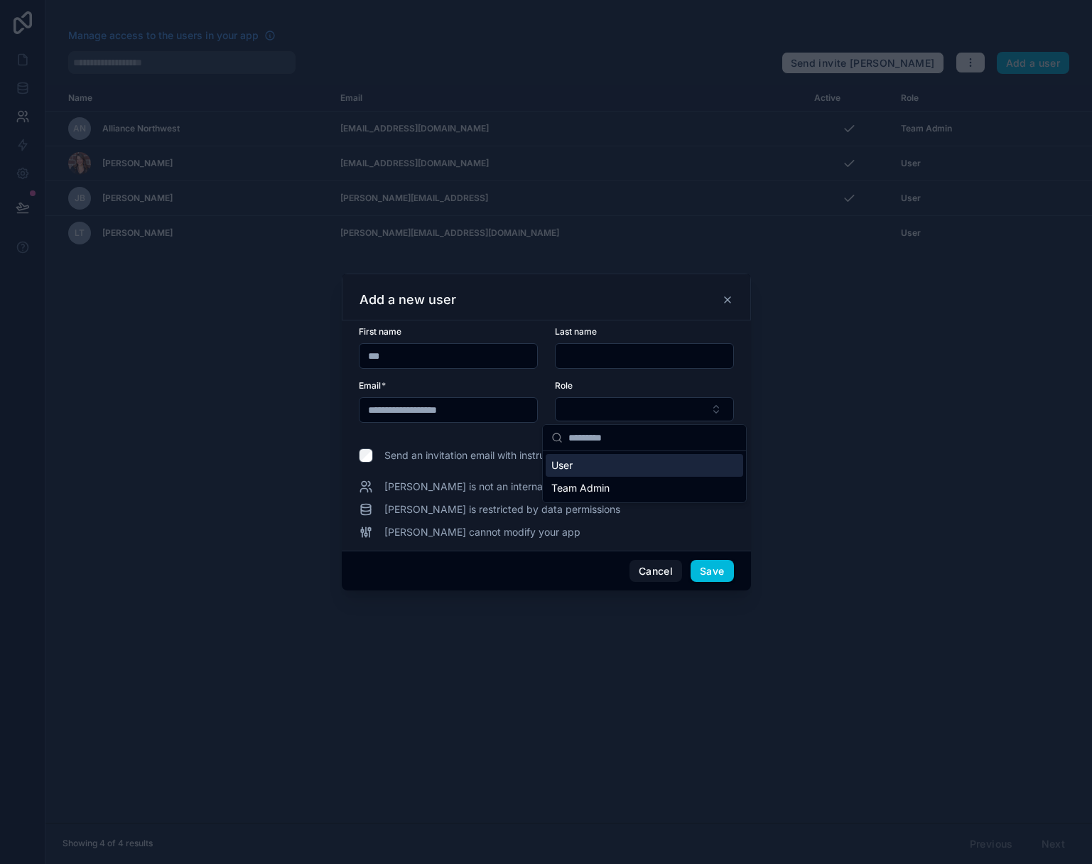
click at [591, 467] on div "User" at bounding box center [643, 465] width 197 height 23
click at [599, 354] on input "text" at bounding box center [644, 355] width 178 height 20
type input "******"
click at [712, 572] on button "Save" at bounding box center [711, 571] width 43 height 23
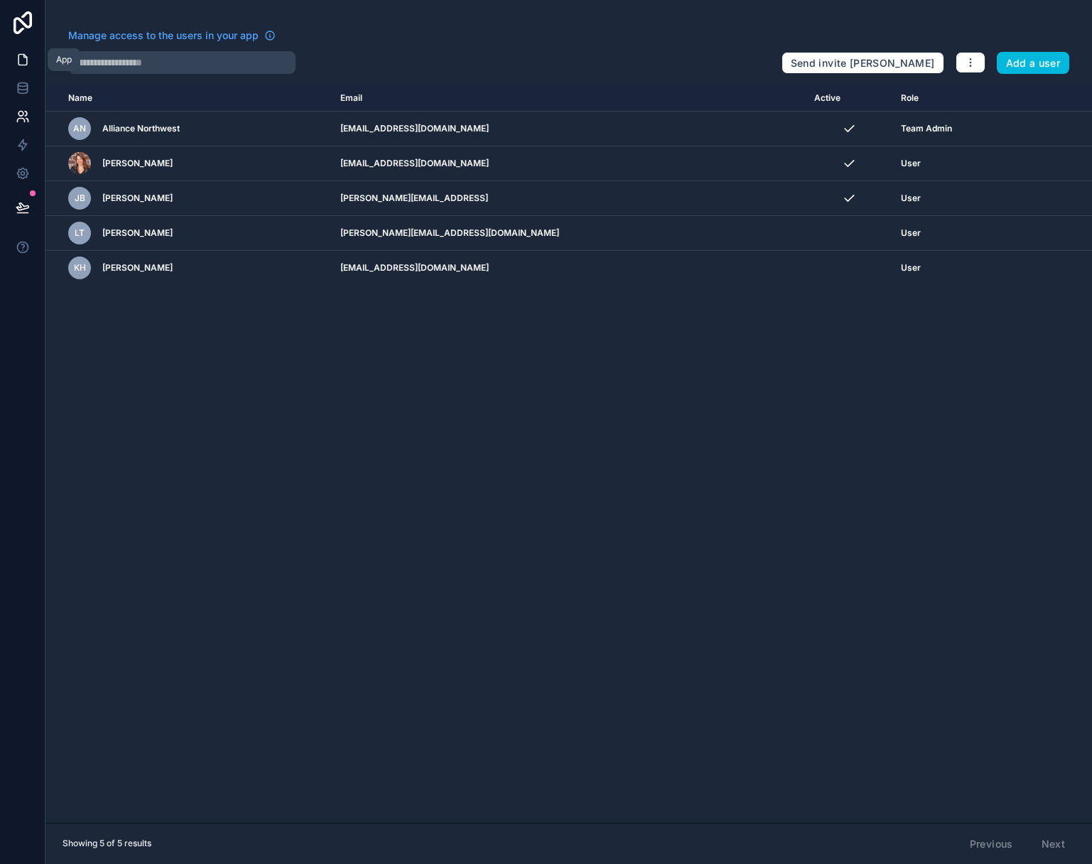
click at [26, 60] on icon at bounding box center [22, 60] width 9 height 11
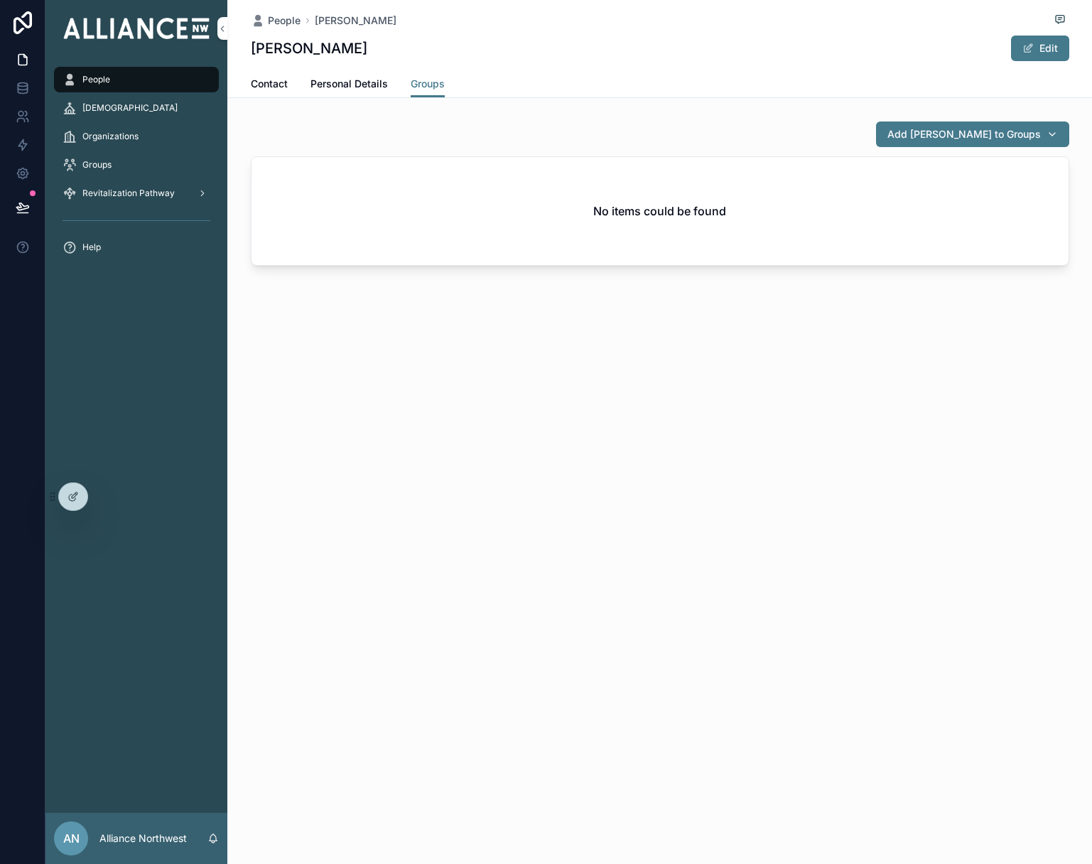
click at [107, 111] on span "[DEMOGRAPHIC_DATA]" at bounding box center [129, 107] width 95 height 11
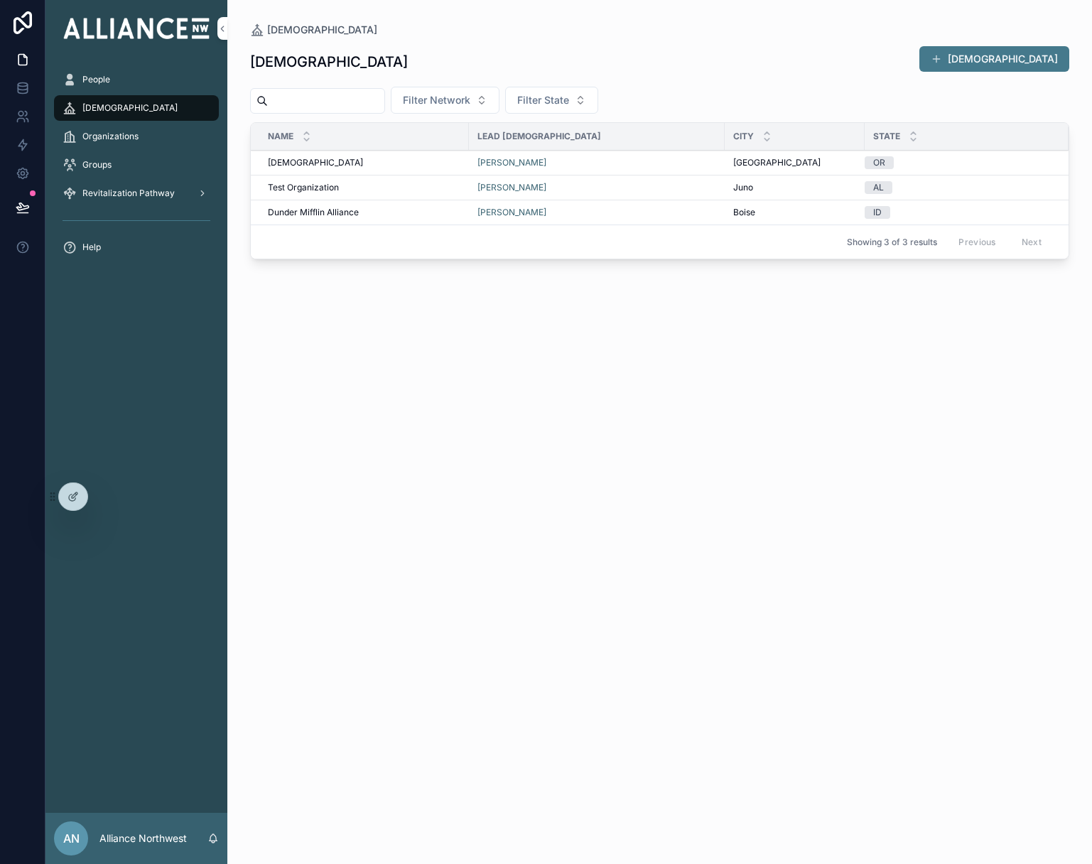
click at [109, 77] on span "People" at bounding box center [96, 79] width 28 height 11
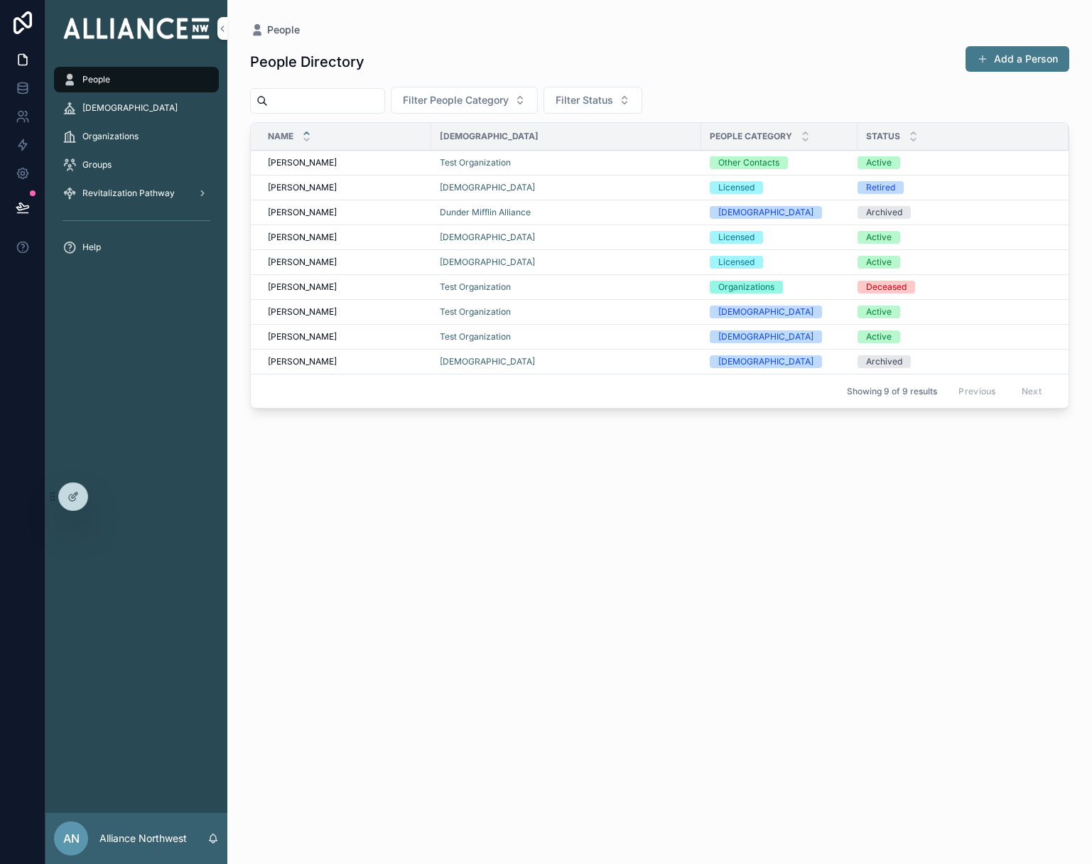
click at [308, 158] on span "[PERSON_NAME]" at bounding box center [302, 162] width 69 height 11
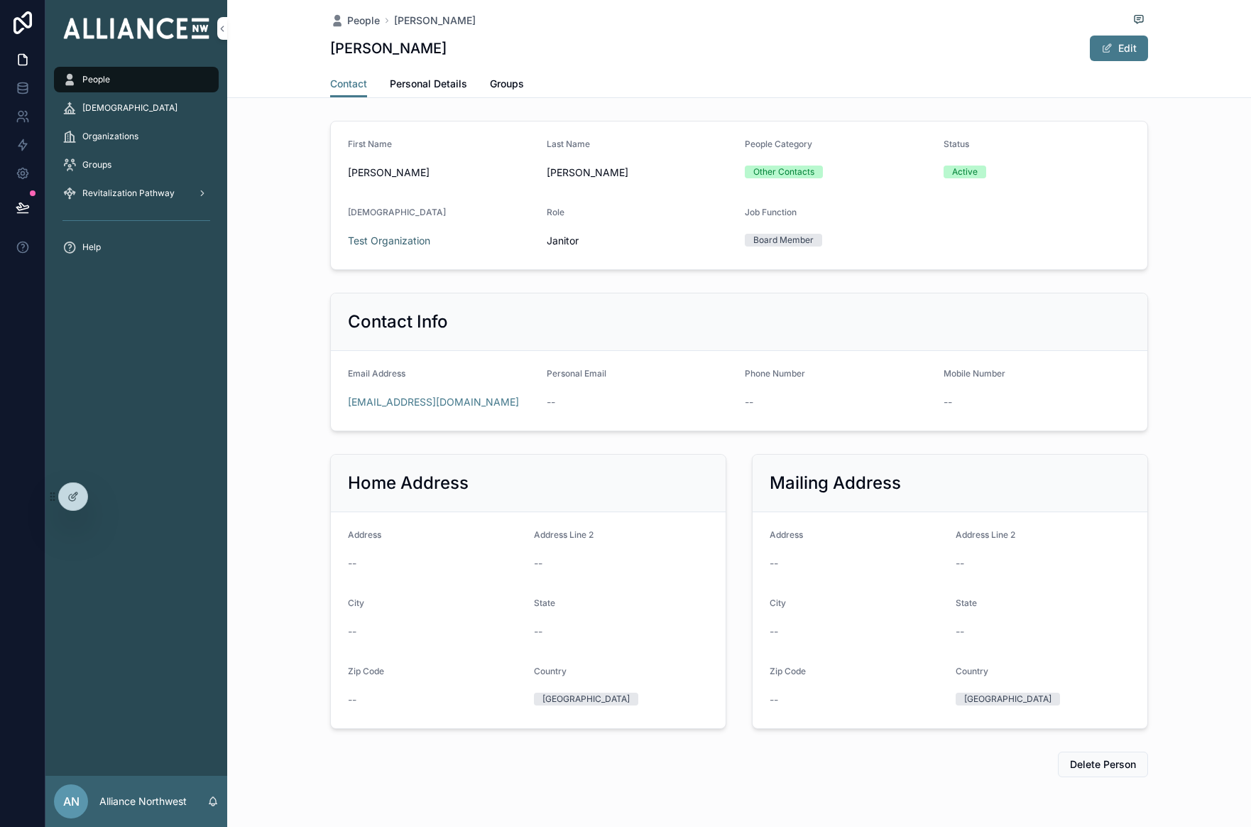
click at [422, 85] on span "Personal Details" at bounding box center [428, 84] width 77 height 14
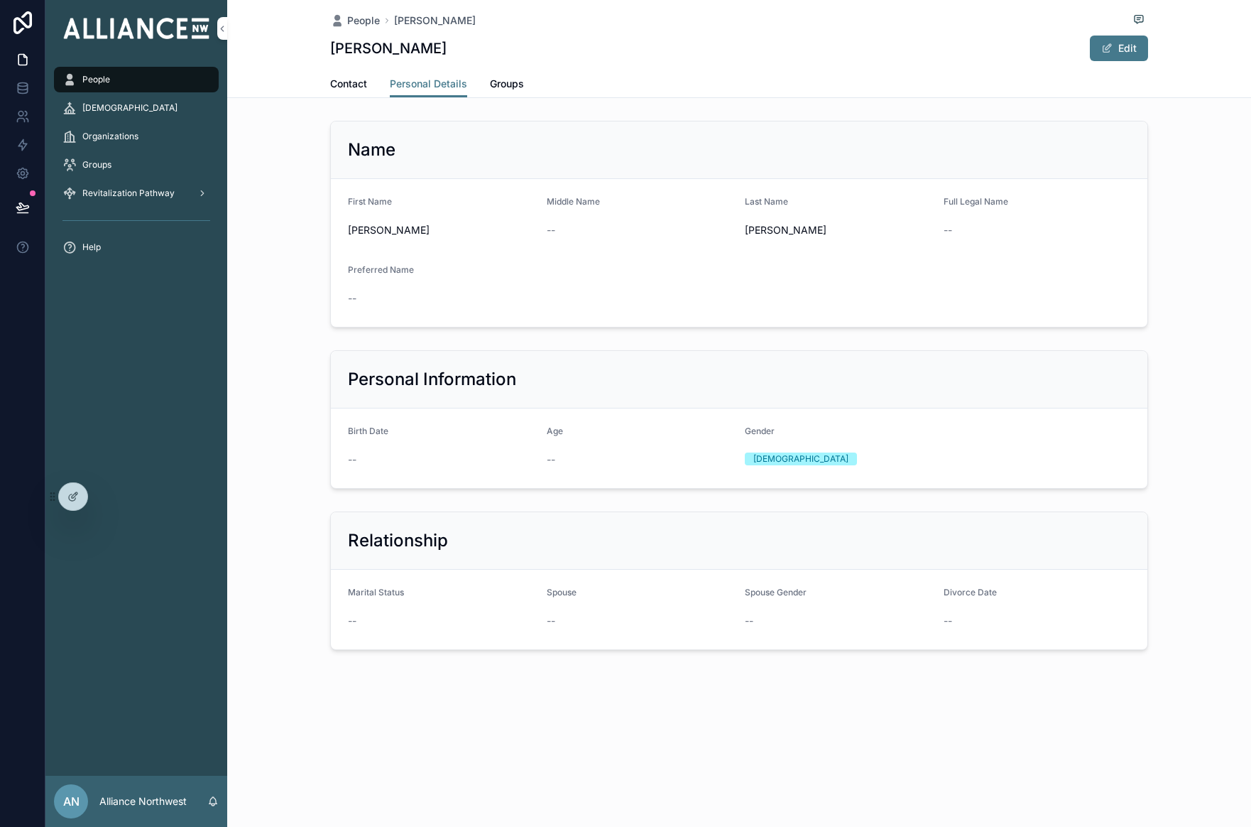
drag, startPoint x: 344, startPoint y: 79, endPoint x: 347, endPoint y: 63, distance: 15.9
click at [344, 79] on span "Contact" at bounding box center [348, 84] width 37 height 14
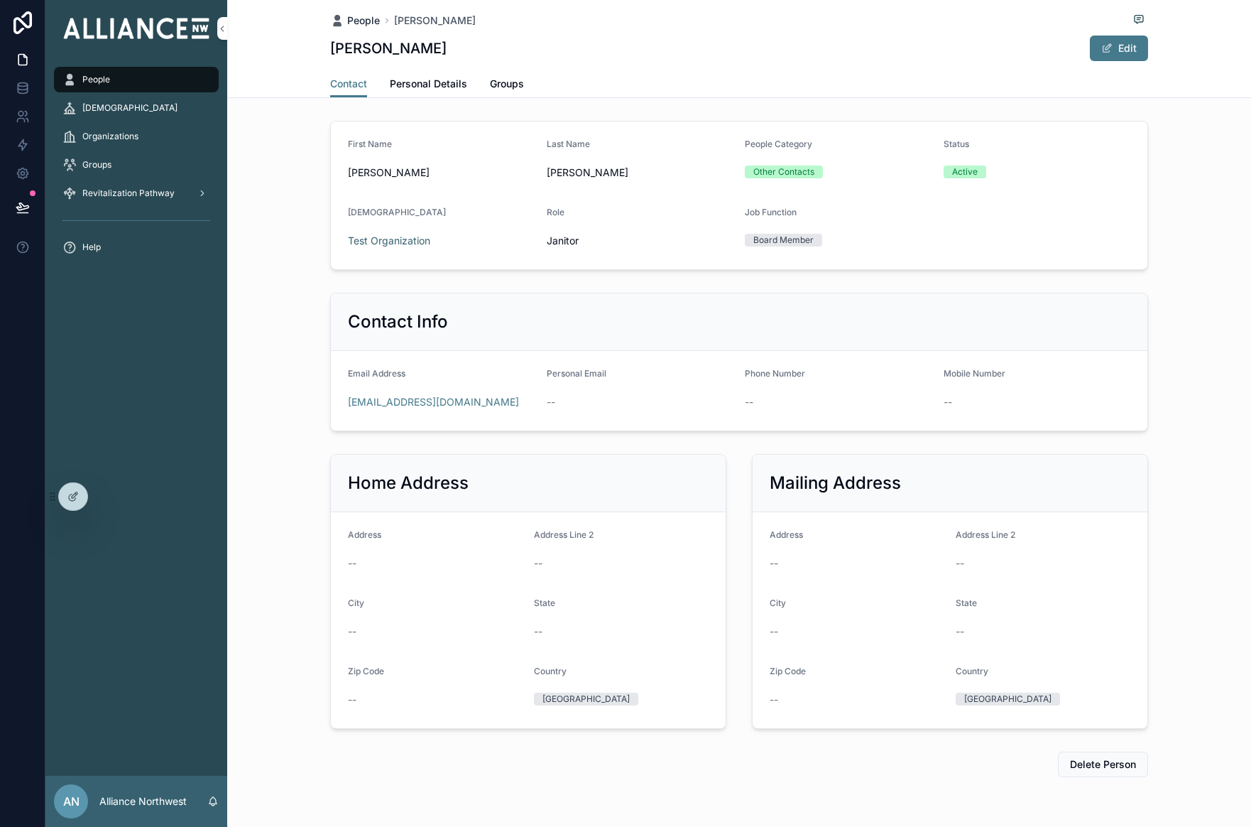
click at [357, 26] on span "People" at bounding box center [363, 20] width 33 height 14
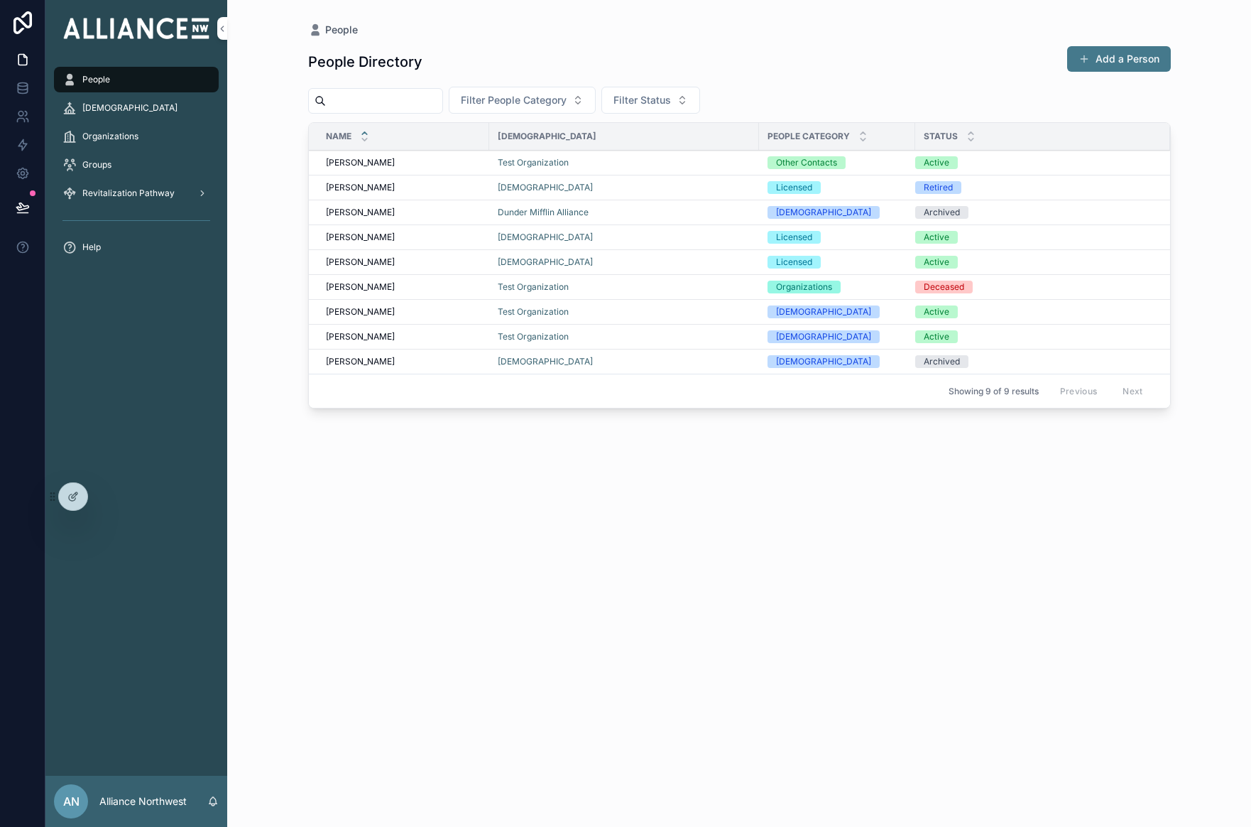
click at [359, 185] on span "[PERSON_NAME]" at bounding box center [360, 187] width 69 height 11
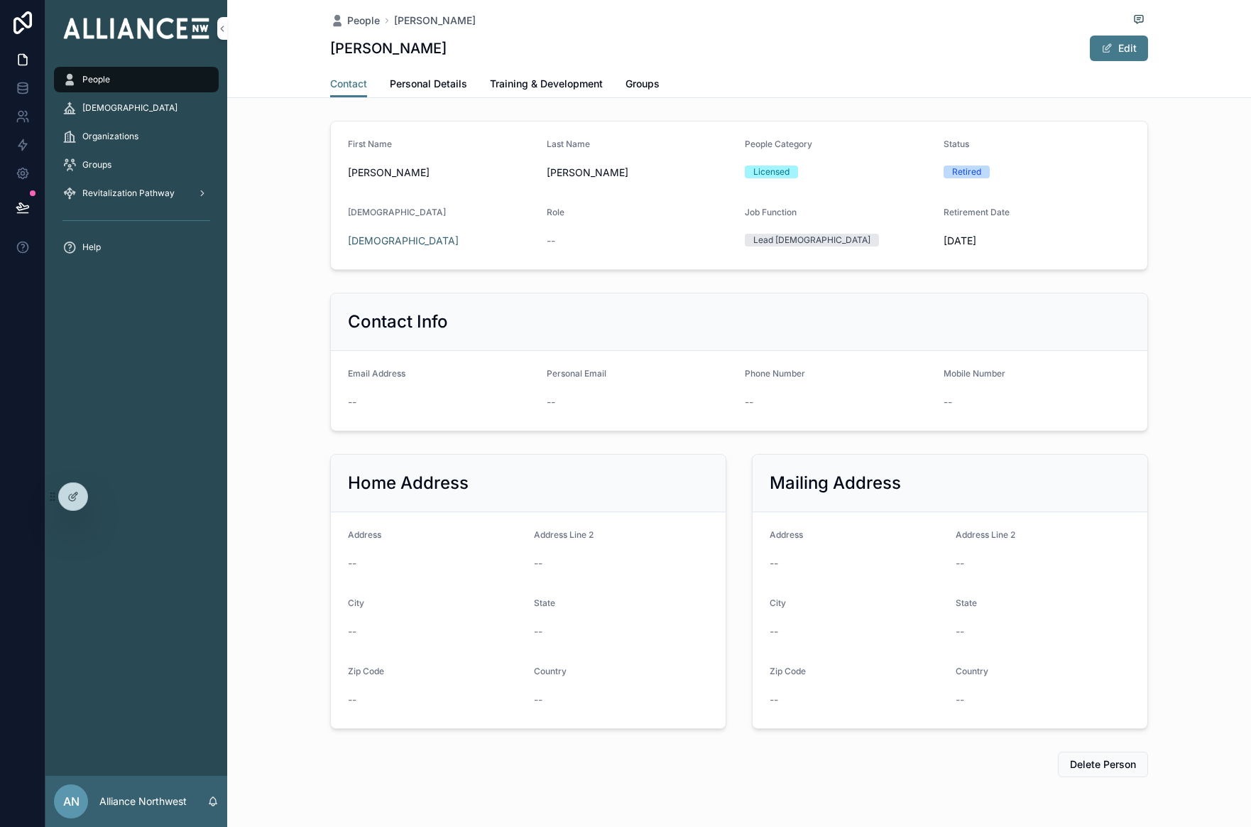
click at [430, 84] on span "Personal Details" at bounding box center [428, 84] width 77 height 14
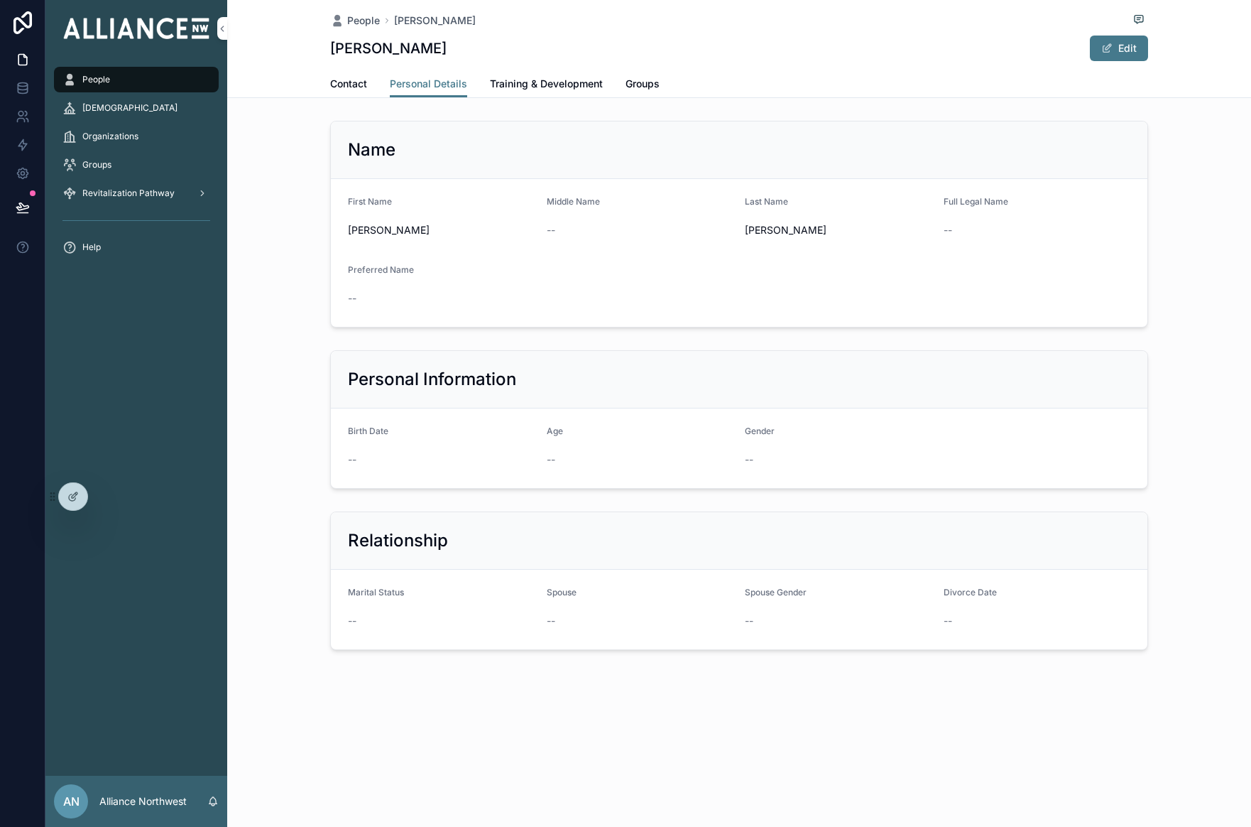
click at [528, 85] on span "Training & Development" at bounding box center [546, 84] width 113 height 14
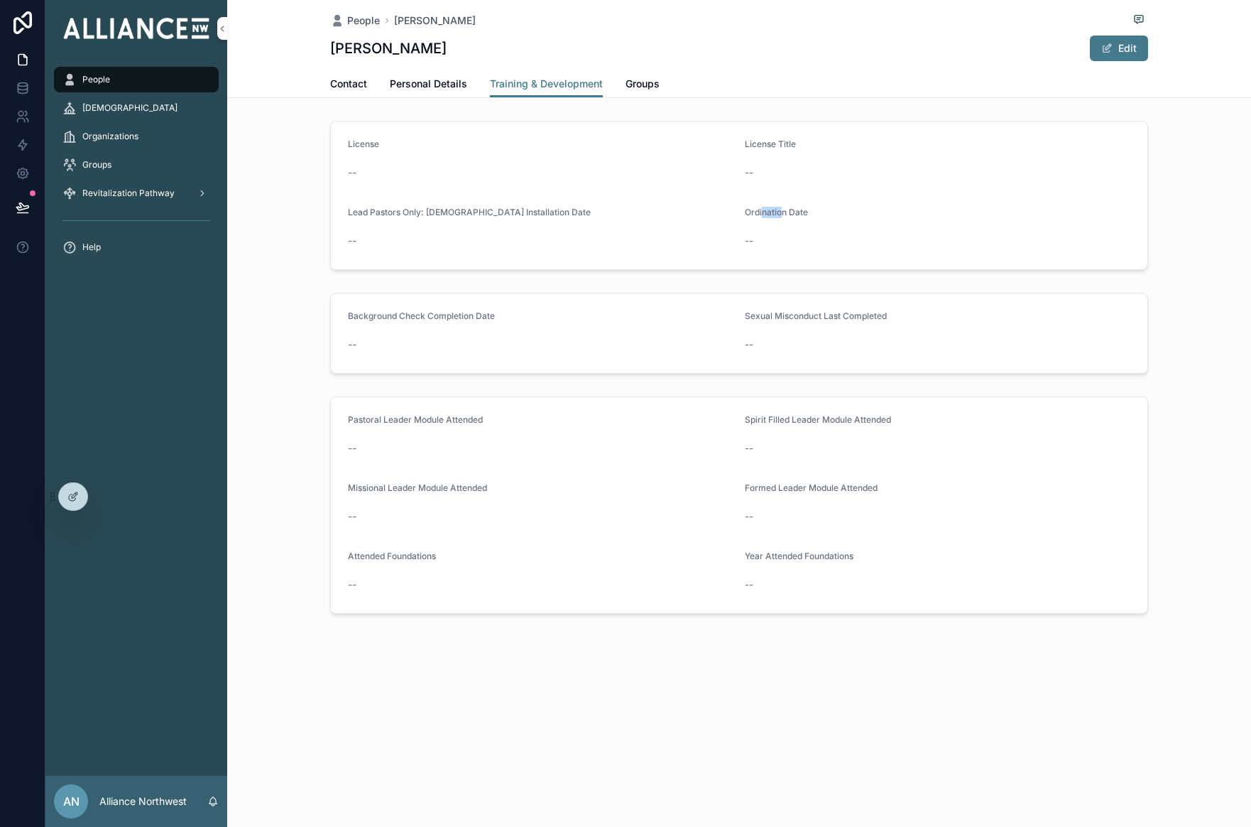
drag, startPoint x: 774, startPoint y: 210, endPoint x: 761, endPoint y: 210, distance: 12.8
click at [761, 210] on span "Ordination Date" at bounding box center [776, 212] width 63 height 11
drag, startPoint x: 438, startPoint y: 315, endPoint x: 474, endPoint y: 320, distance: 37.3
click at [474, 320] on span "Background Check Completion Date" at bounding box center [421, 315] width 147 height 11
drag, startPoint x: 836, startPoint y: 318, endPoint x: 776, endPoint y: 329, distance: 60.6
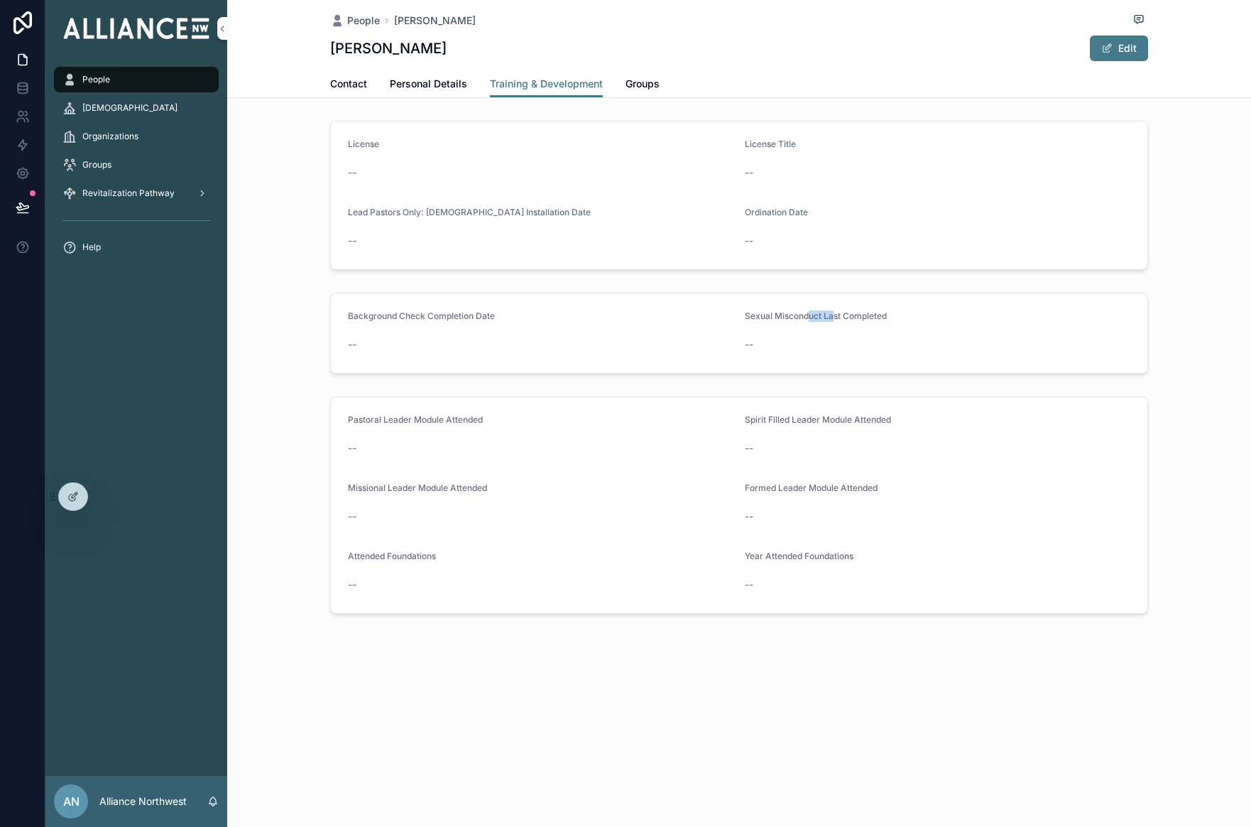
click at [810, 319] on span "Sexual Misconduct Last Completed" at bounding box center [816, 315] width 142 height 11
drag, startPoint x: 417, startPoint y: 418, endPoint x: 497, endPoint y: 477, distance: 100.0
click at [497, 478] on form "Pastoral Leader Module Attended -- Spirit Filled Leader Module Attended -- Miss…" at bounding box center [739, 505] width 817 height 216
click at [504, 450] on div "--" at bounding box center [541, 448] width 386 height 14
click at [1043, 49] on button "Edit" at bounding box center [1119, 49] width 58 height 26
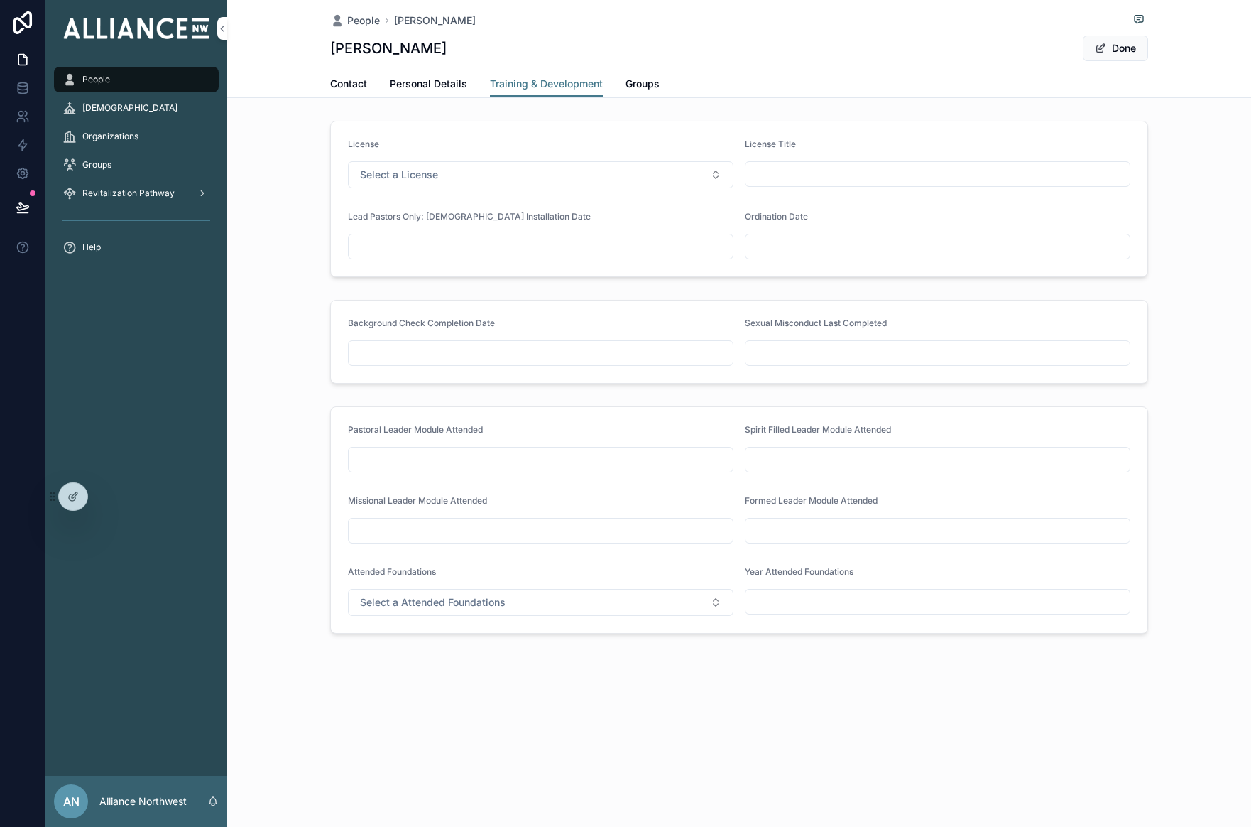
click at [652, 468] on input "scrollable content" at bounding box center [541, 460] width 384 height 20
click at [526, 564] on button "30" at bounding box center [516, 576] width 26 height 26
click at [541, 575] on button "3" at bounding box center [541, 576] width 26 height 26
type input "********"
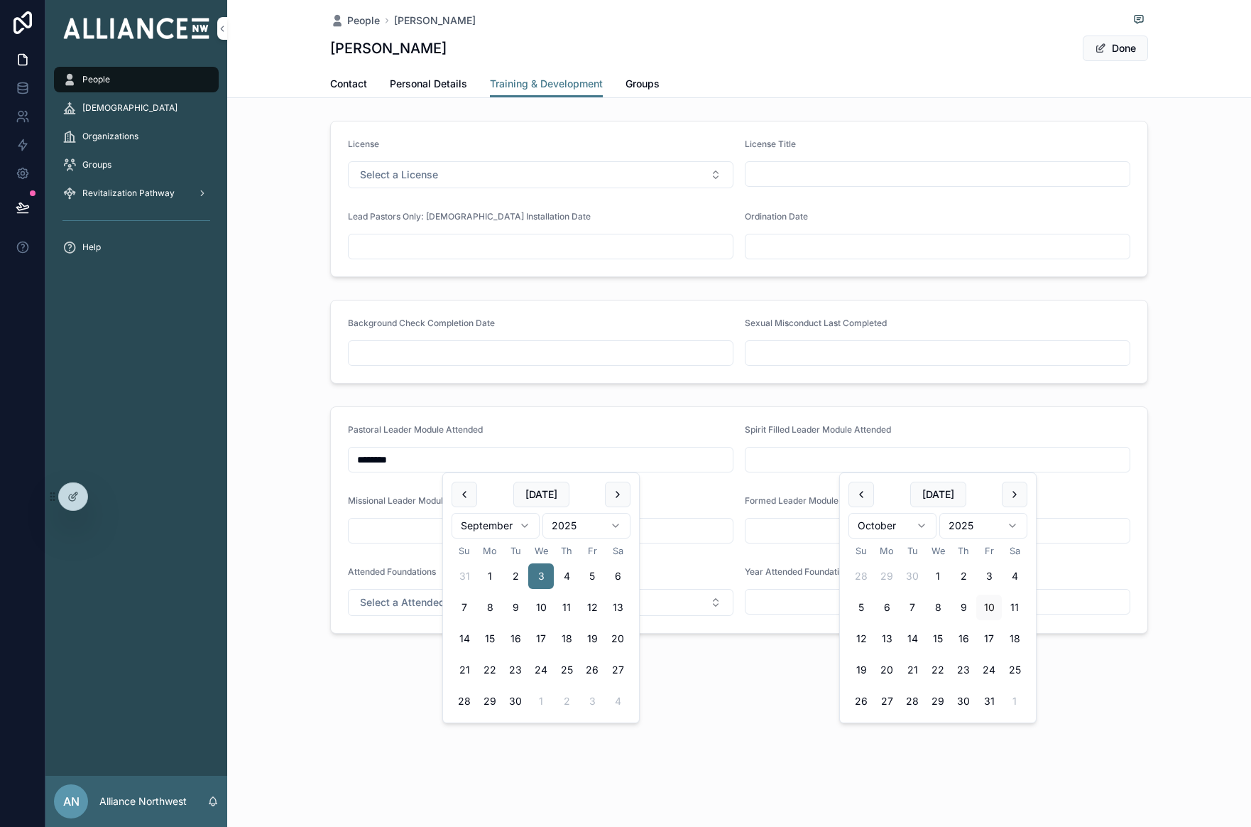
click at [788, 460] on input "scrollable content" at bounding box center [938, 460] width 384 height 20
click at [908, 649] on button "14" at bounding box center [913, 639] width 26 height 26
type input "**********"
click at [802, 183] on input "scrollable content" at bounding box center [938, 174] width 384 height 20
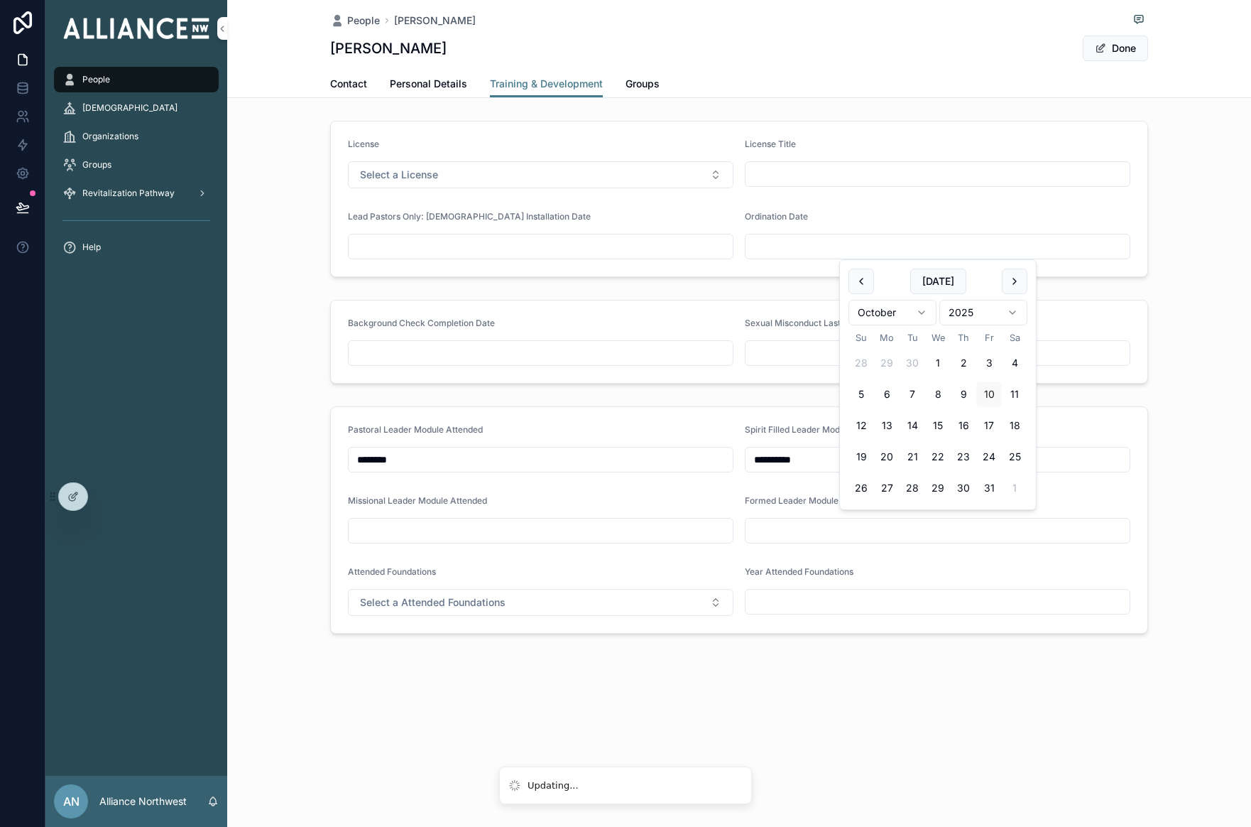
click at [797, 239] on input "scrollable content" at bounding box center [938, 247] width 384 height 20
click at [901, 402] on button "7" at bounding box center [913, 394] width 26 height 26
type input "*********"
click at [1043, 162] on div "License Select a License License Title Lead Pastors Only: [DEMOGRAPHIC_DATA] In…" at bounding box center [739, 199] width 1024 height 168
click at [1043, 50] on button "Done" at bounding box center [1115, 49] width 65 height 26
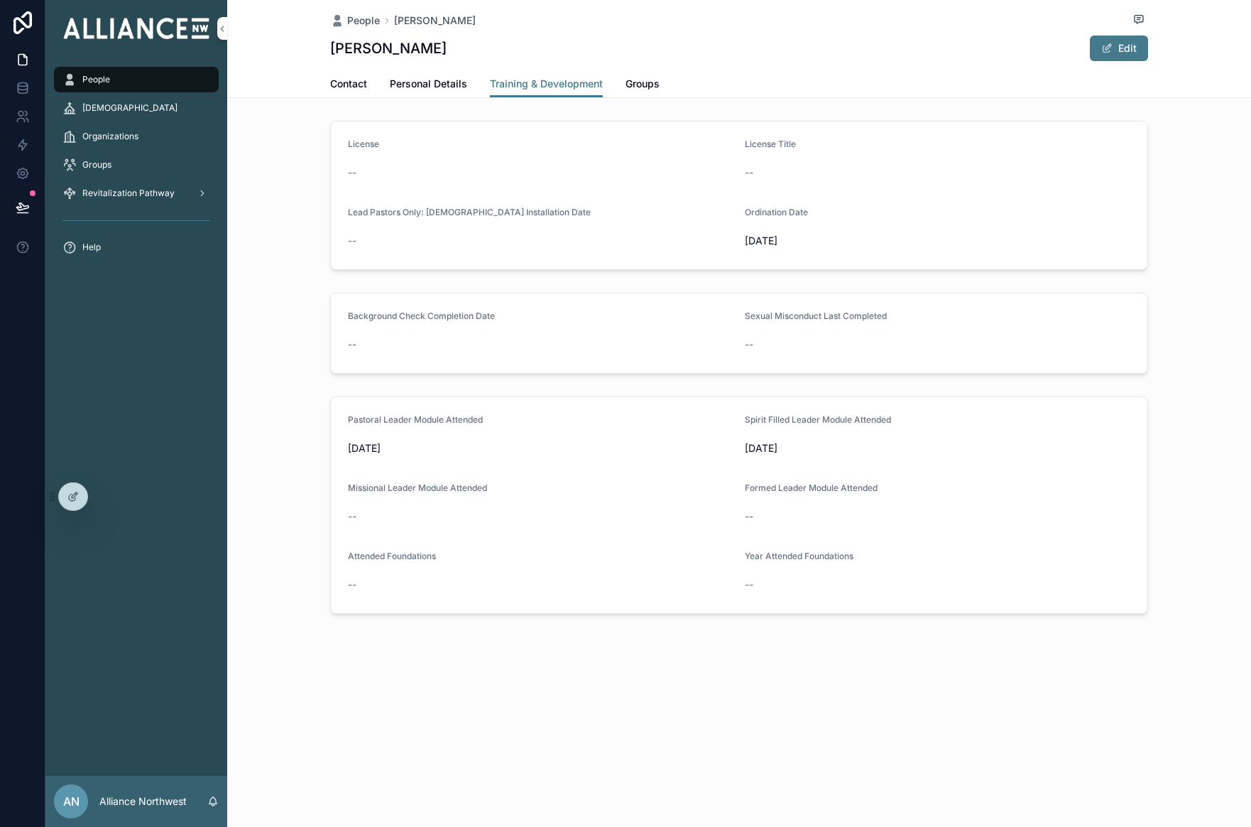
click at [435, 85] on span "Personal Details" at bounding box center [428, 84] width 77 height 14
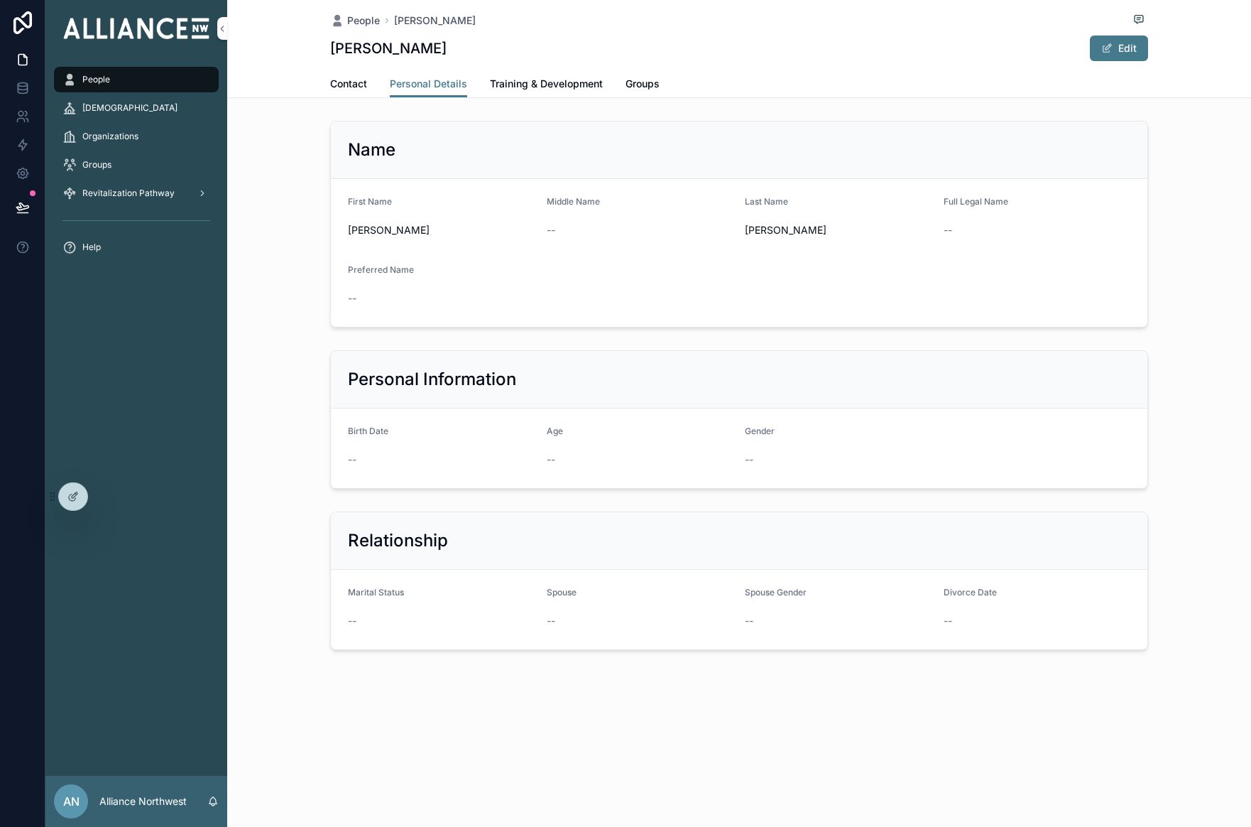
click at [356, 80] on span "Contact" at bounding box center [348, 84] width 37 height 14
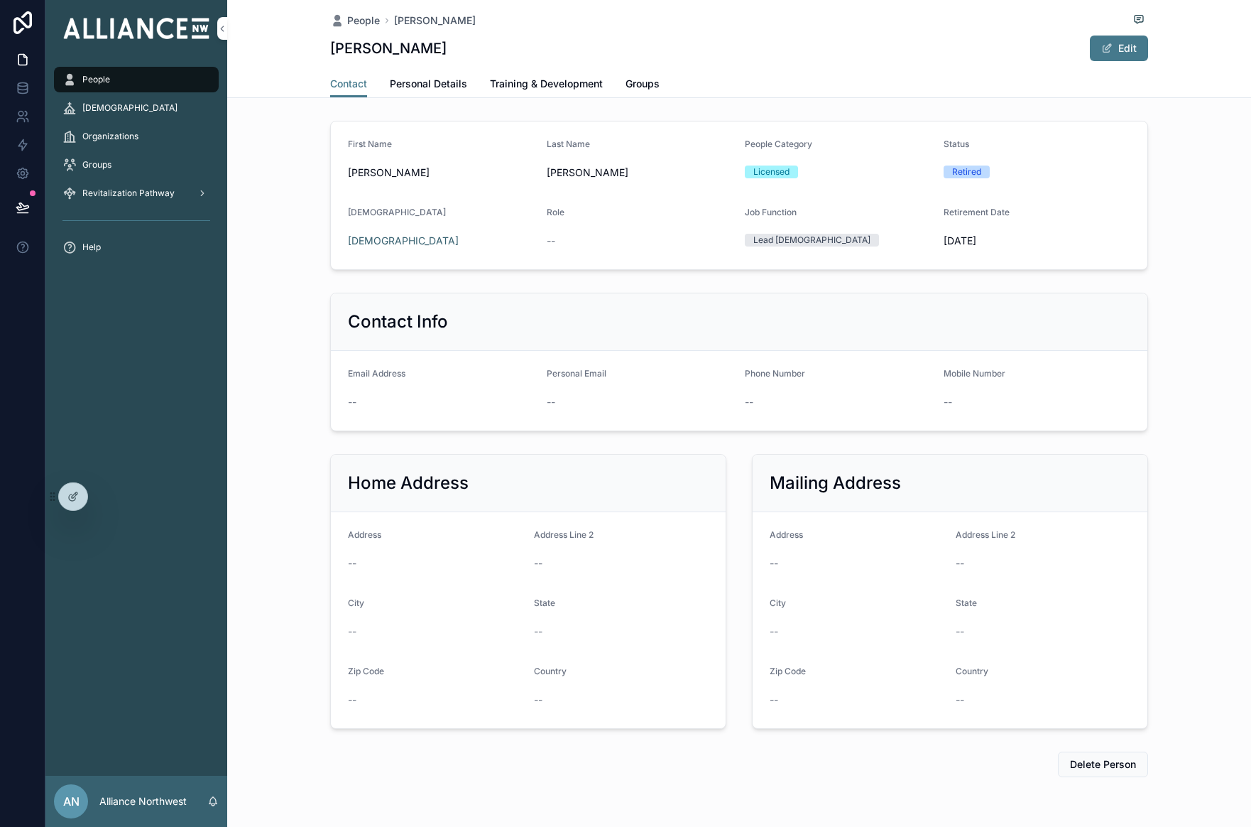
click at [644, 82] on span "Groups" at bounding box center [643, 84] width 34 height 14
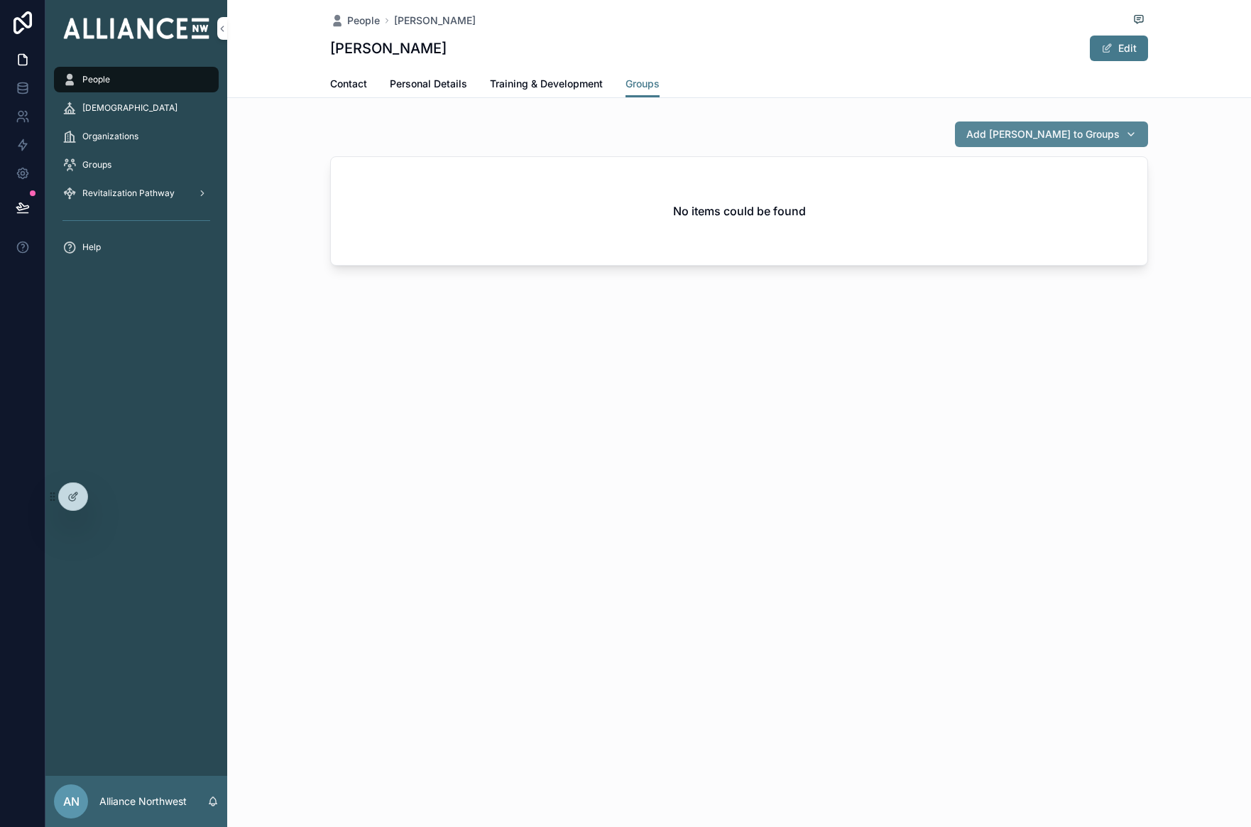
click at [1043, 131] on button "Add [PERSON_NAME] to Groups" at bounding box center [1051, 134] width 193 height 26
click at [1023, 211] on span "This Other Group" at bounding box center [1007, 214] width 80 height 14
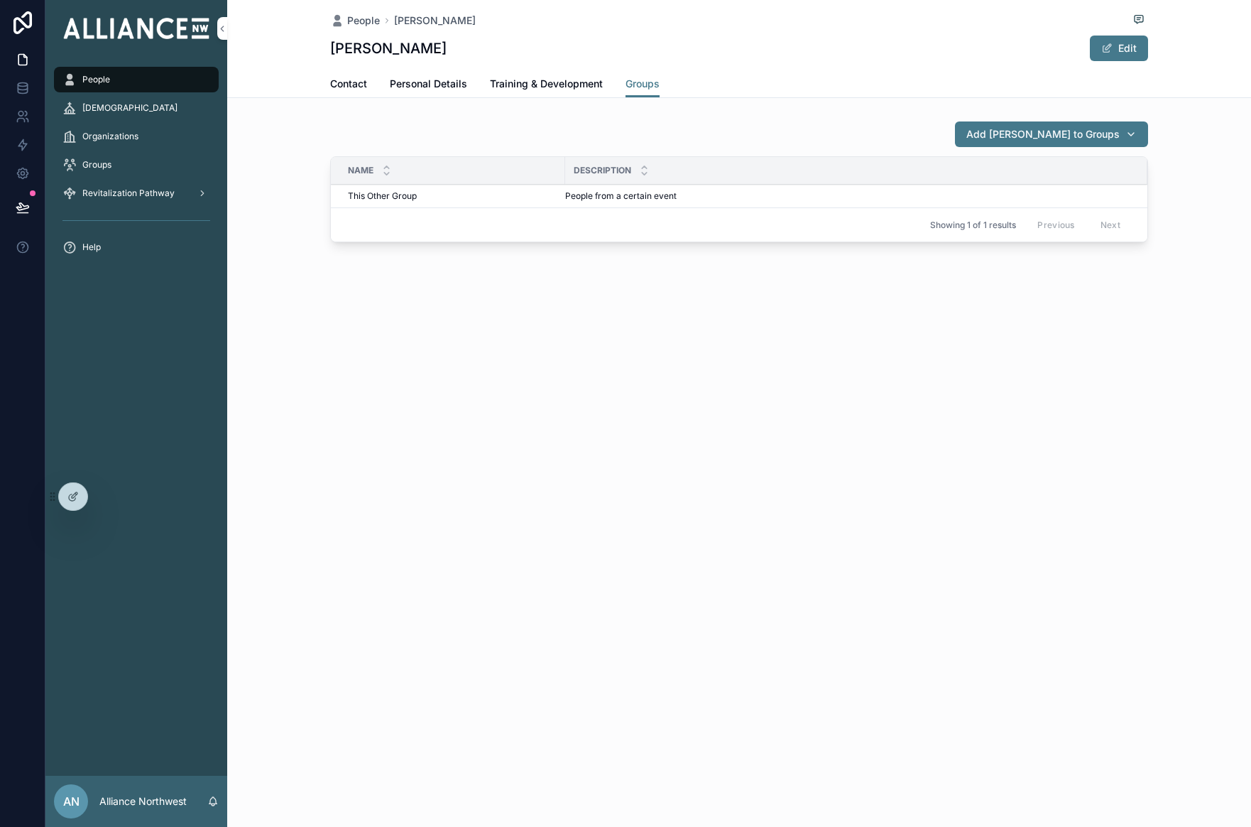
click at [557, 85] on span "Training & Development" at bounding box center [546, 84] width 113 height 14
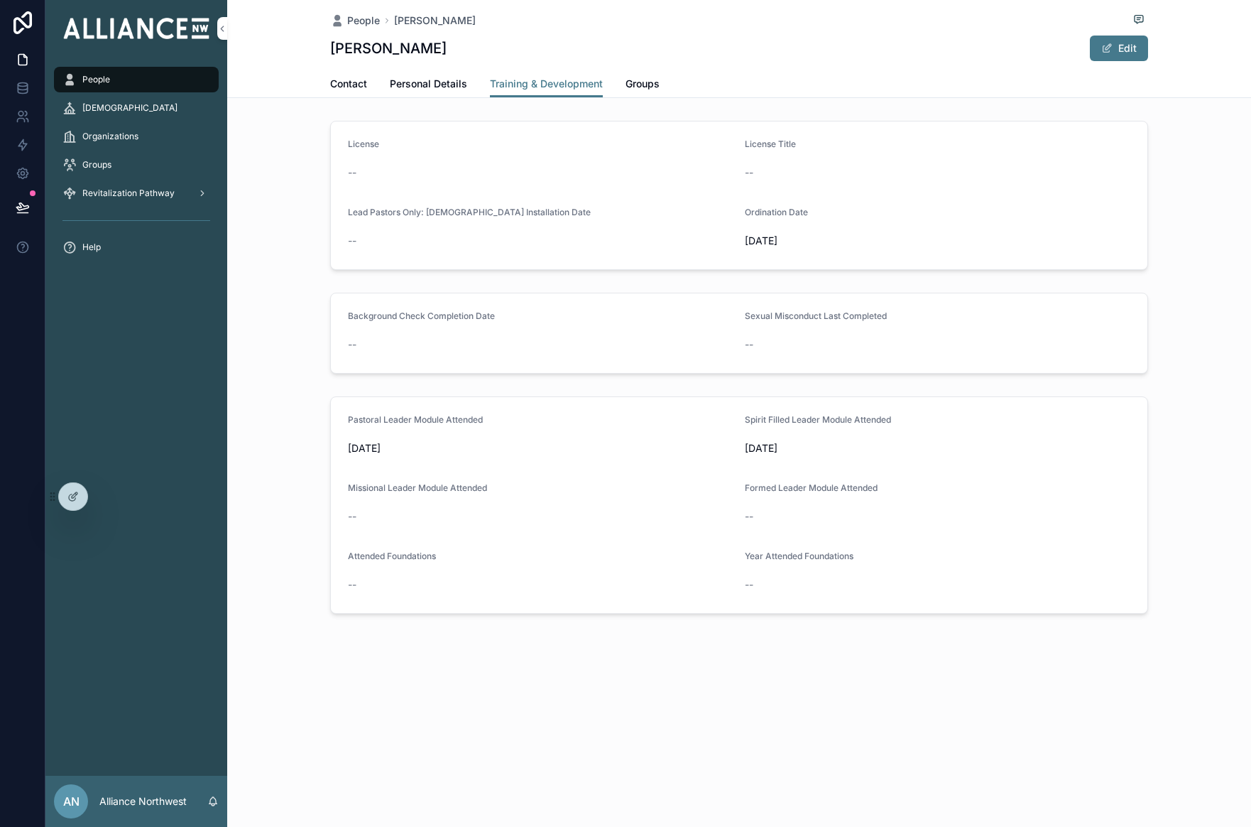
click at [349, 82] on span "Contact" at bounding box center [348, 84] width 37 height 14
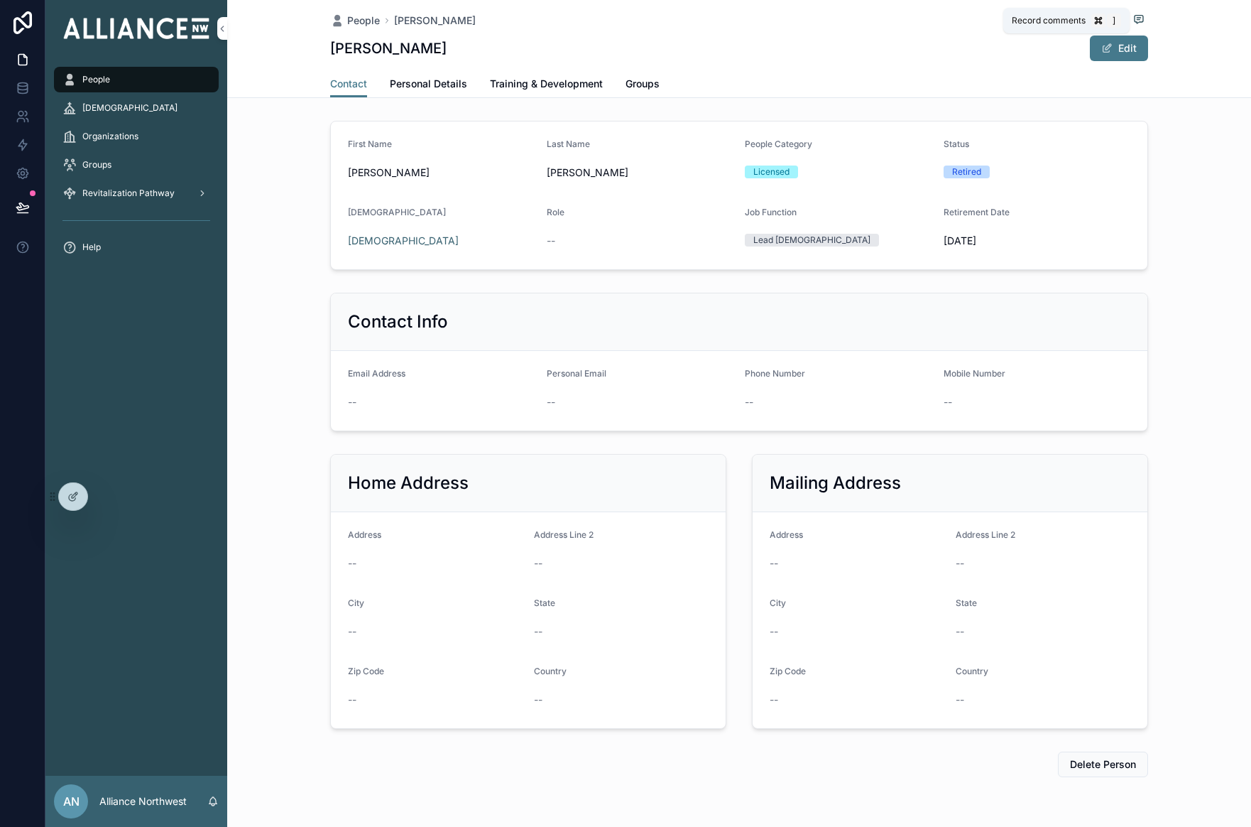
click at [1043, 20] on icon "scrollable content" at bounding box center [1139, 20] width 9 height 8
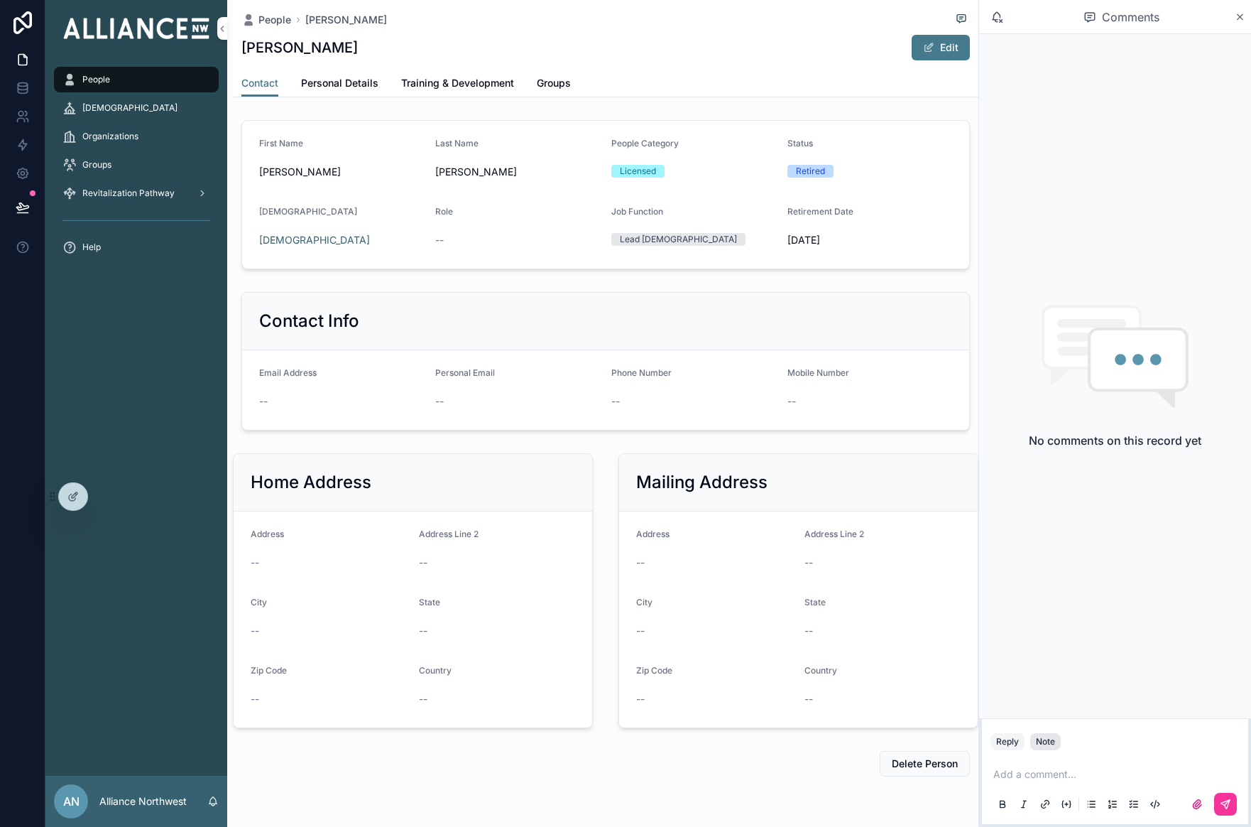
click at [1043, 742] on div "Note" at bounding box center [1045, 741] width 19 height 11
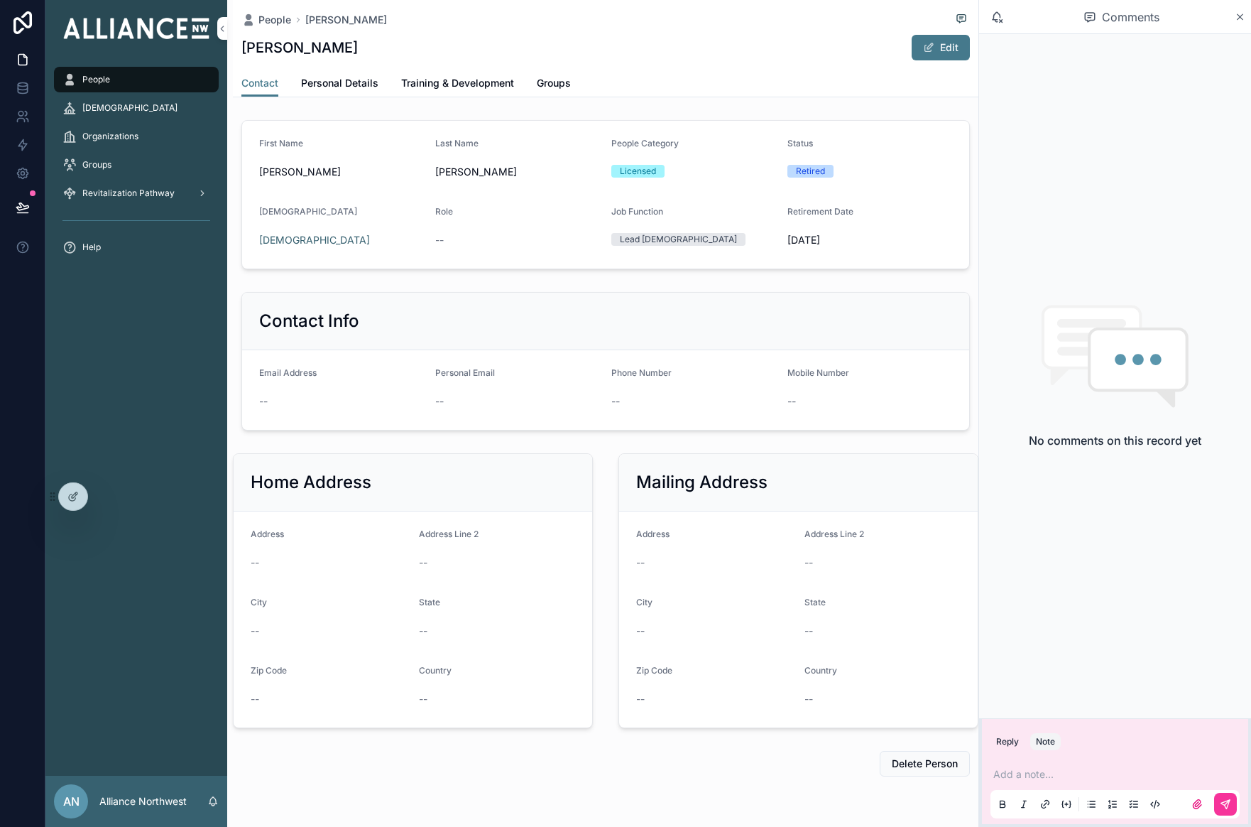
click at [1028, 771] on p "scrollable content" at bounding box center [1118, 774] width 249 height 14
click at [1043, 20] on icon "scrollable content" at bounding box center [1240, 16] width 11 height 11
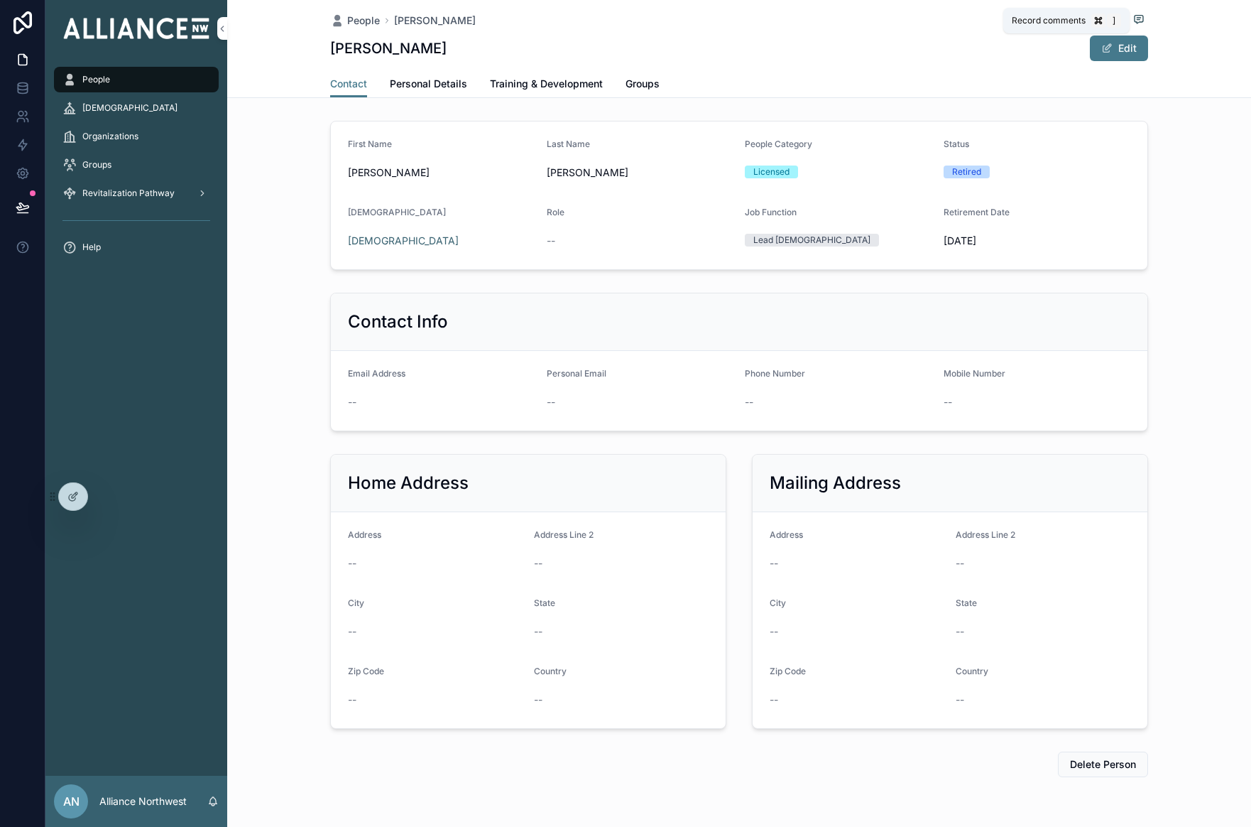
click at [1043, 18] on icon "scrollable content" at bounding box center [1139, 18] width 11 height 11
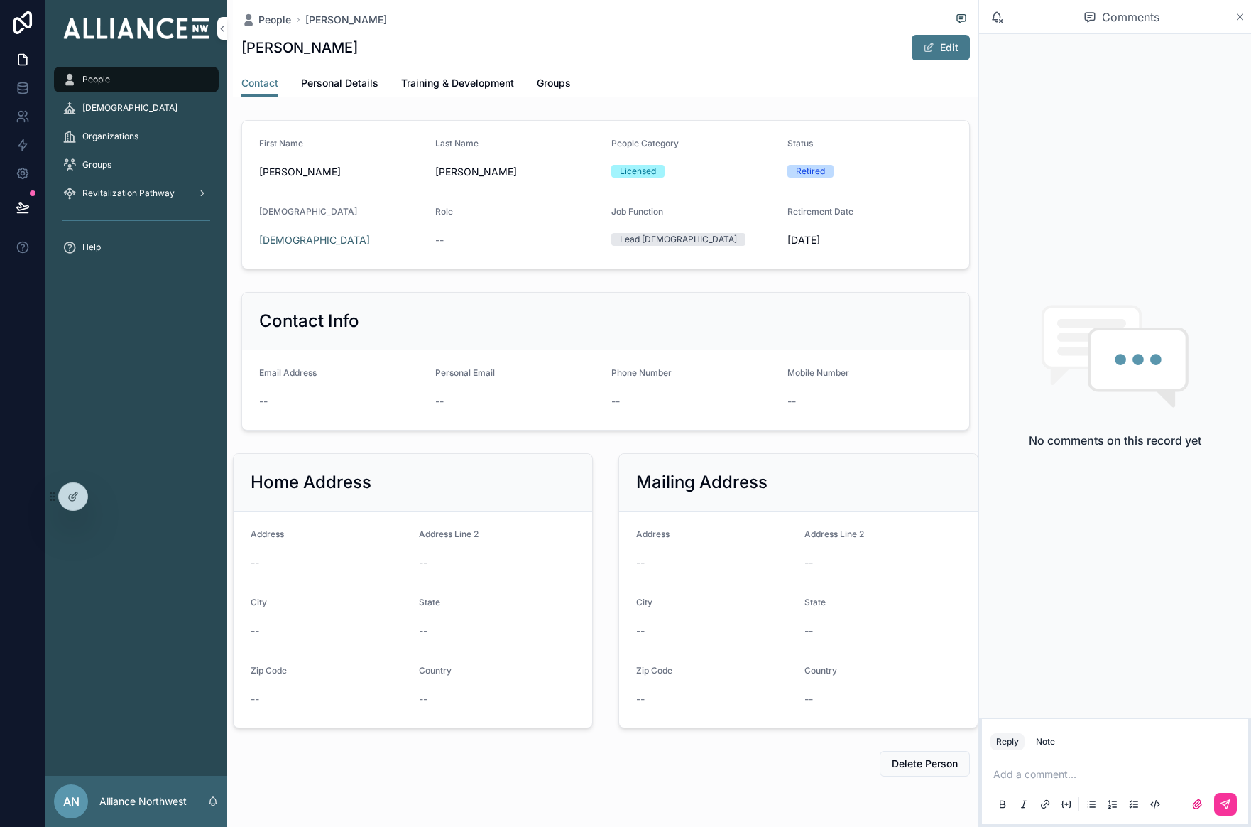
click at [1028, 769] on p "scrollable content" at bounding box center [1118, 774] width 249 height 14
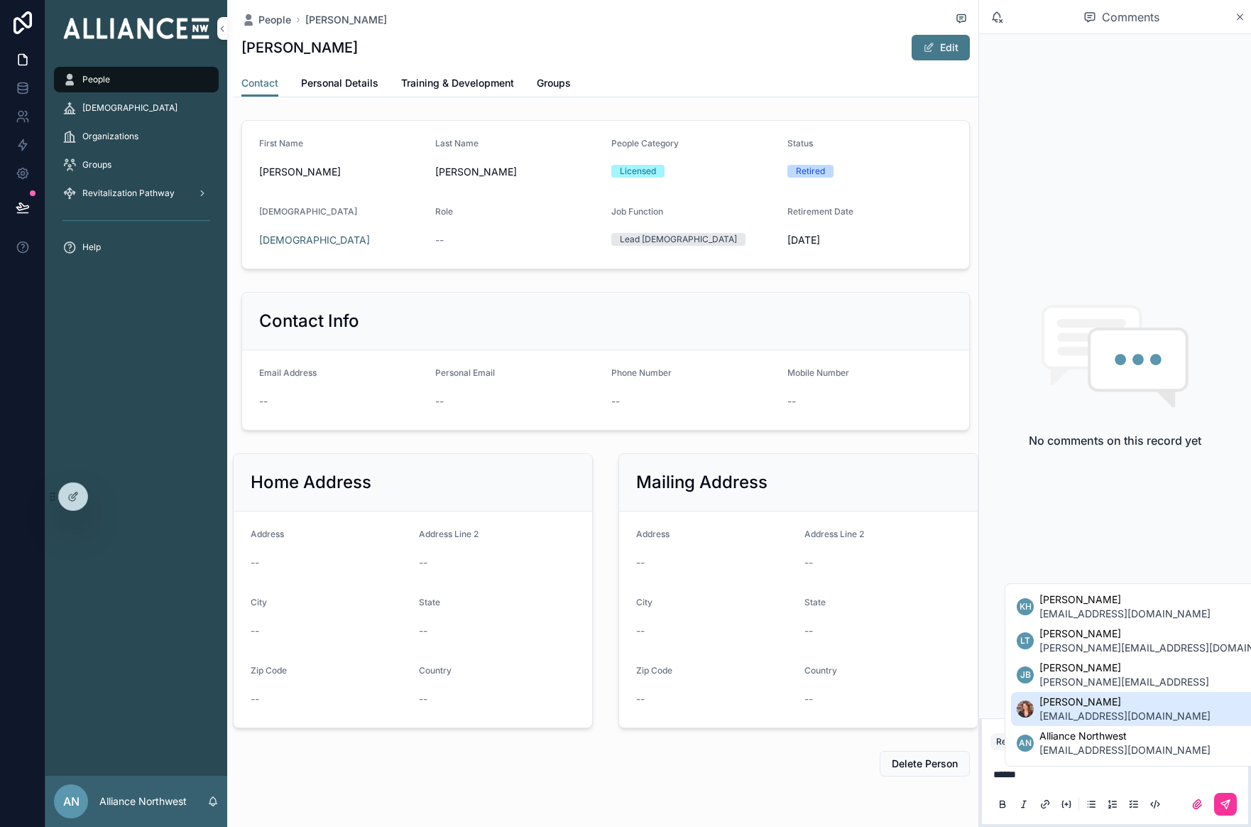
click at [1043, 705] on span "[PERSON_NAME]" at bounding box center [1125, 702] width 171 height 14
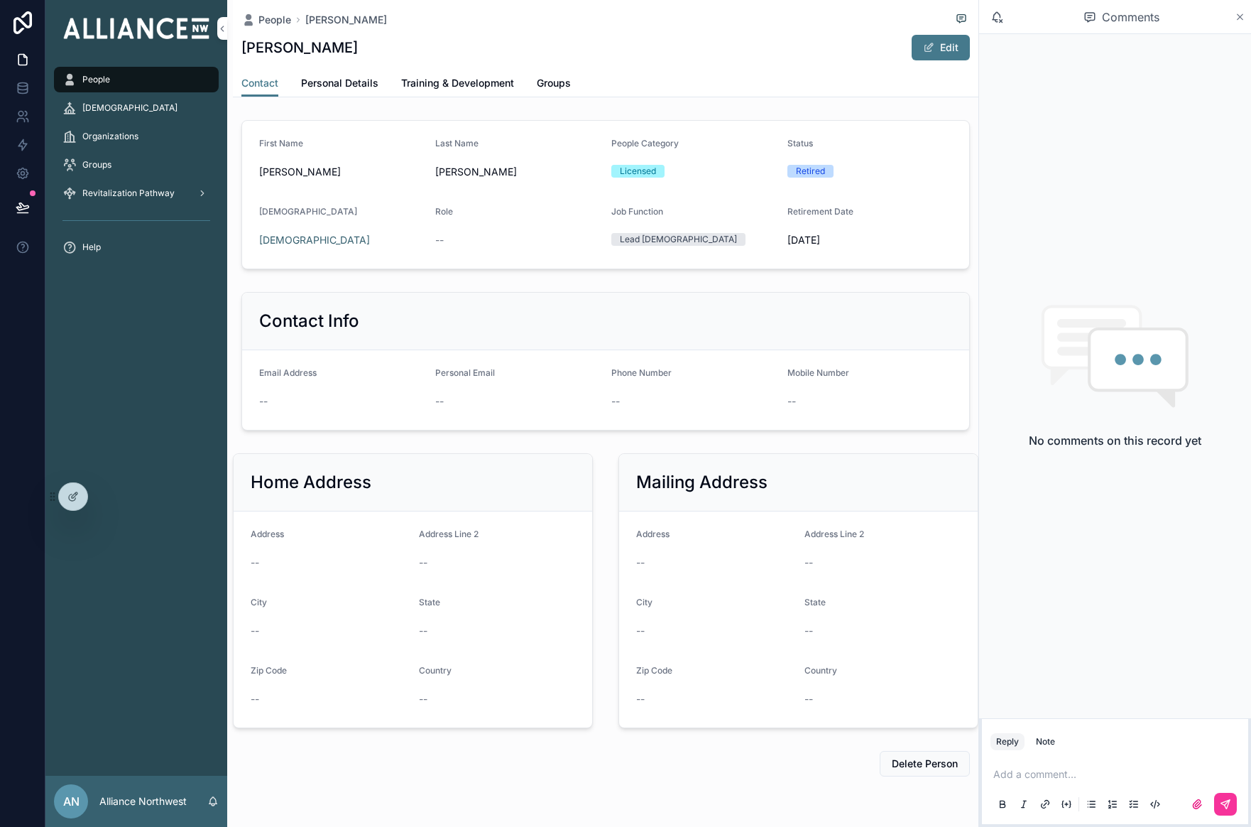
click at [1043, 14] on icon "scrollable content" at bounding box center [1241, 17] width 6 height 6
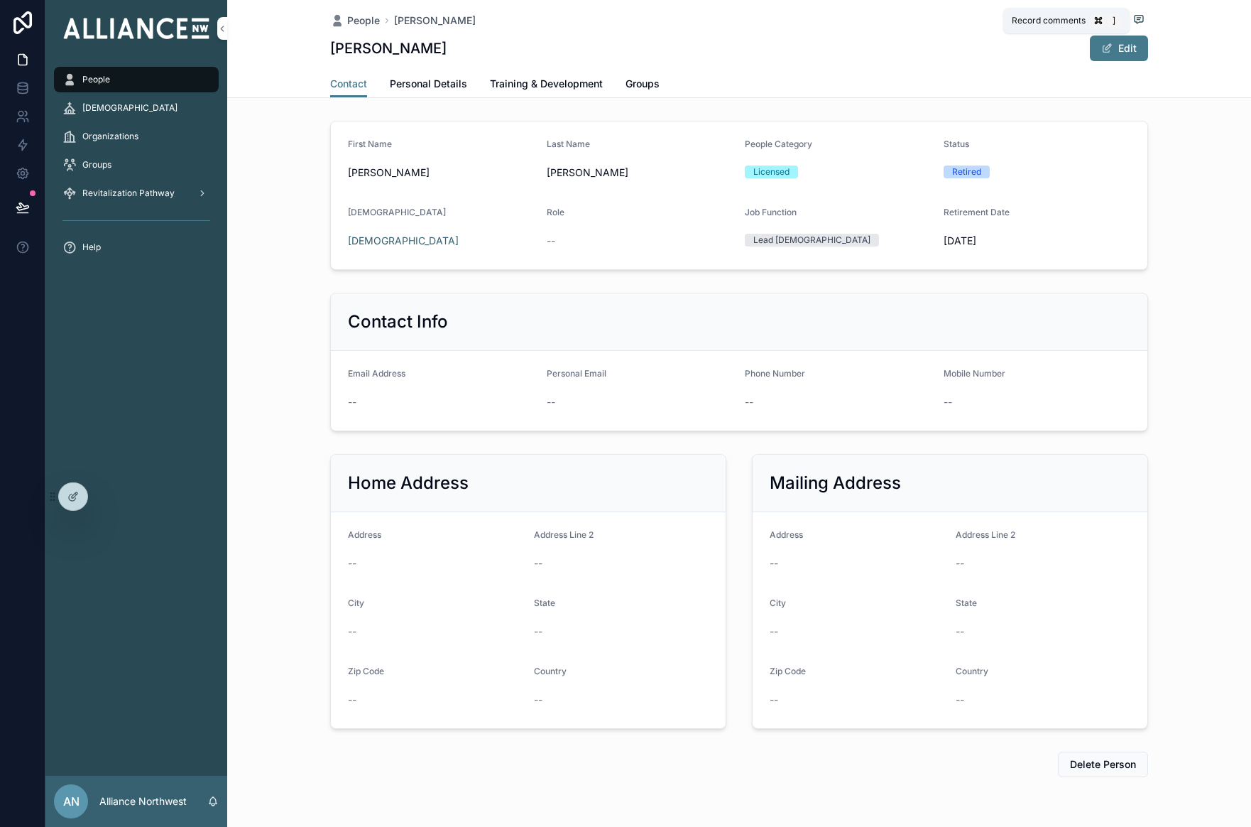
click at [1043, 18] on icon "scrollable content" at bounding box center [1139, 18] width 4 height 0
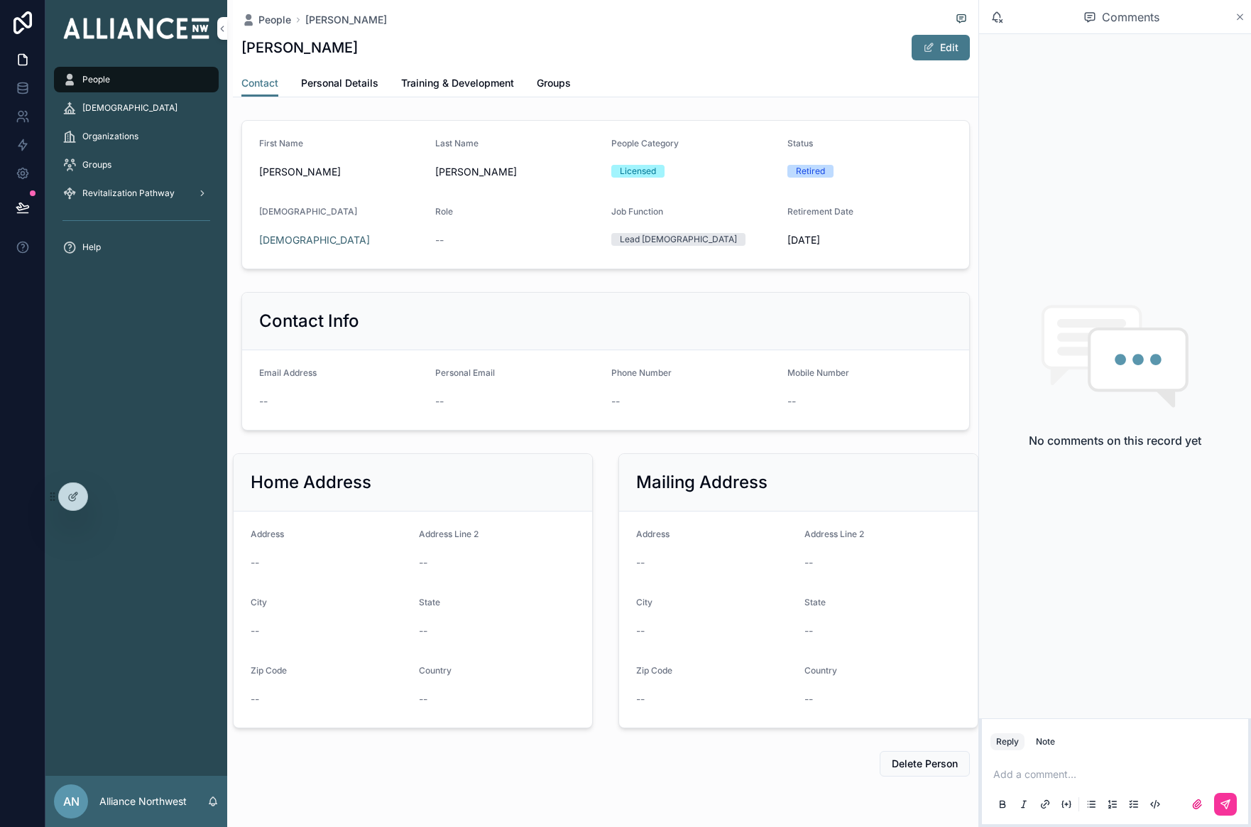
click at [1043, 15] on icon "scrollable content" at bounding box center [1240, 16] width 11 height 11
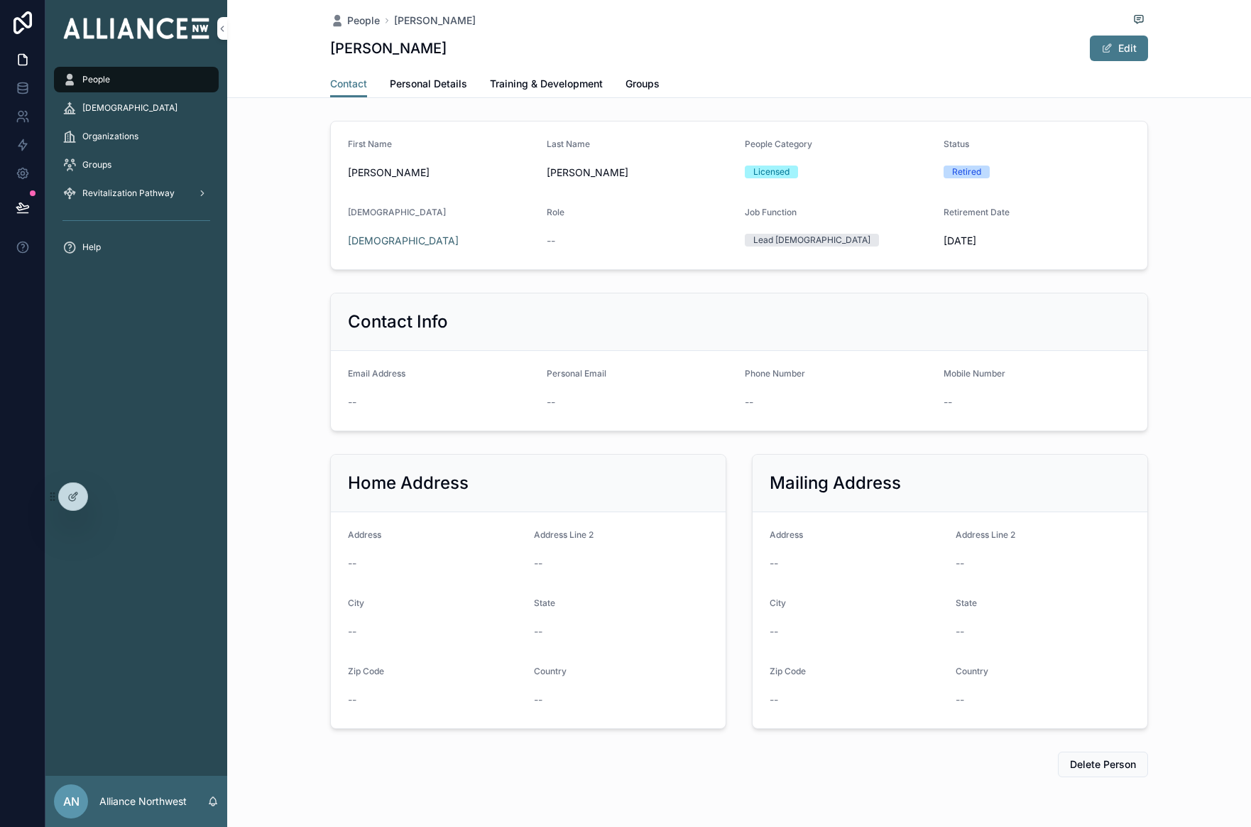
click at [440, 87] on span "Personal Details" at bounding box center [428, 84] width 77 height 14
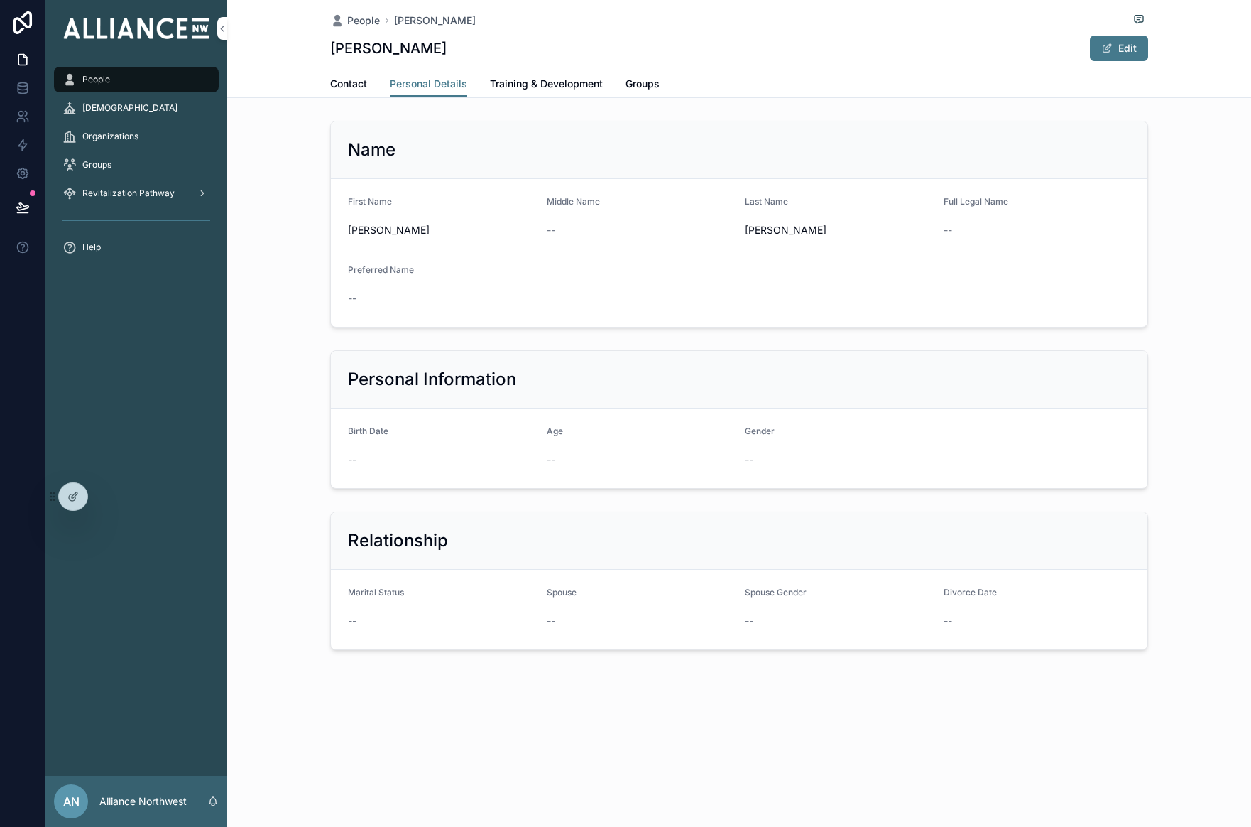
click at [126, 106] on div "[DEMOGRAPHIC_DATA]" at bounding box center [137, 108] width 148 height 23
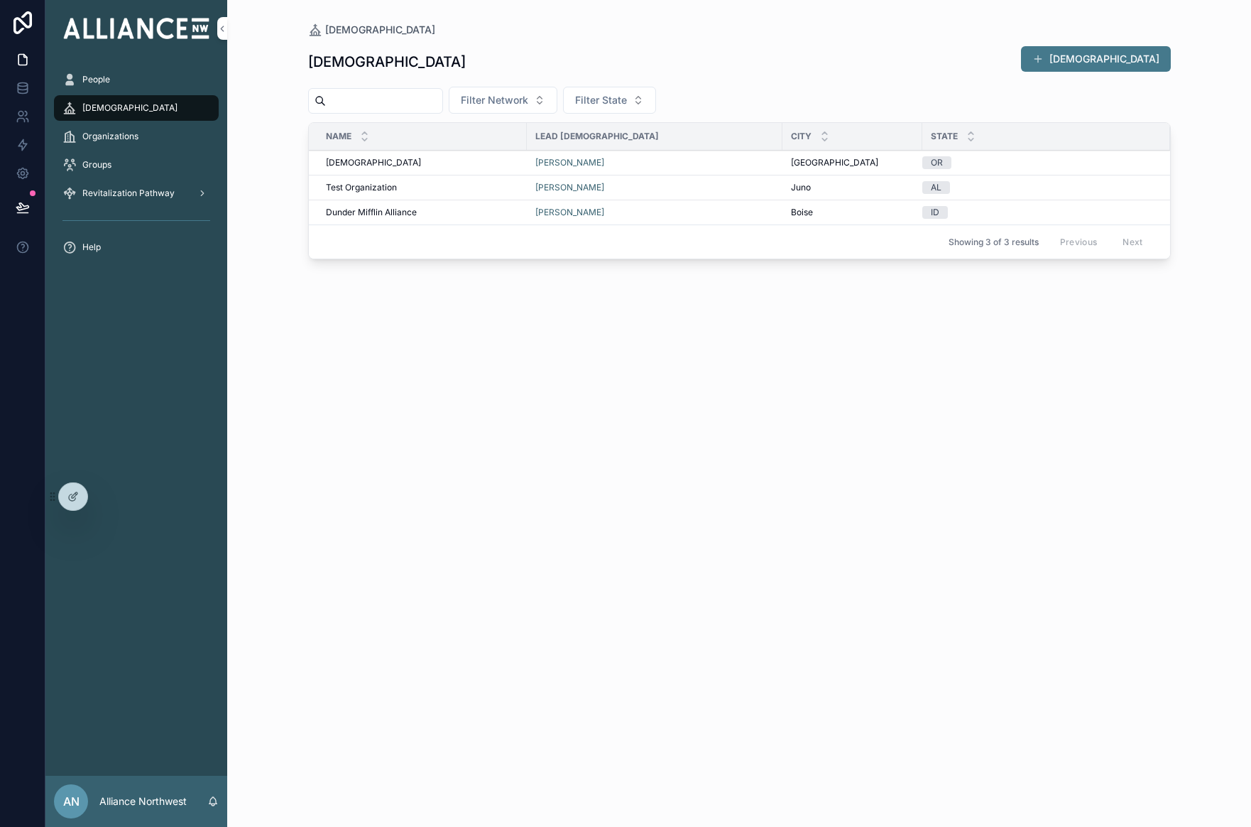
click at [116, 81] on div "People" at bounding box center [137, 79] width 148 height 23
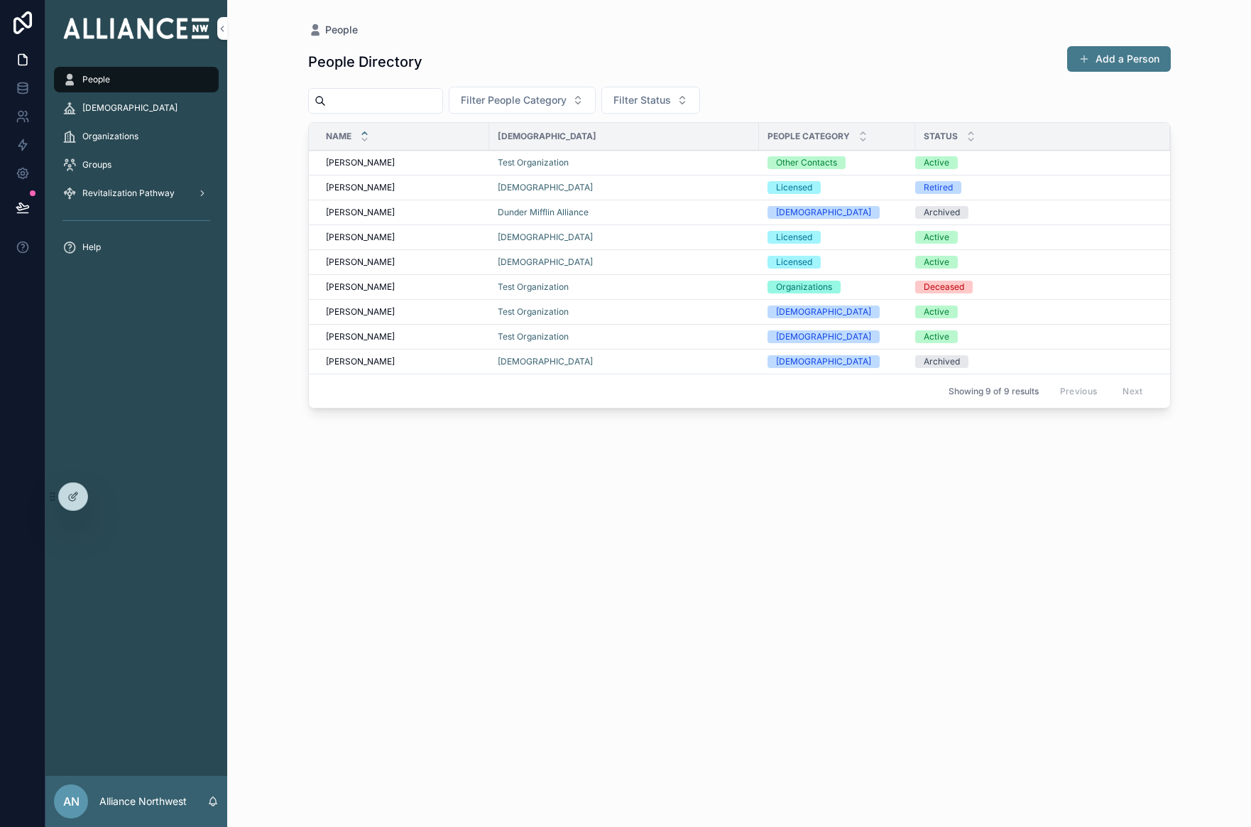
click at [97, 161] on span "Groups" at bounding box center [96, 164] width 29 height 11
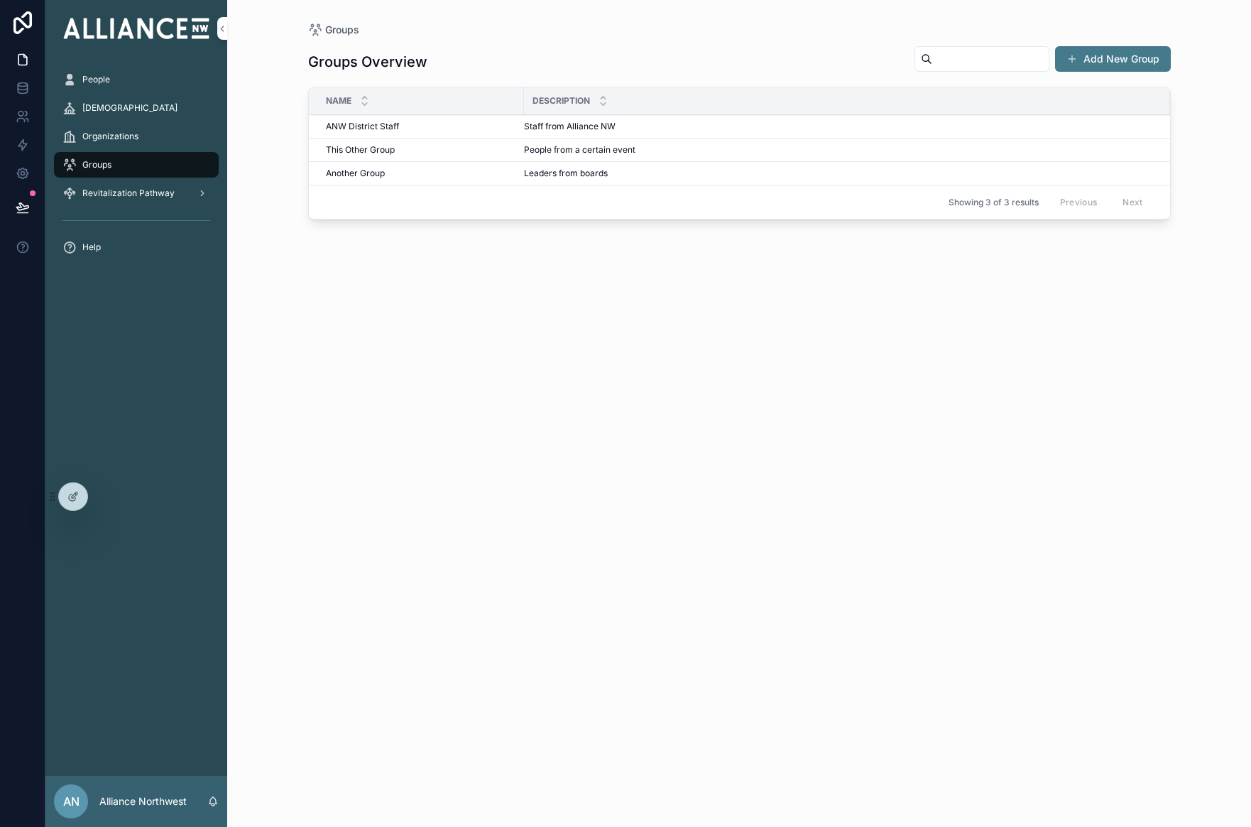
click at [361, 126] on span "ANW District Staff" at bounding box center [362, 126] width 73 height 11
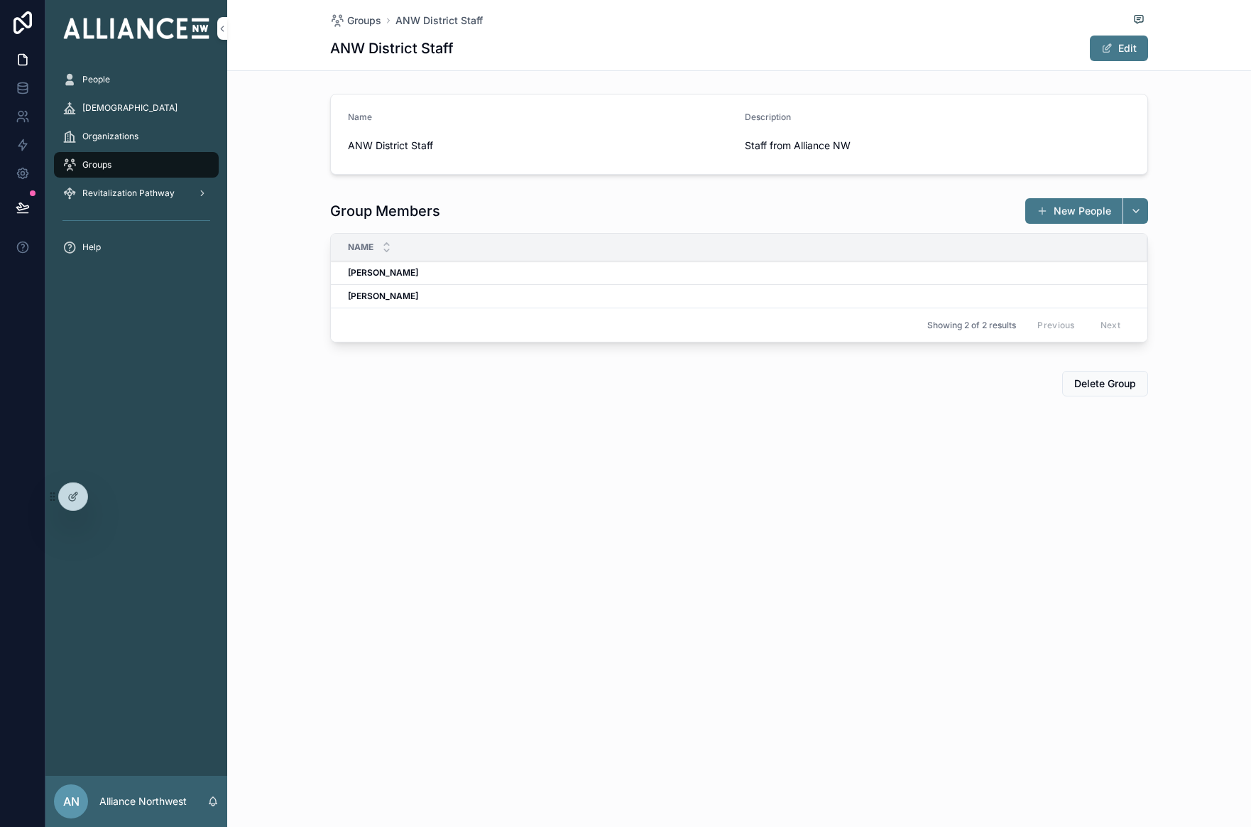
click at [104, 102] on span "[DEMOGRAPHIC_DATA]" at bounding box center [129, 107] width 95 height 11
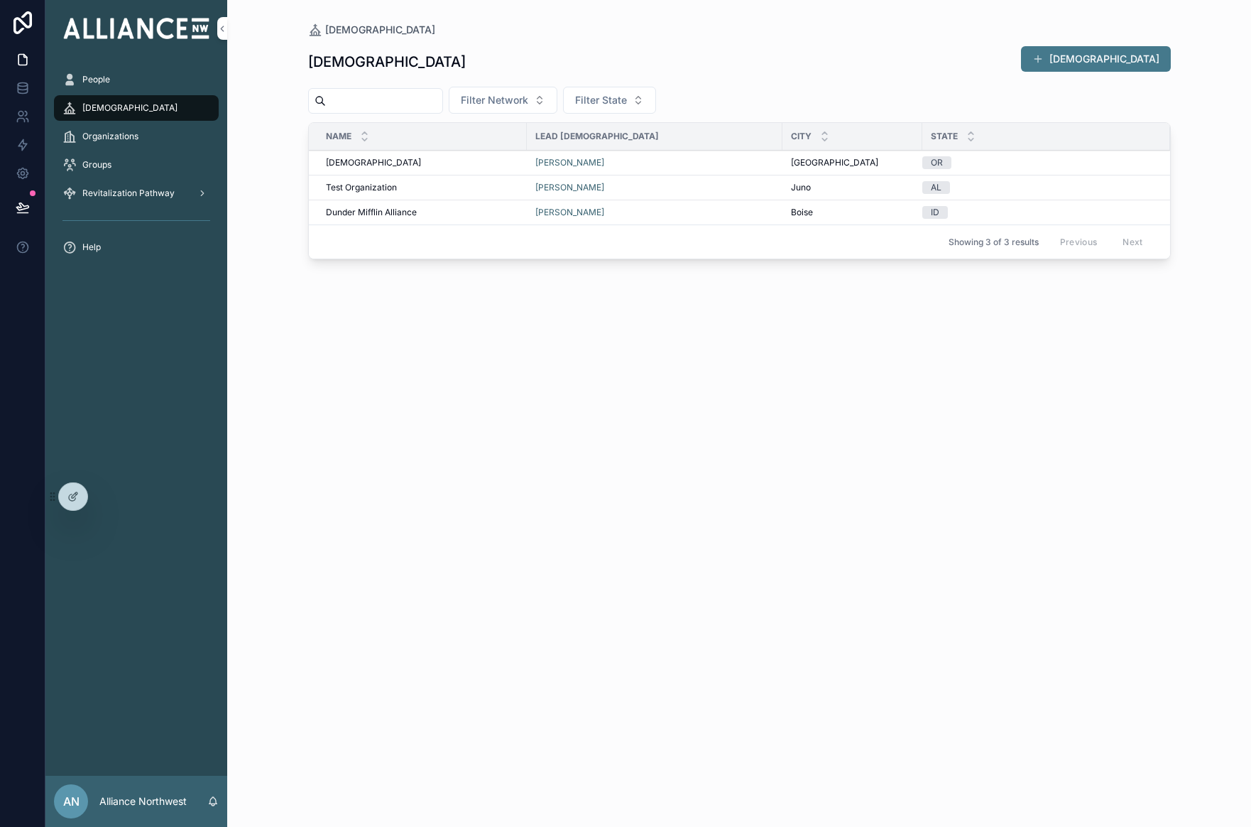
click at [346, 161] on span "[DEMOGRAPHIC_DATA]" at bounding box center [373, 162] width 95 height 11
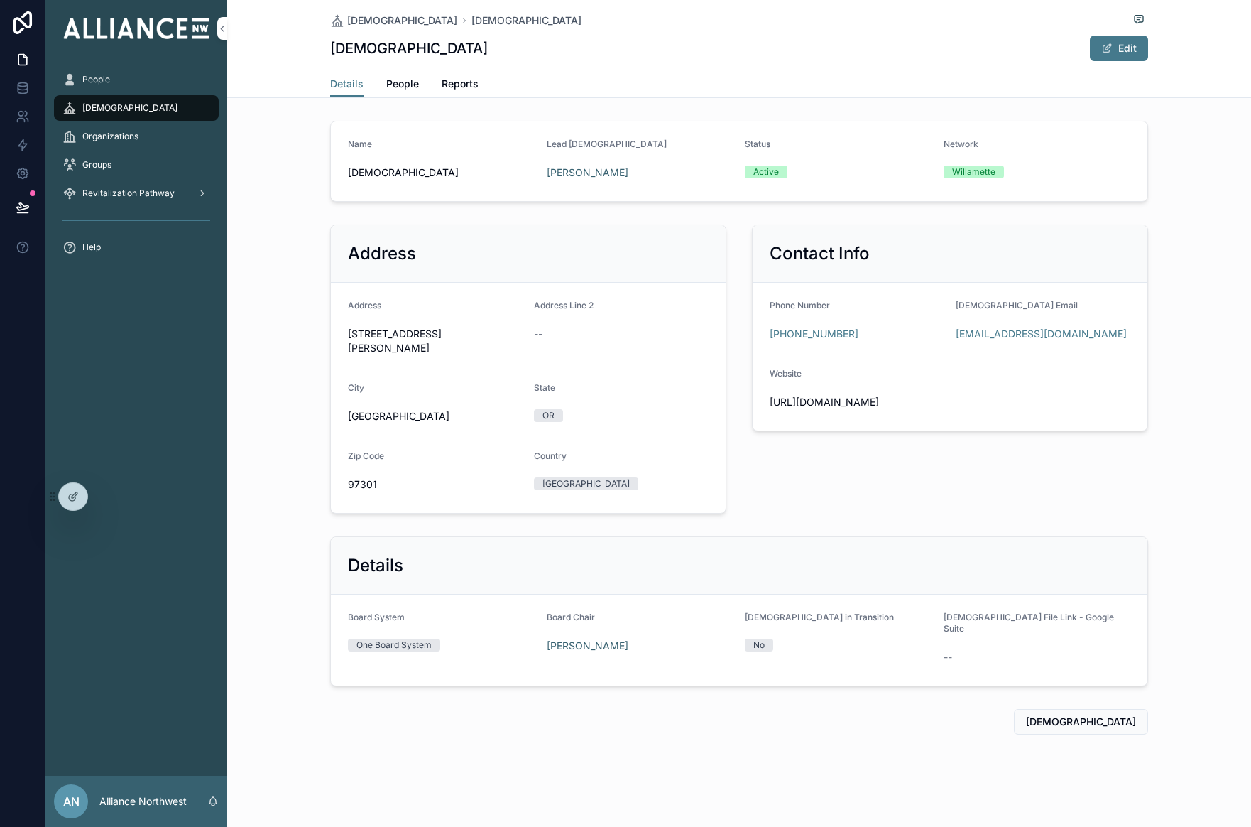
click at [396, 83] on span "People" at bounding box center [402, 84] width 33 height 14
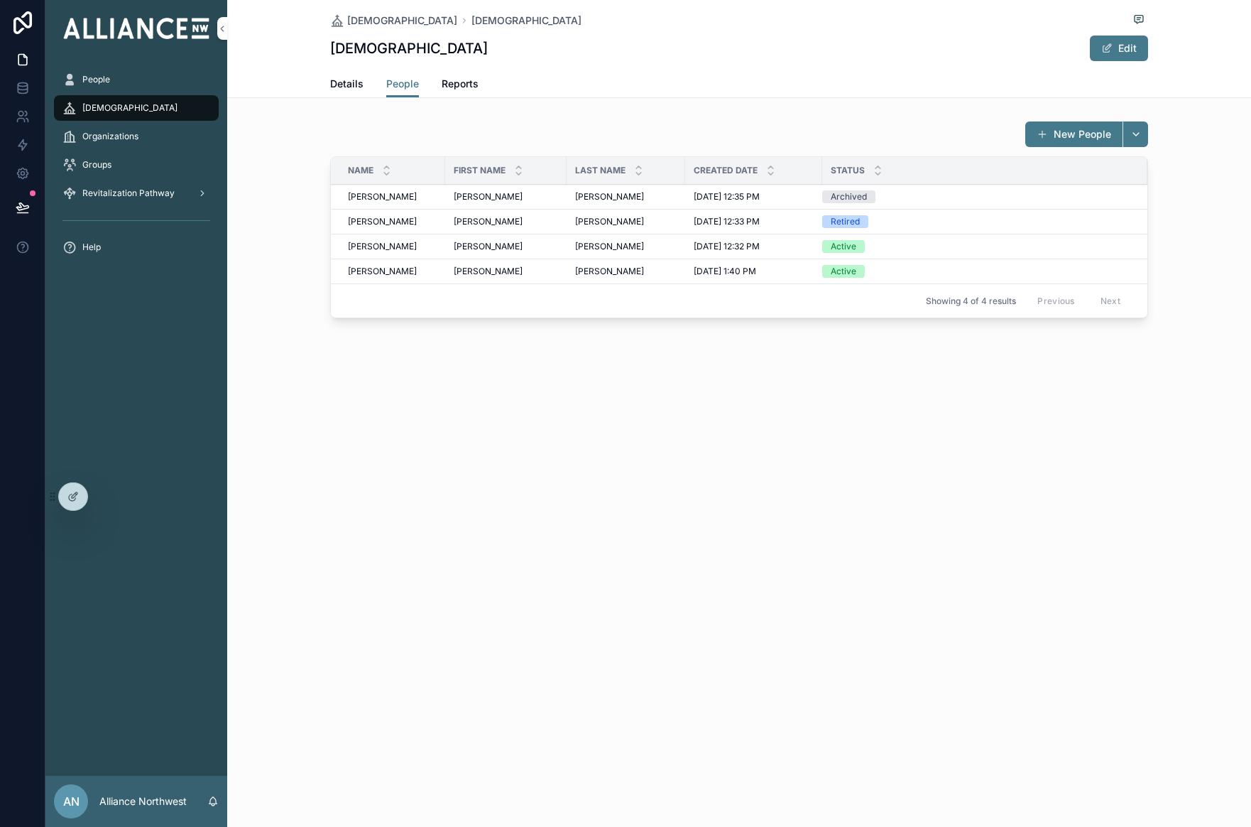
click at [107, 80] on span "People" at bounding box center [96, 79] width 28 height 11
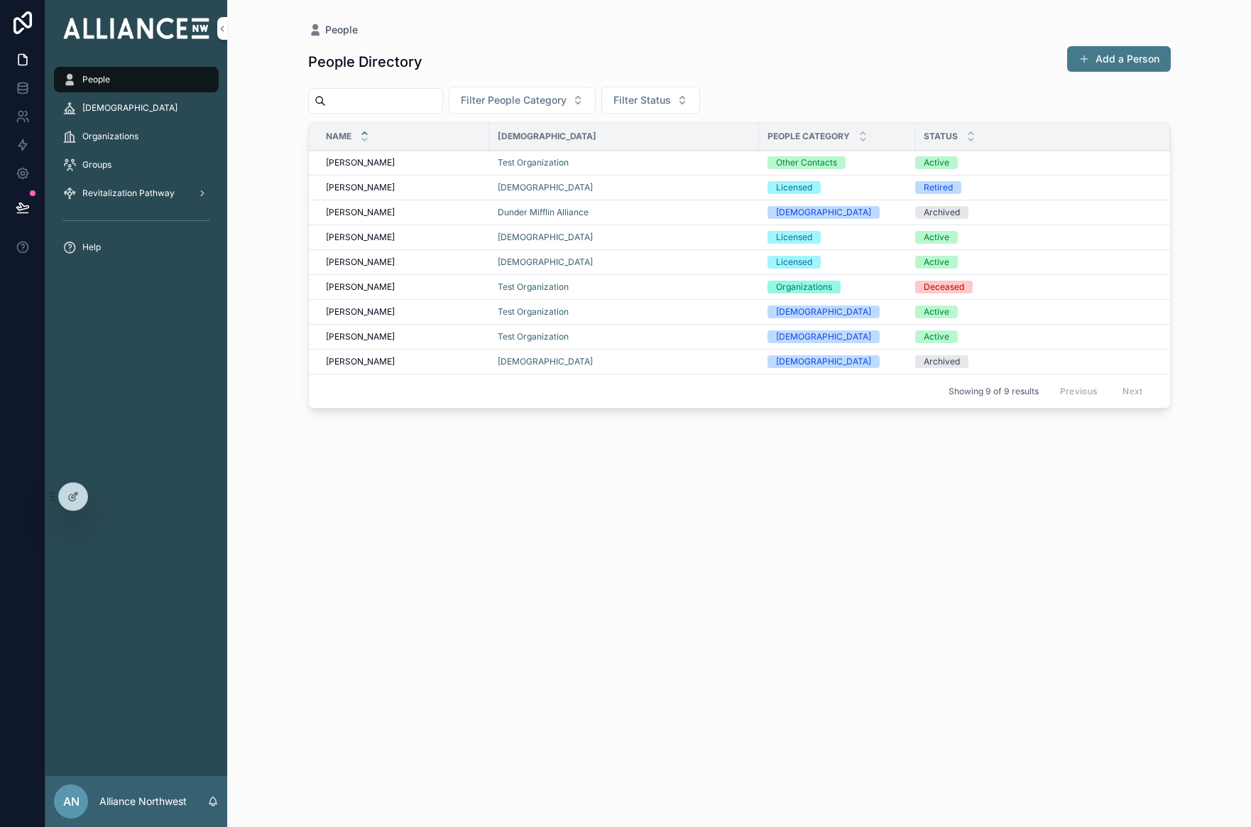
click at [125, 194] on span "Revitalization Pathway" at bounding box center [128, 193] width 92 height 11
